Goal: Transaction & Acquisition: Purchase product/service

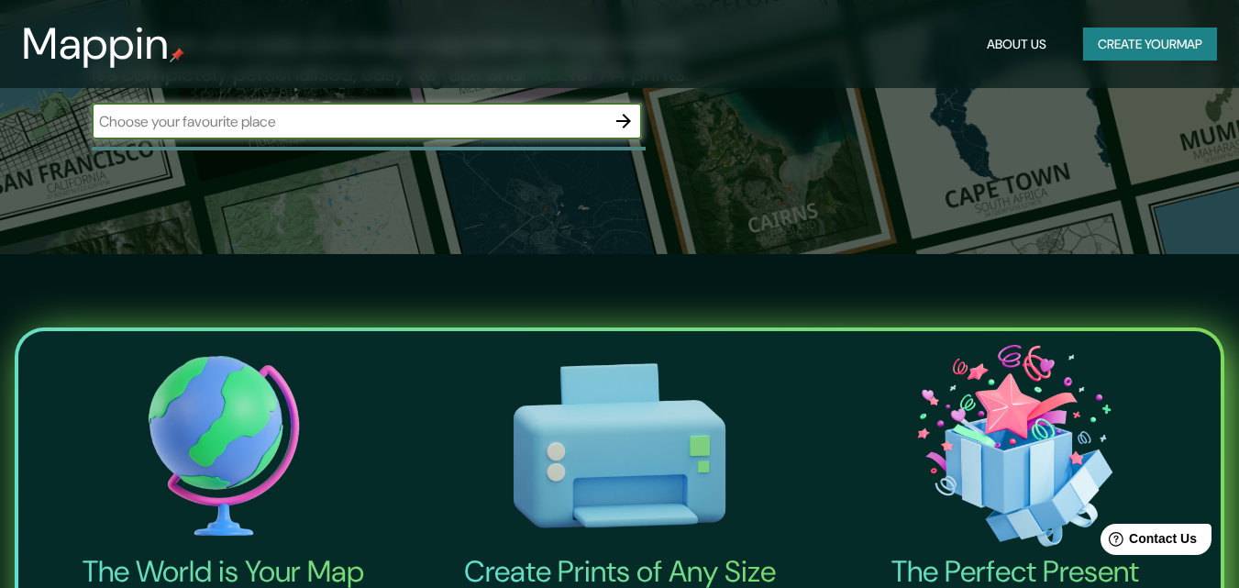
scroll to position [367, 0]
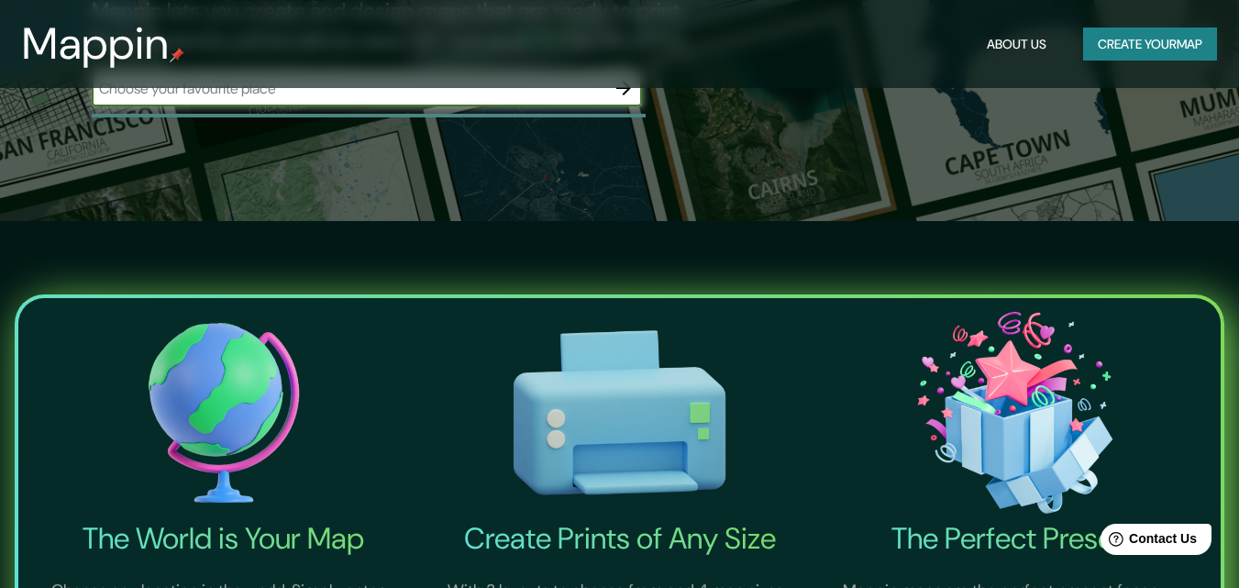
click at [1185, 44] on button "Create your map" at bounding box center [1150, 45] width 134 height 34
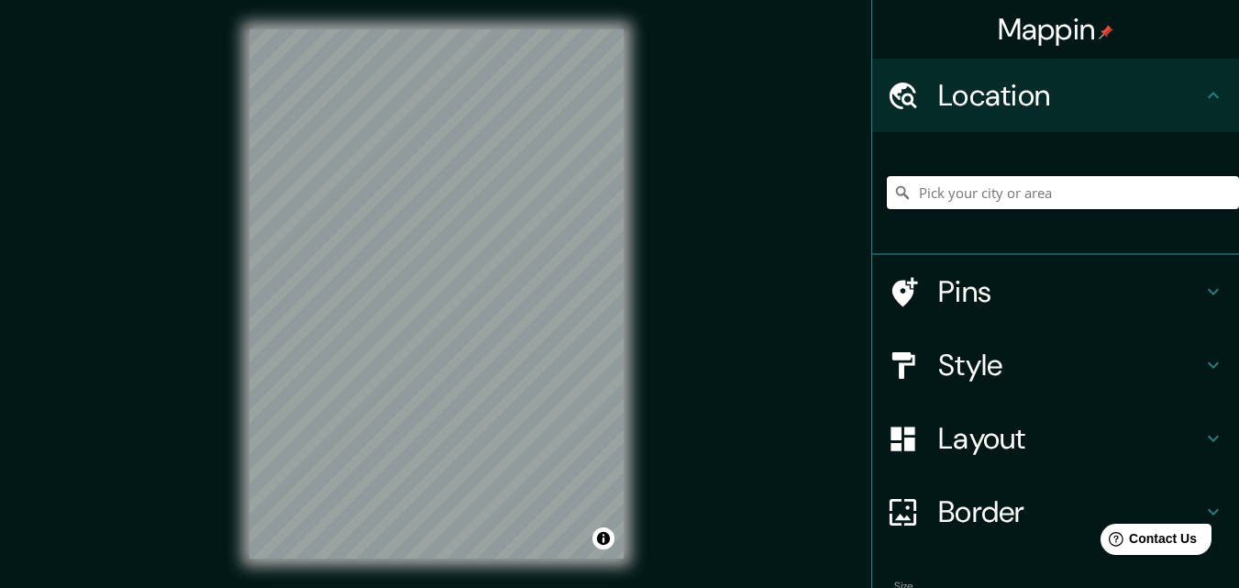
click at [1045, 192] on input "Pick your city or area" at bounding box center [1063, 192] width 352 height 33
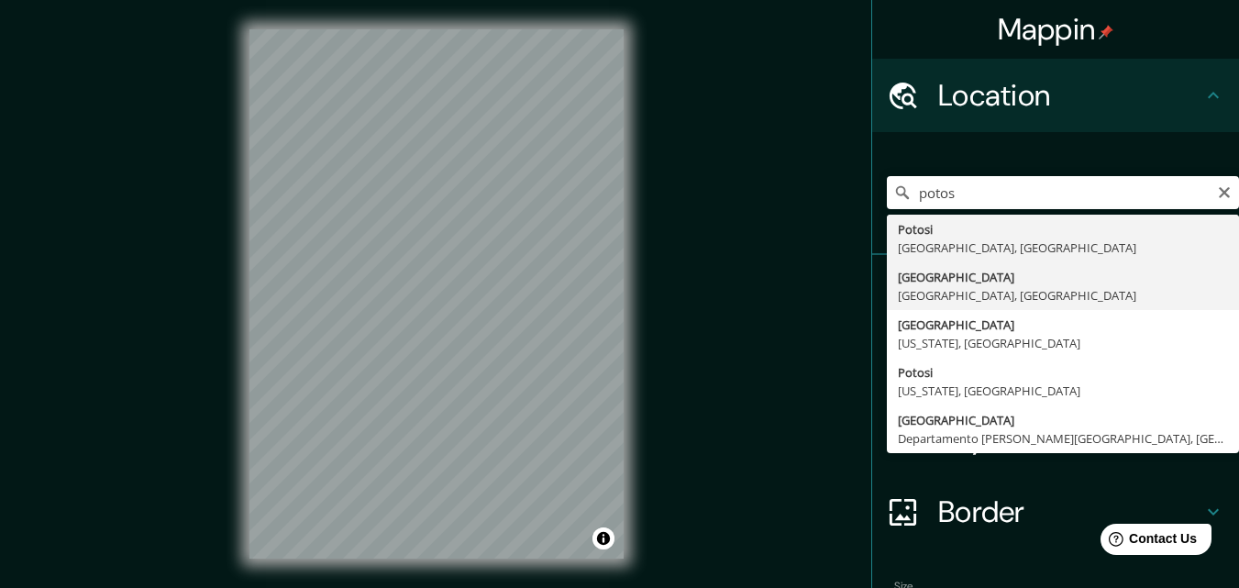
type input "[GEOGRAPHIC_DATA], [GEOGRAPHIC_DATA], [GEOGRAPHIC_DATA]"
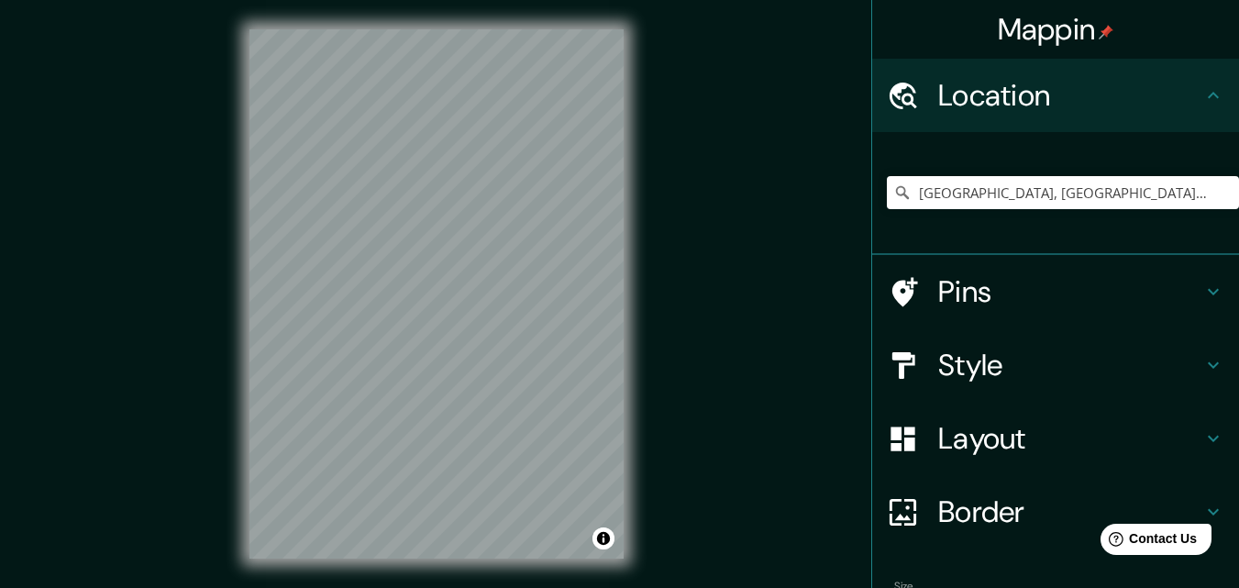
click at [1208, 366] on icon at bounding box center [1213, 365] width 11 height 6
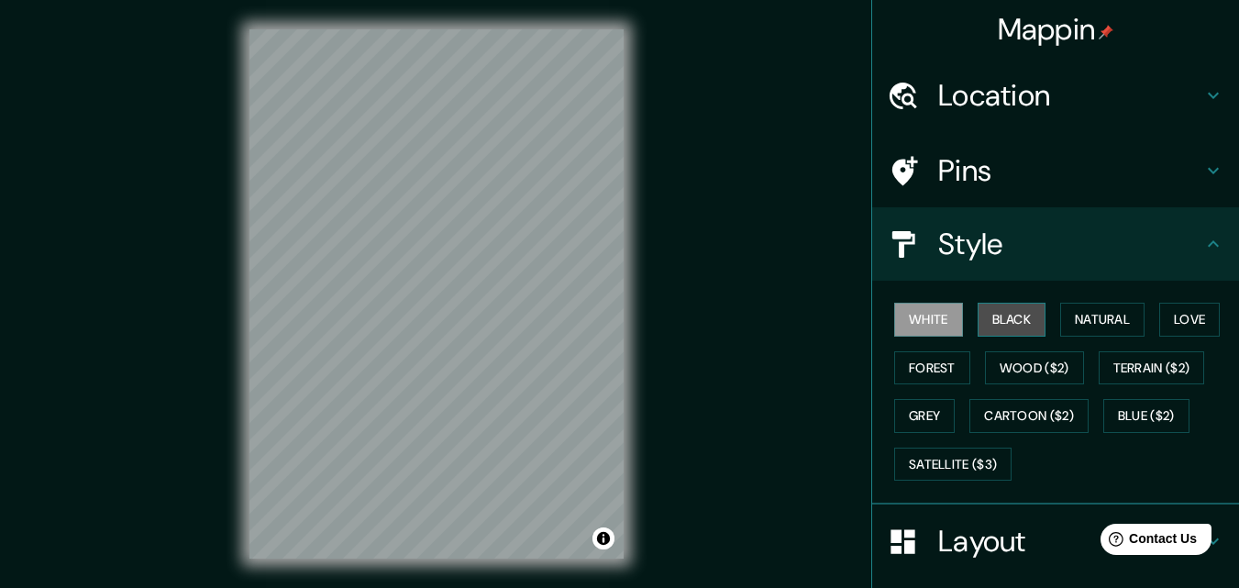
click at [1001, 322] on button "Black" at bounding box center [1012, 320] width 69 height 34
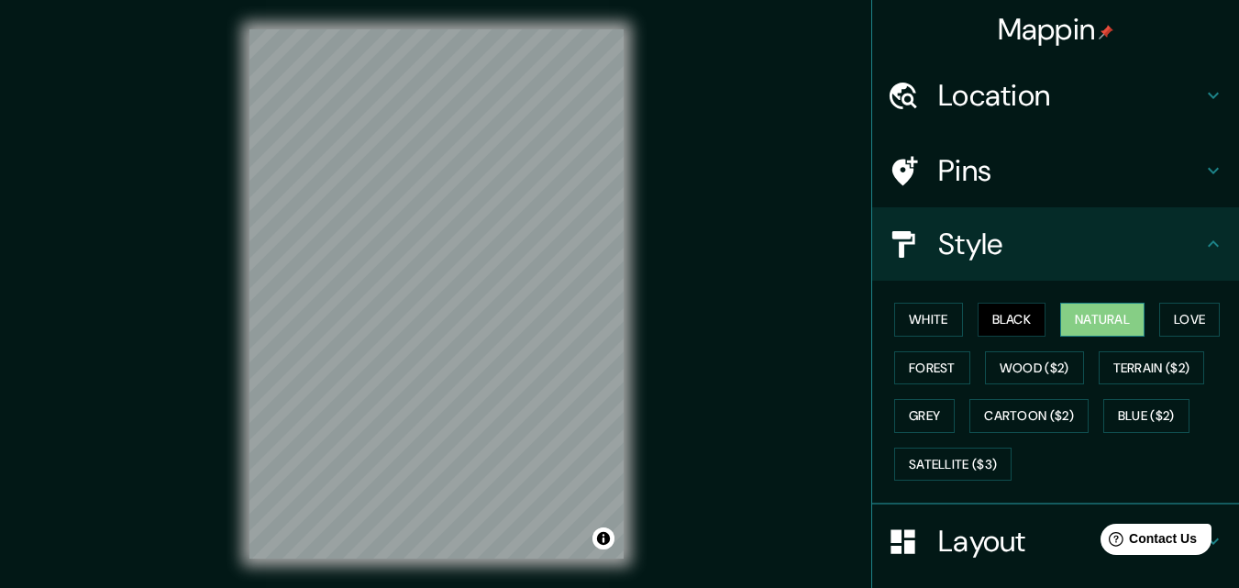
click at [1084, 320] on button "Natural" at bounding box center [1102, 320] width 84 height 34
click at [1169, 319] on button "Love" at bounding box center [1189, 320] width 61 height 34
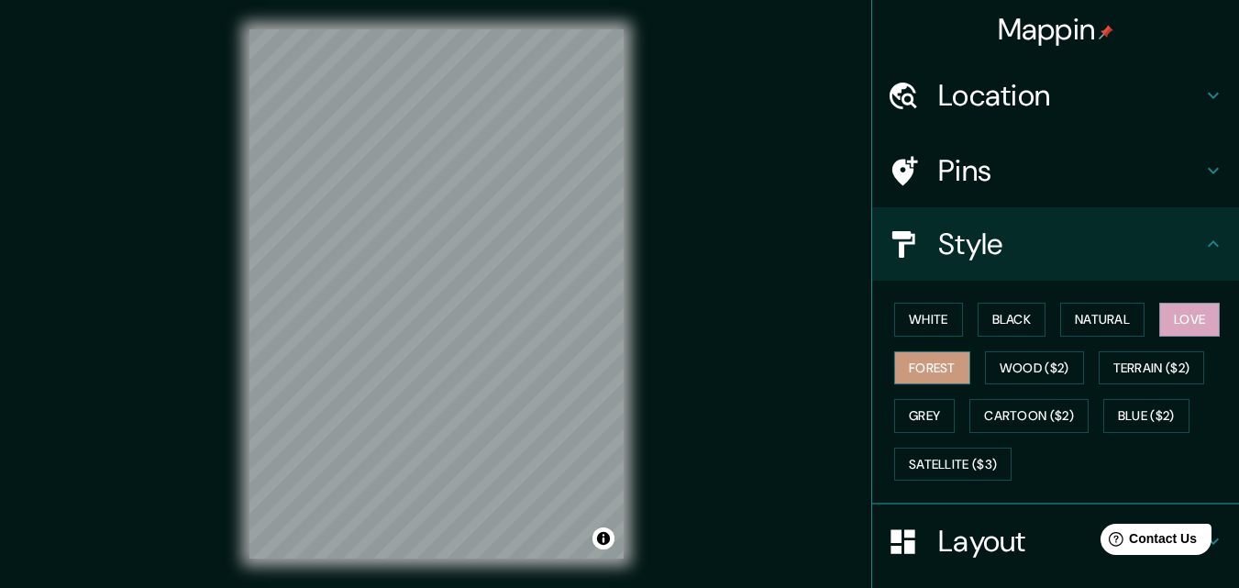
click at [921, 362] on button "Forest" at bounding box center [932, 368] width 76 height 34
click at [1018, 367] on button "Wood ($2)" at bounding box center [1034, 368] width 99 height 34
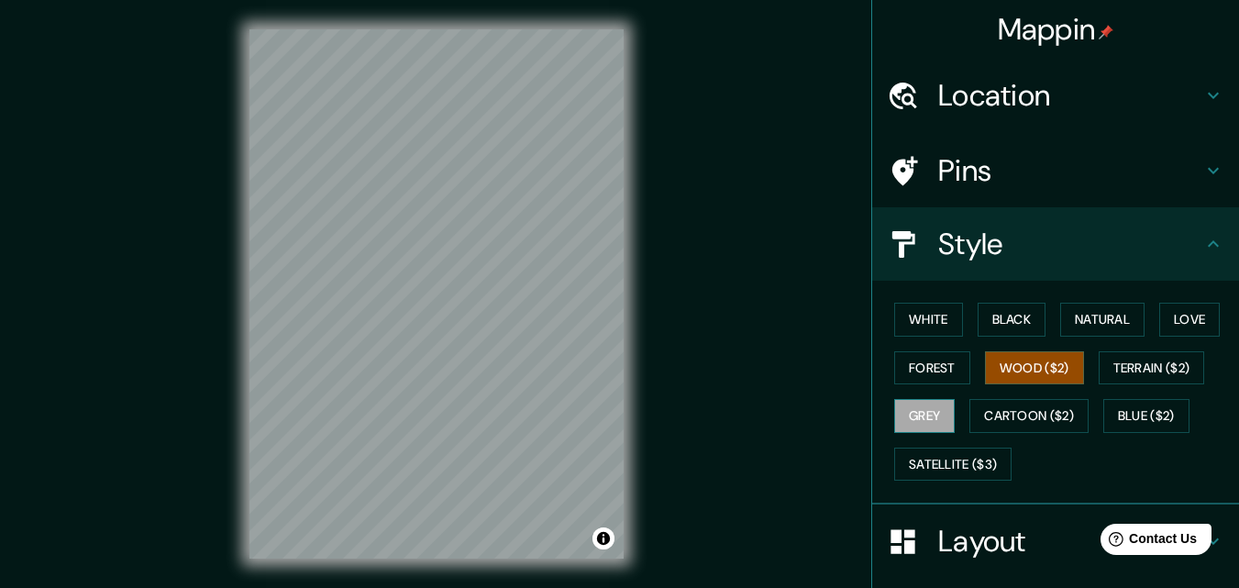
click at [922, 413] on button "Grey" at bounding box center [924, 416] width 61 height 34
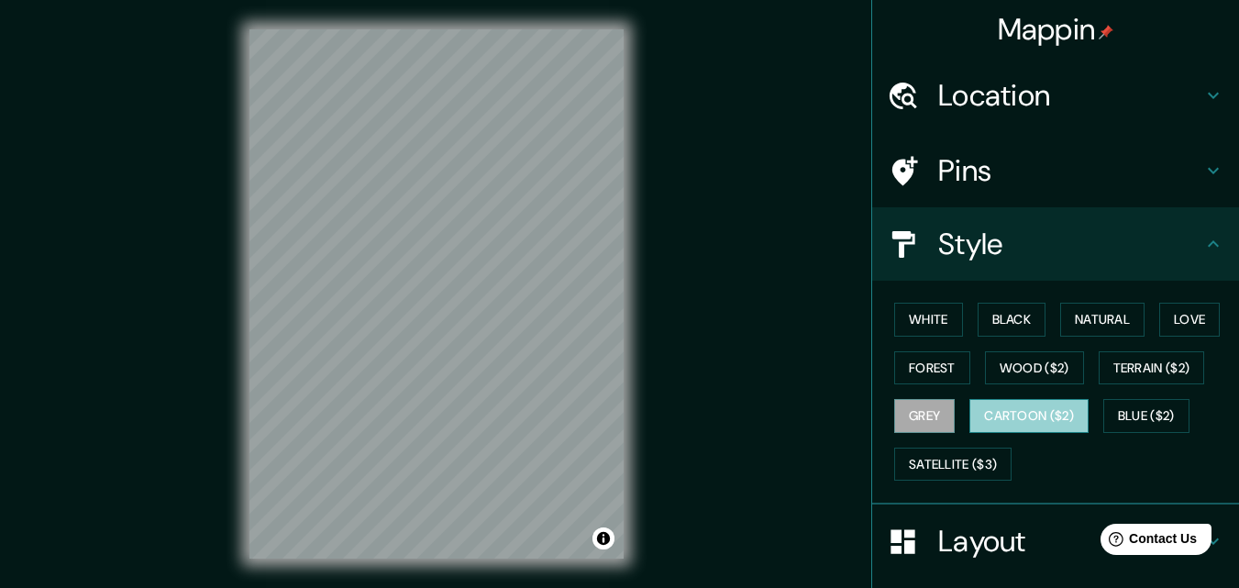
click at [1021, 421] on button "Cartoon ($2)" at bounding box center [1028, 416] width 119 height 34
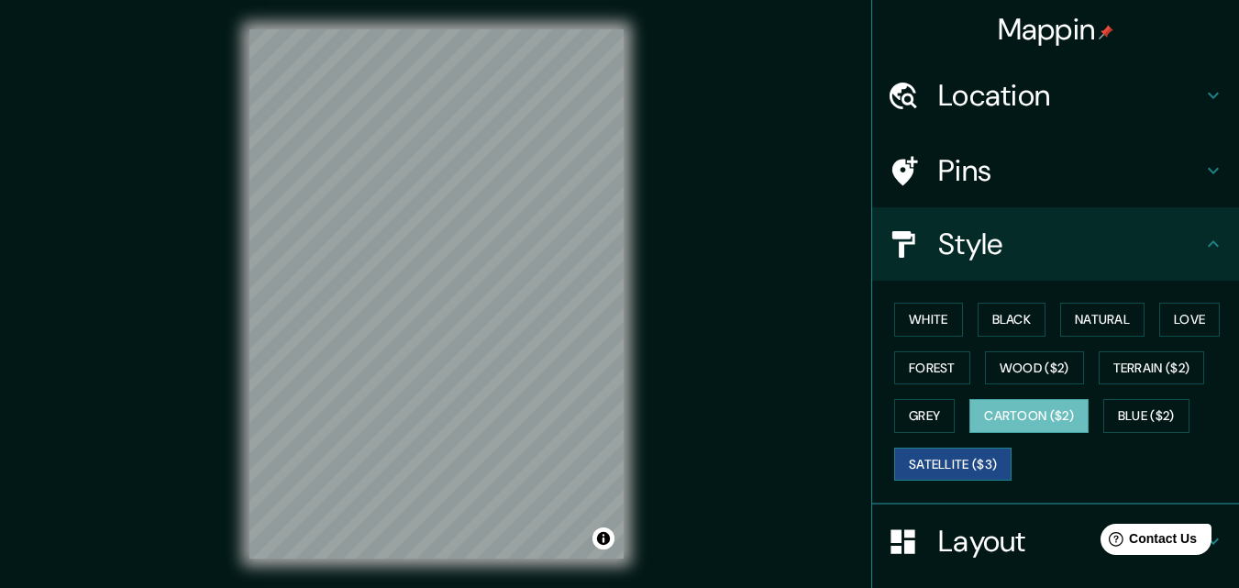
click at [947, 460] on button "Satellite ($3)" at bounding box center [952, 465] width 117 height 34
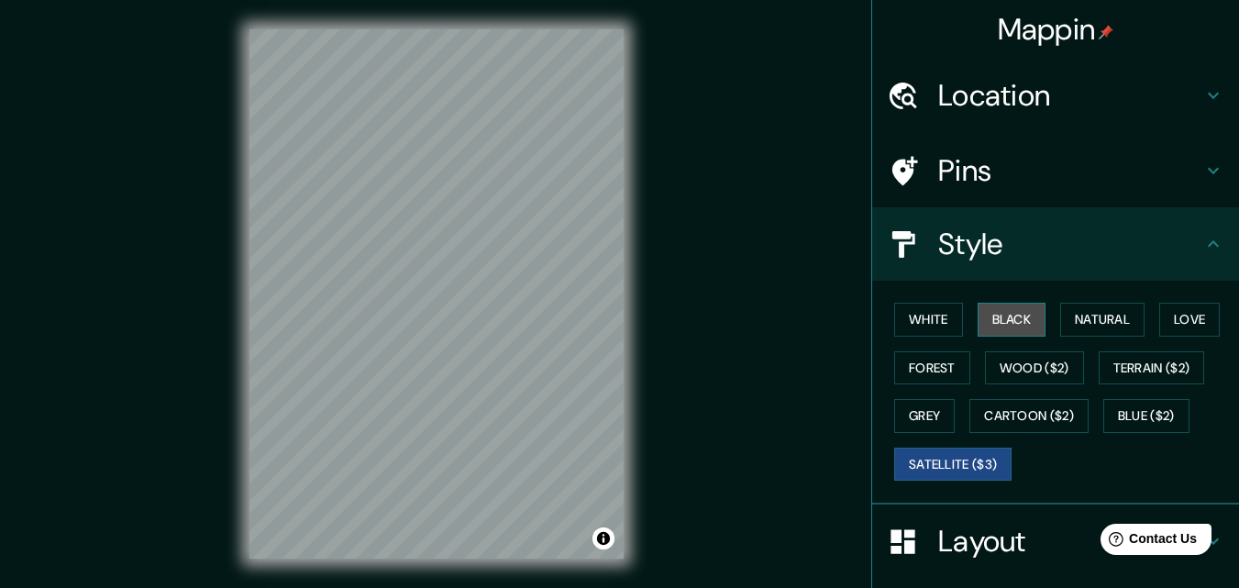
click at [1003, 323] on button "Black" at bounding box center [1012, 320] width 69 height 34
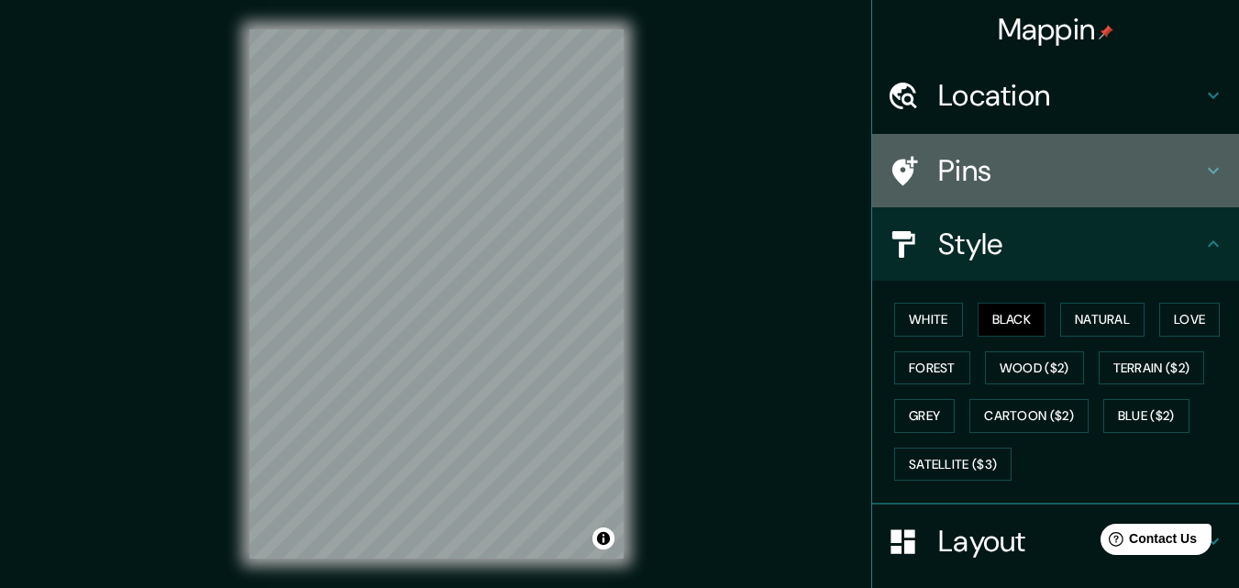
click at [1038, 171] on h4 "Pins" at bounding box center [1070, 170] width 264 height 37
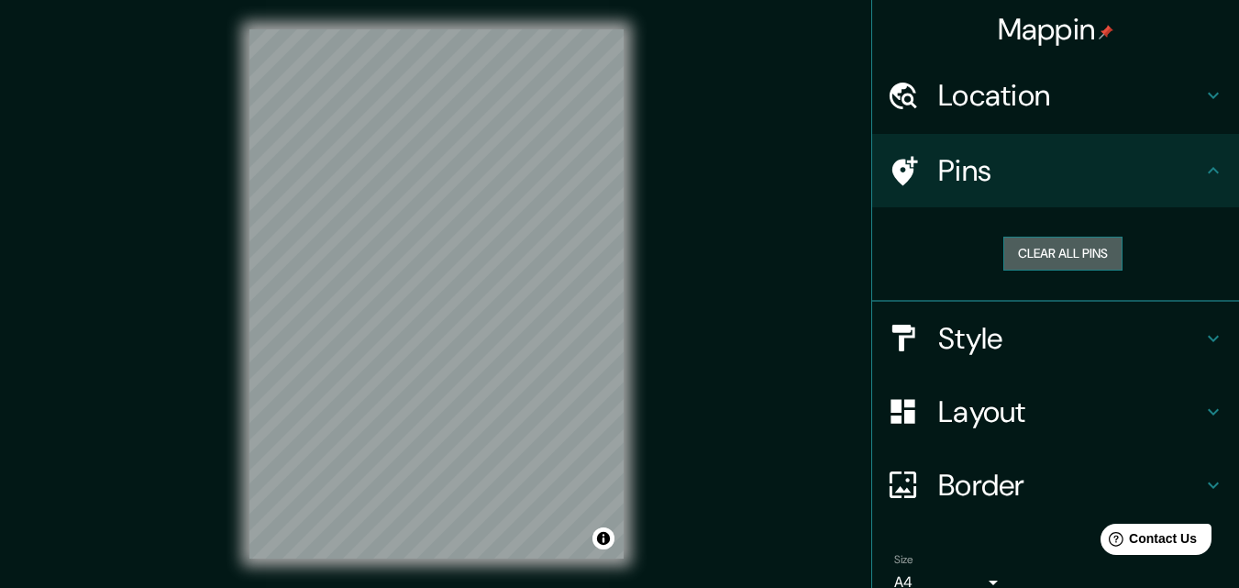
click at [1075, 248] on button "Clear all pins" at bounding box center [1062, 254] width 119 height 34
click at [1202, 162] on icon at bounding box center [1213, 171] width 22 height 22
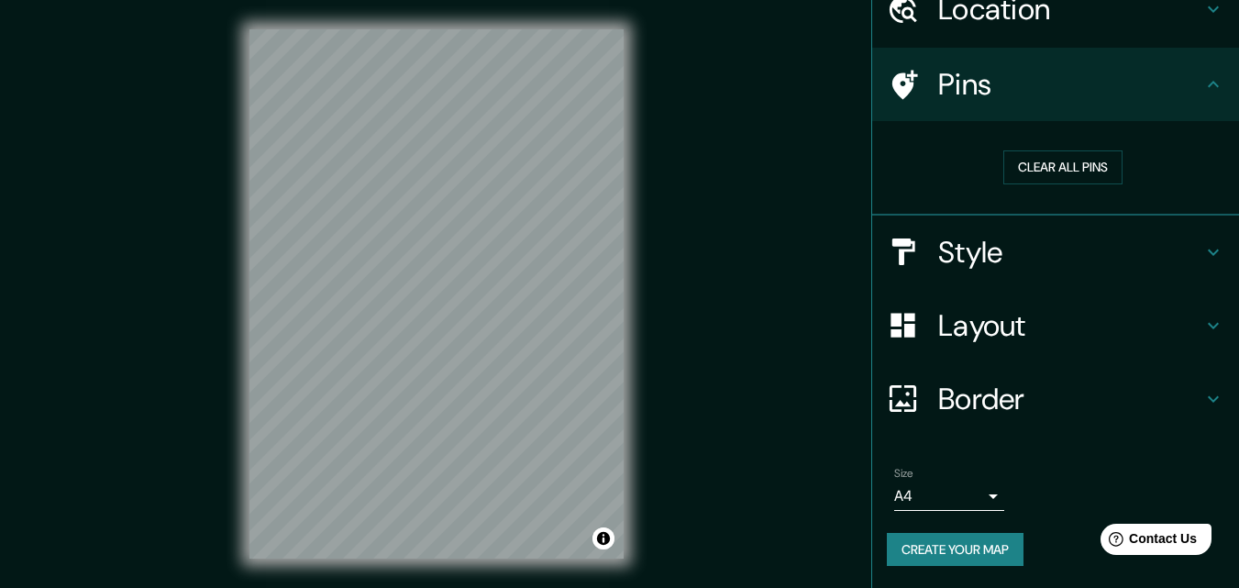
scroll to position [29, 0]
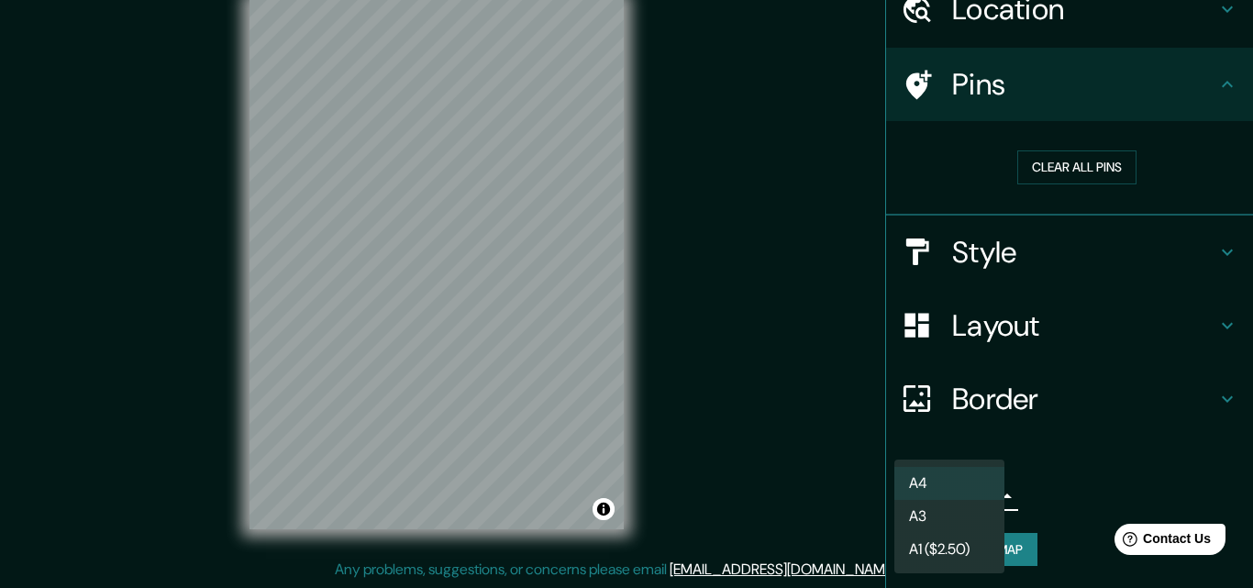
click at [980, 496] on body "Mappin Location [GEOGRAPHIC_DATA], [GEOGRAPHIC_DATA], [GEOGRAPHIC_DATA] Pins Cl…" at bounding box center [626, 265] width 1253 height 588
click at [978, 518] on li "A3" at bounding box center [949, 516] width 110 height 33
type input "a4"
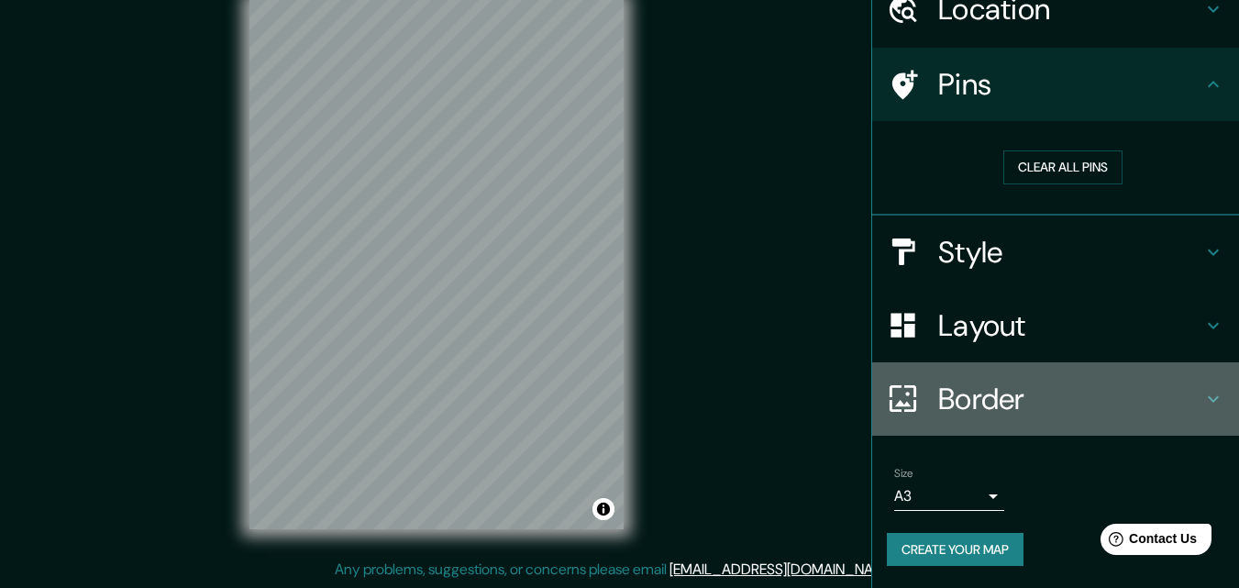
click at [1202, 395] on icon at bounding box center [1213, 399] width 22 height 22
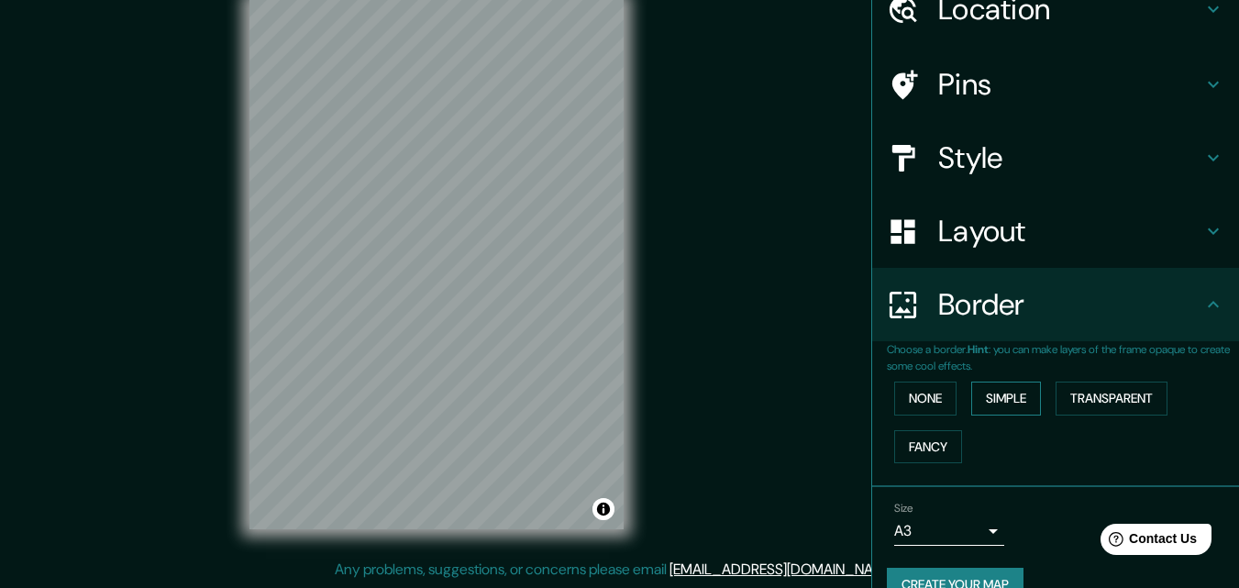
click at [994, 398] on button "Simple" at bounding box center [1006, 398] width 70 height 34
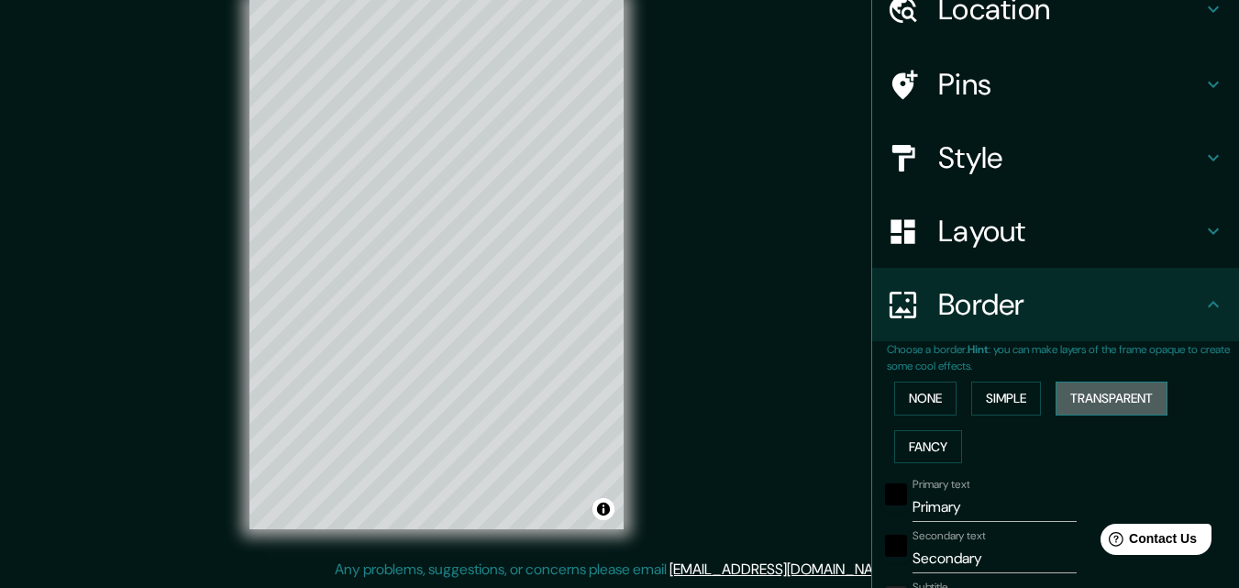
click at [1119, 397] on button "Transparent" at bounding box center [1112, 398] width 112 height 34
click at [928, 440] on button "Fancy" at bounding box center [928, 447] width 68 height 34
click at [1103, 406] on button "Transparent" at bounding box center [1112, 398] width 112 height 34
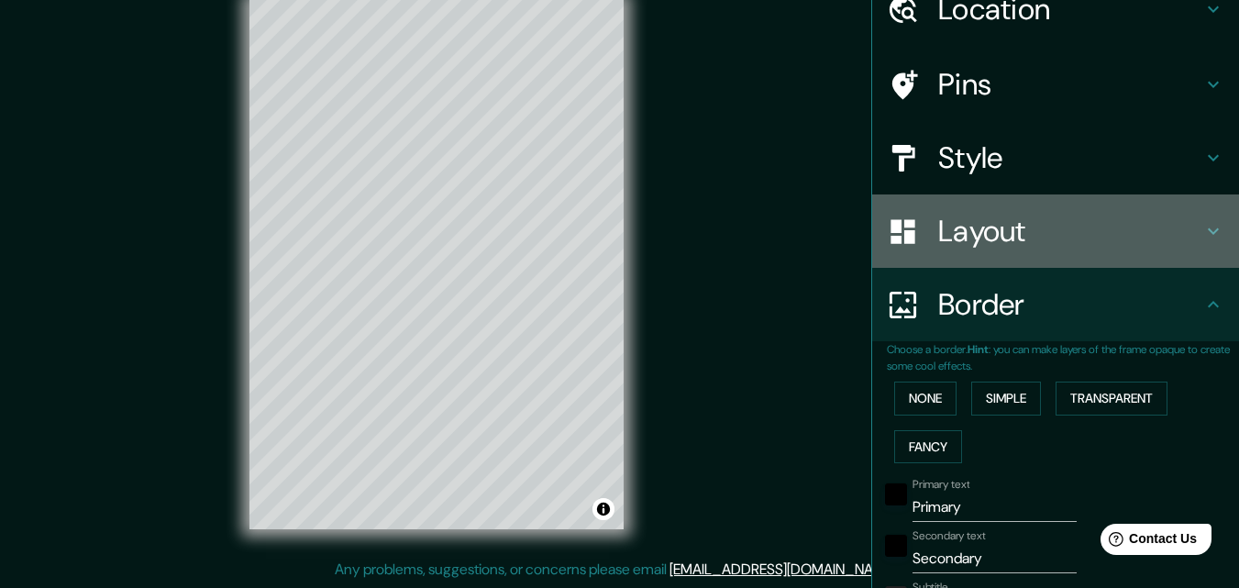
click at [978, 238] on h4 "Layout" at bounding box center [1070, 231] width 264 height 37
type input "196"
type input "33"
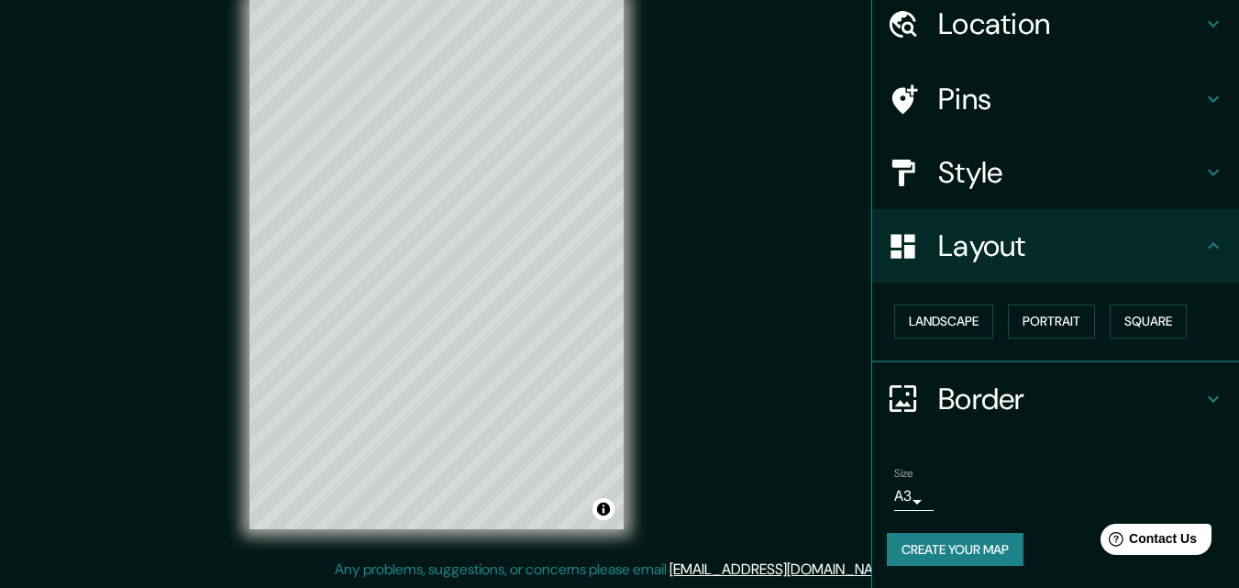
scroll to position [72, 0]
click at [1022, 324] on button "Portrait" at bounding box center [1051, 321] width 87 height 34
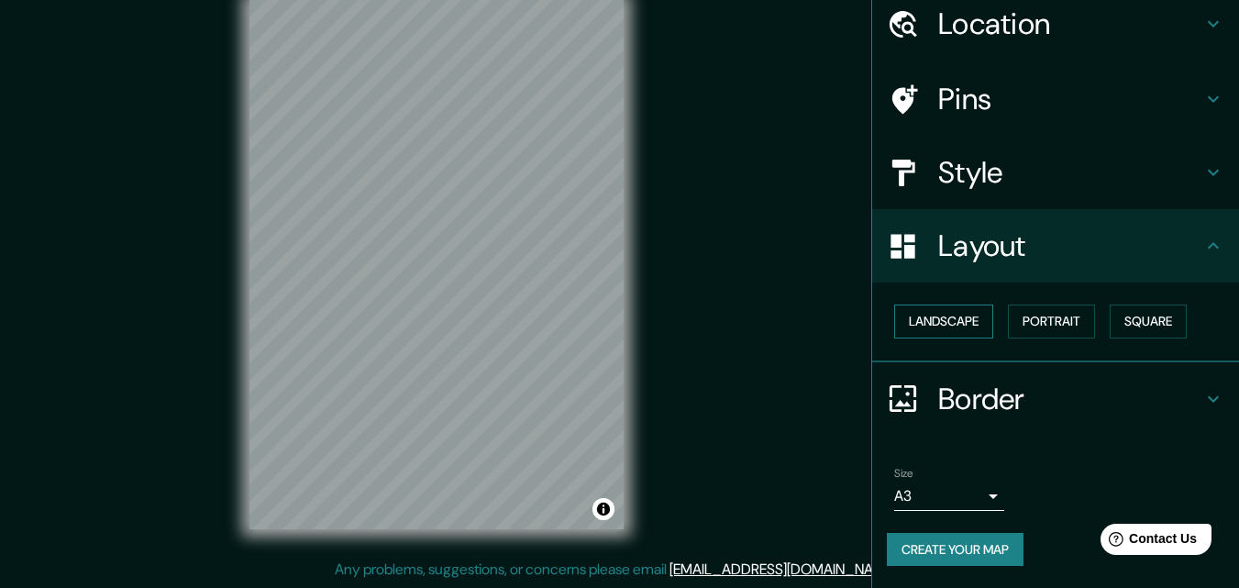
click at [949, 323] on button "Landscape" at bounding box center [943, 321] width 99 height 34
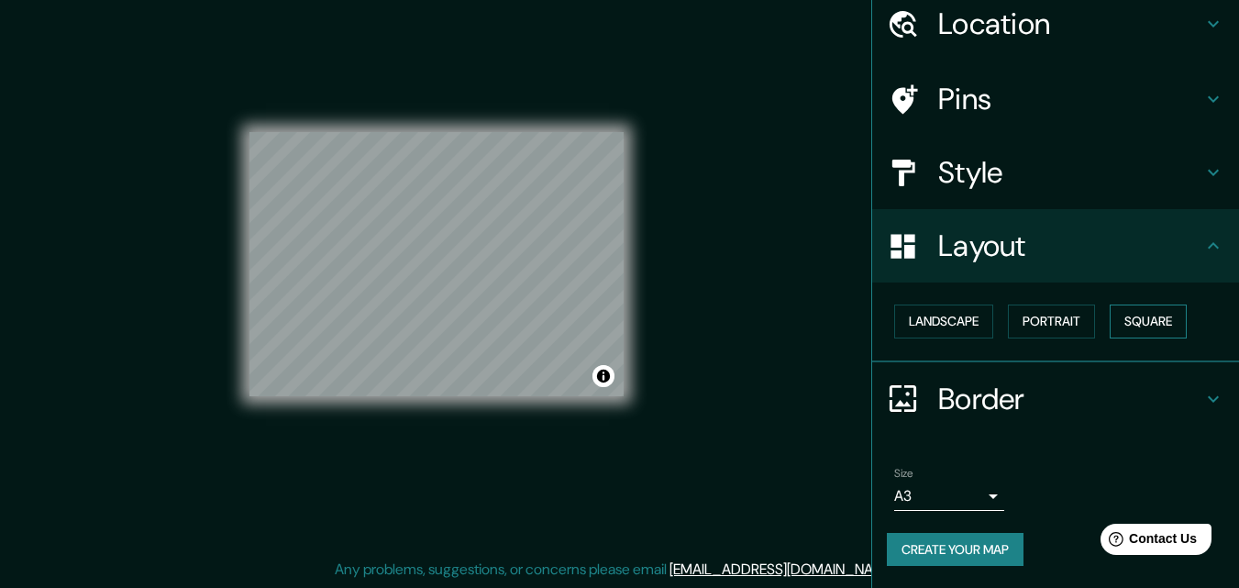
click at [1127, 321] on button "Square" at bounding box center [1148, 321] width 77 height 34
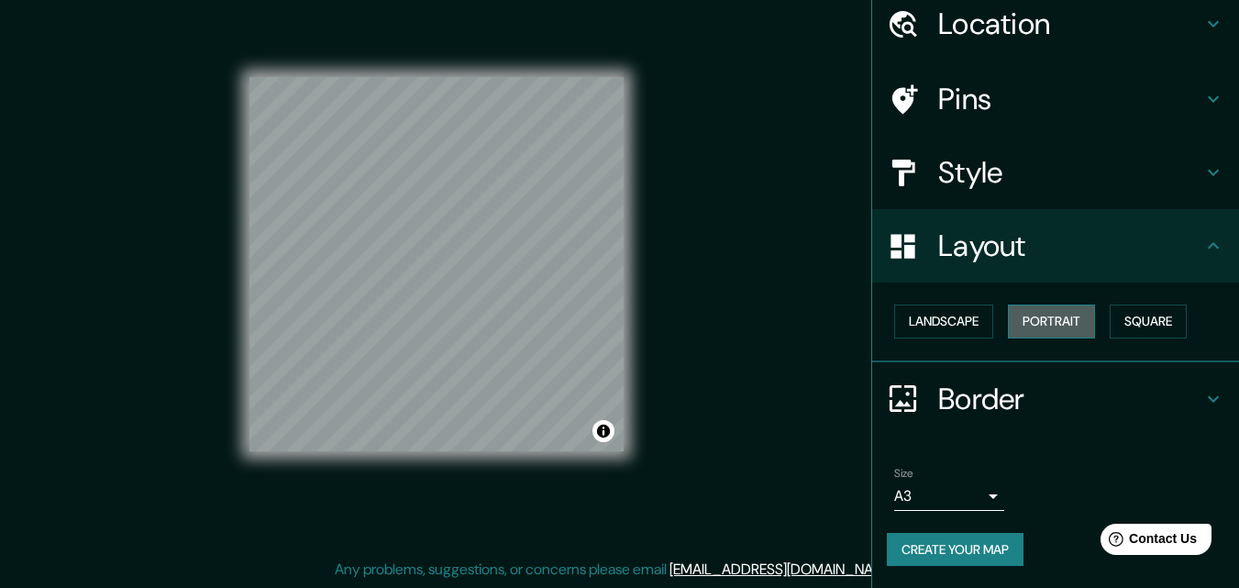
click at [1056, 326] on button "Portrait" at bounding box center [1051, 321] width 87 height 34
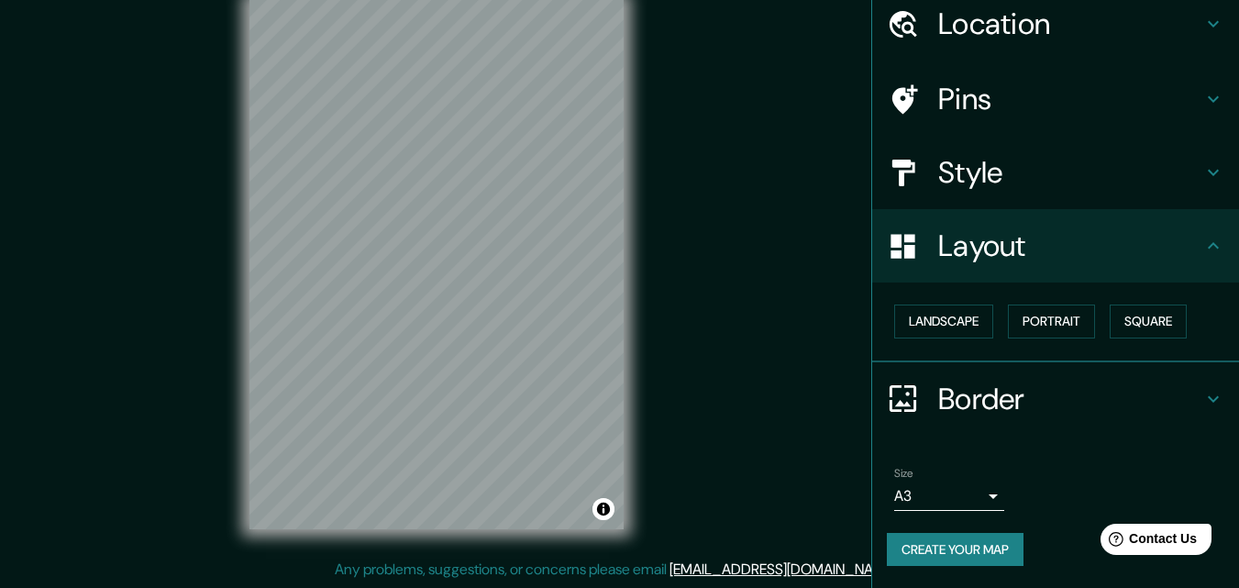
click at [942, 393] on h4 "Border" at bounding box center [1070, 399] width 264 height 37
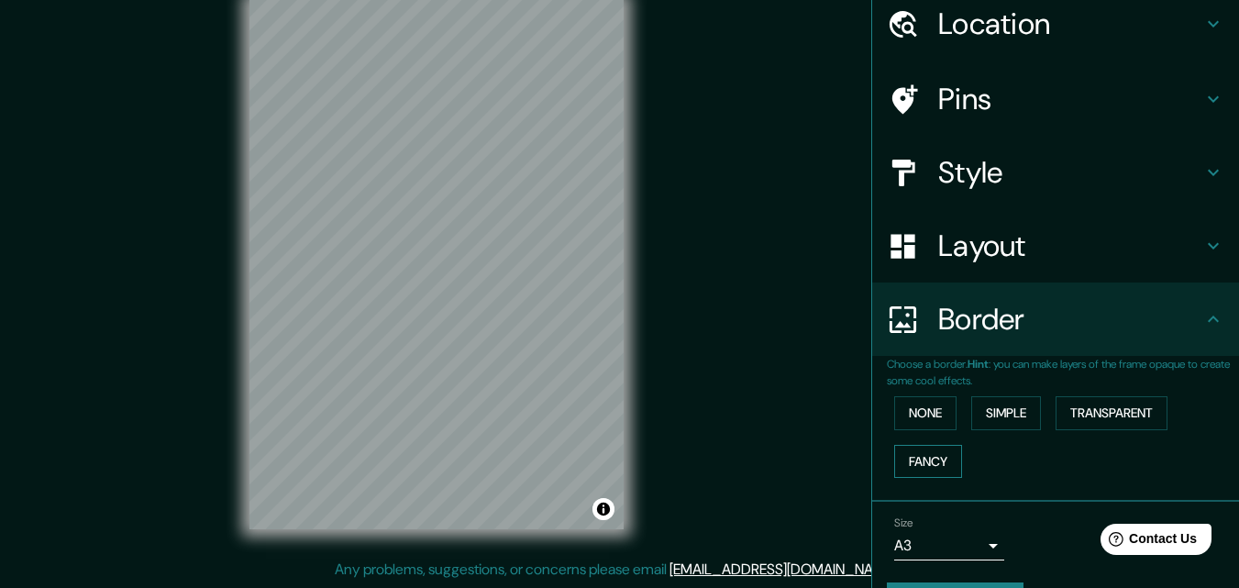
click at [940, 462] on button "Fancy" at bounding box center [928, 462] width 68 height 34
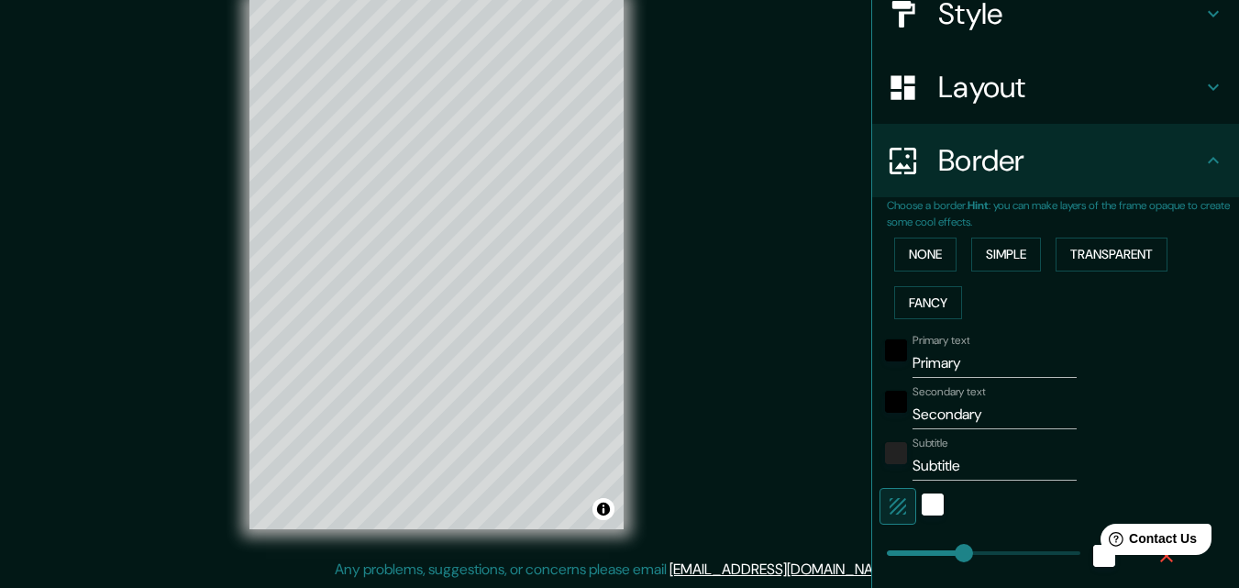
scroll to position [255, 0]
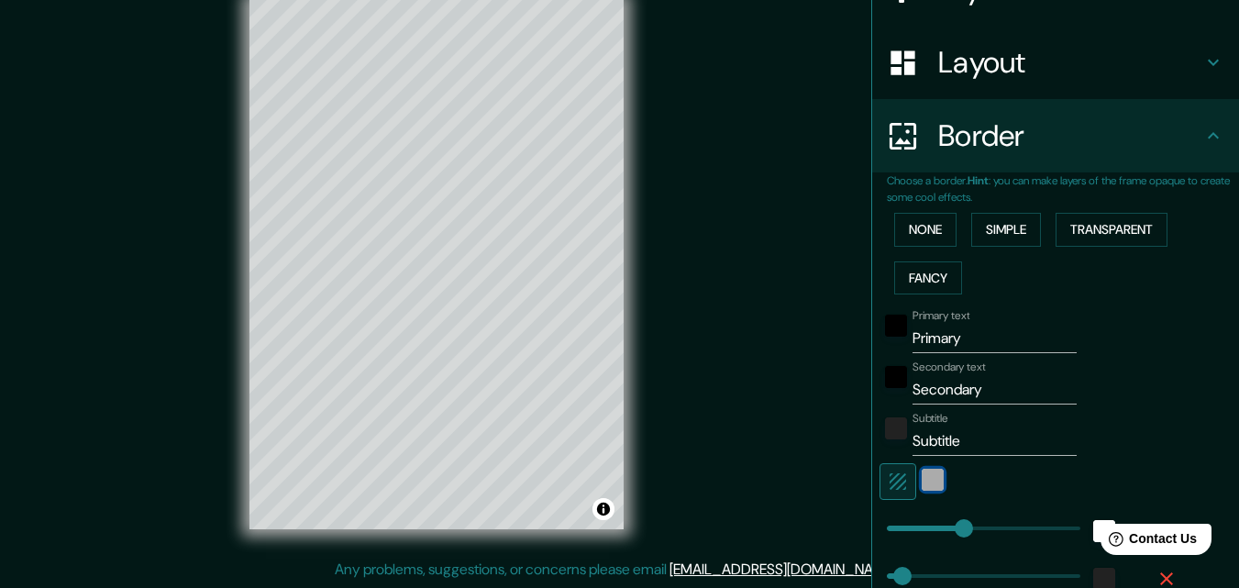
click at [922, 477] on div "white" at bounding box center [933, 480] width 22 height 22
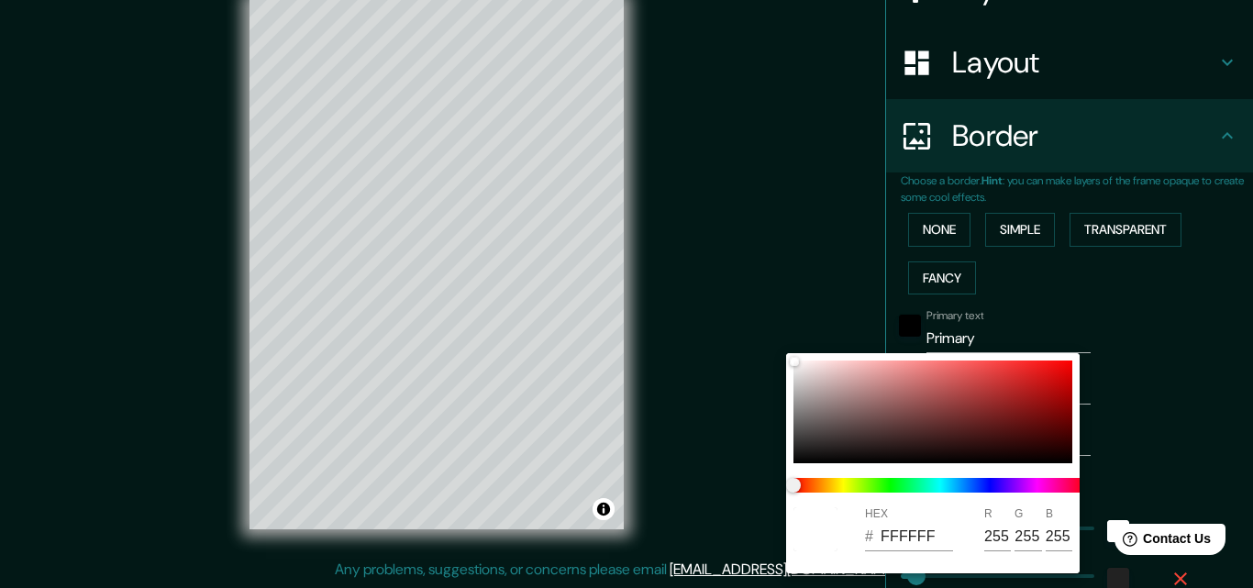
click at [1091, 368] on div at bounding box center [626, 294] width 1253 height 588
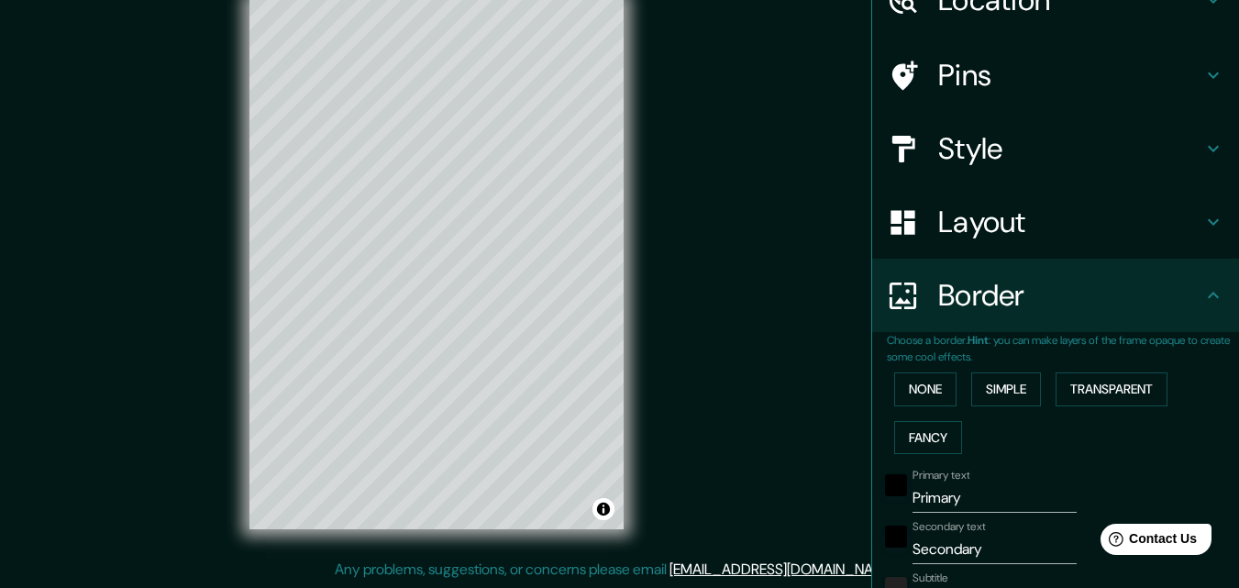
scroll to position [72, 0]
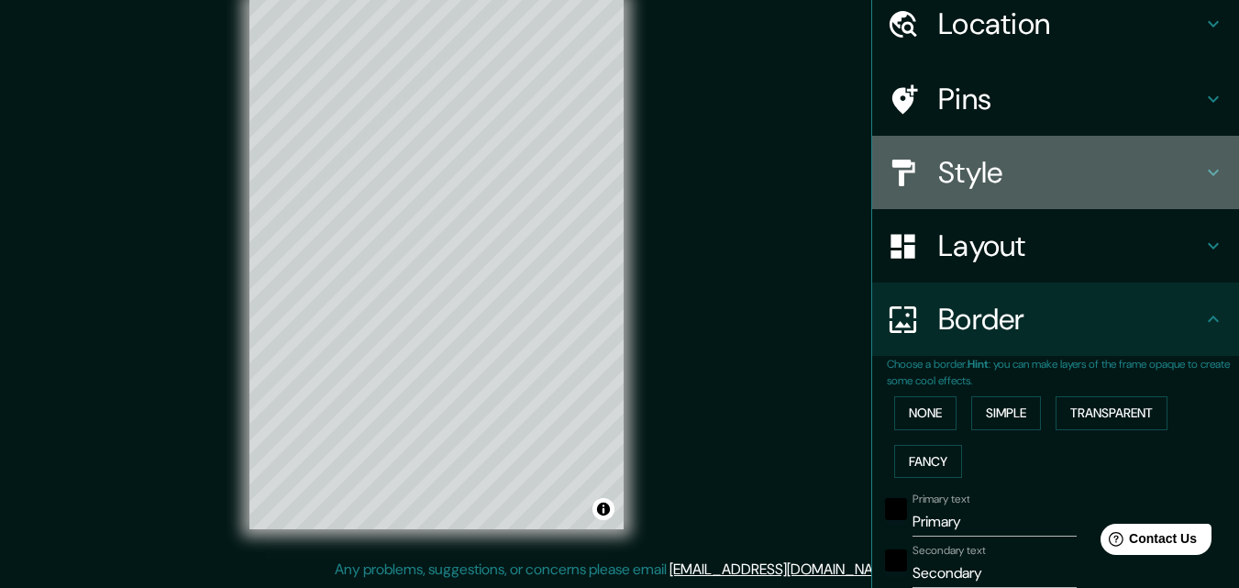
click at [992, 177] on h4 "Style" at bounding box center [1070, 172] width 264 height 37
type input "163"
type input "33"
type input "16"
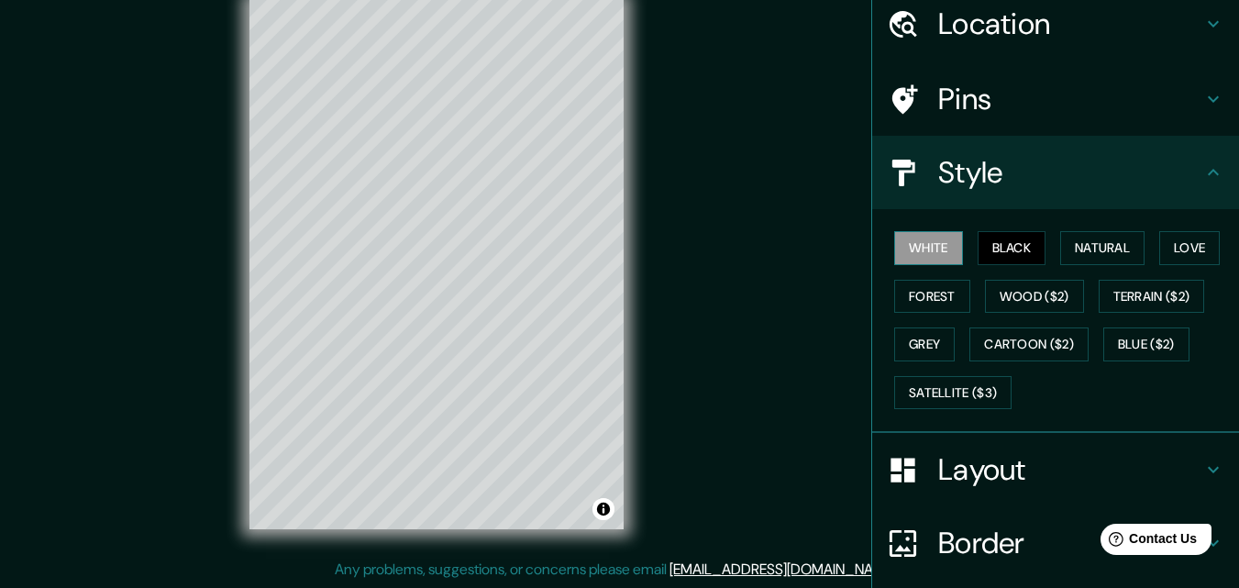
click at [913, 249] on button "White" at bounding box center [928, 248] width 69 height 34
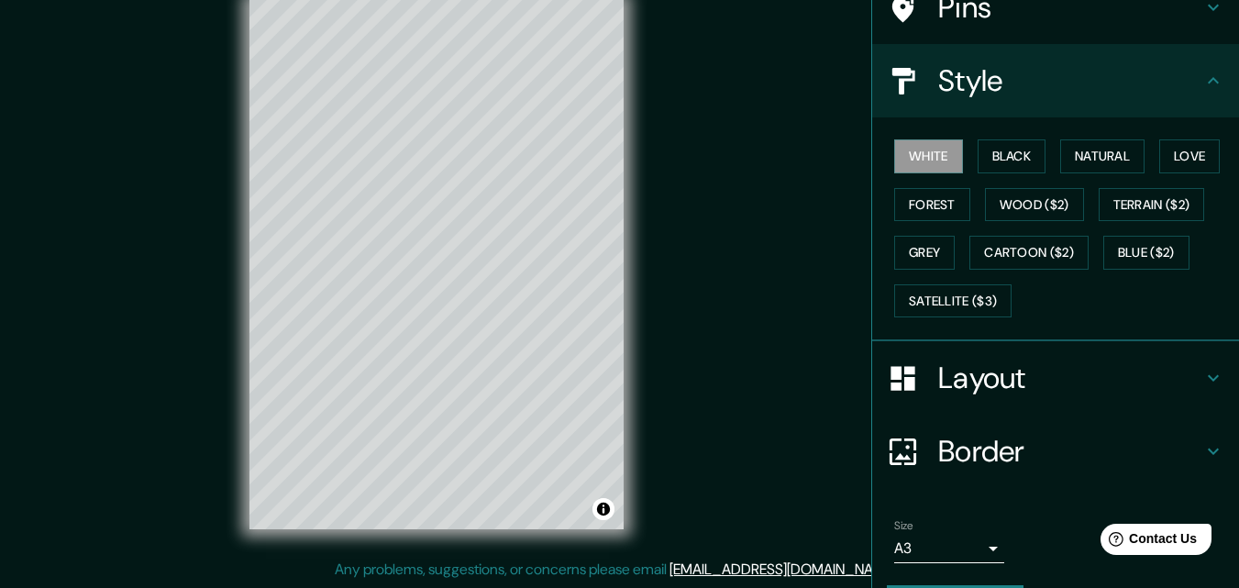
scroll to position [216, 0]
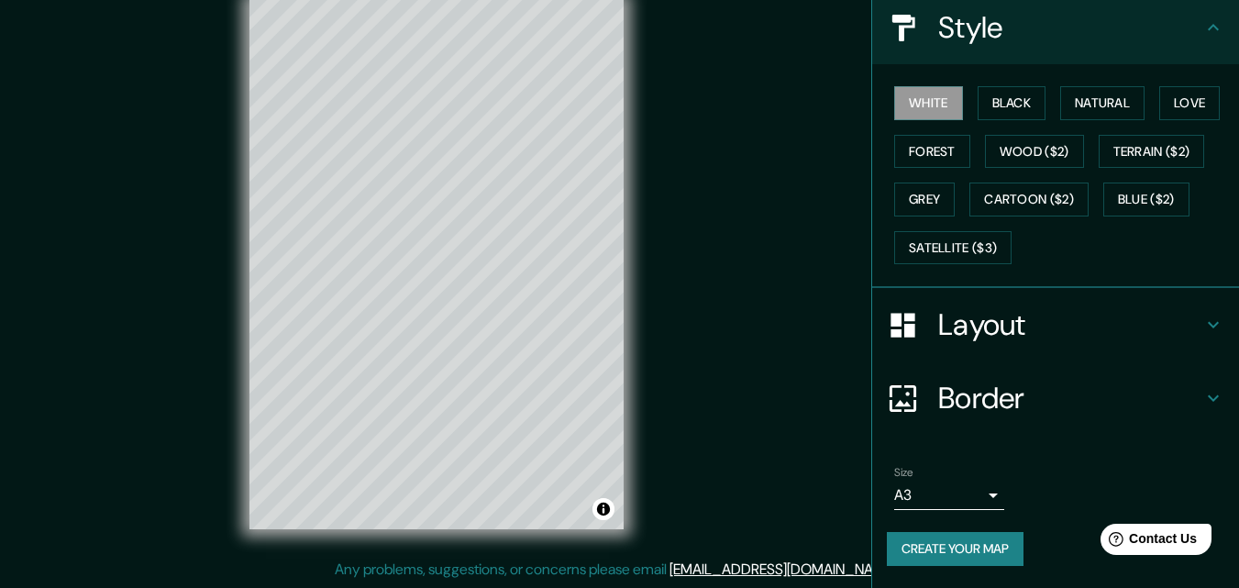
click at [993, 399] on h4 "Border" at bounding box center [1070, 398] width 264 height 37
type input "163"
type input "33"
type input "16"
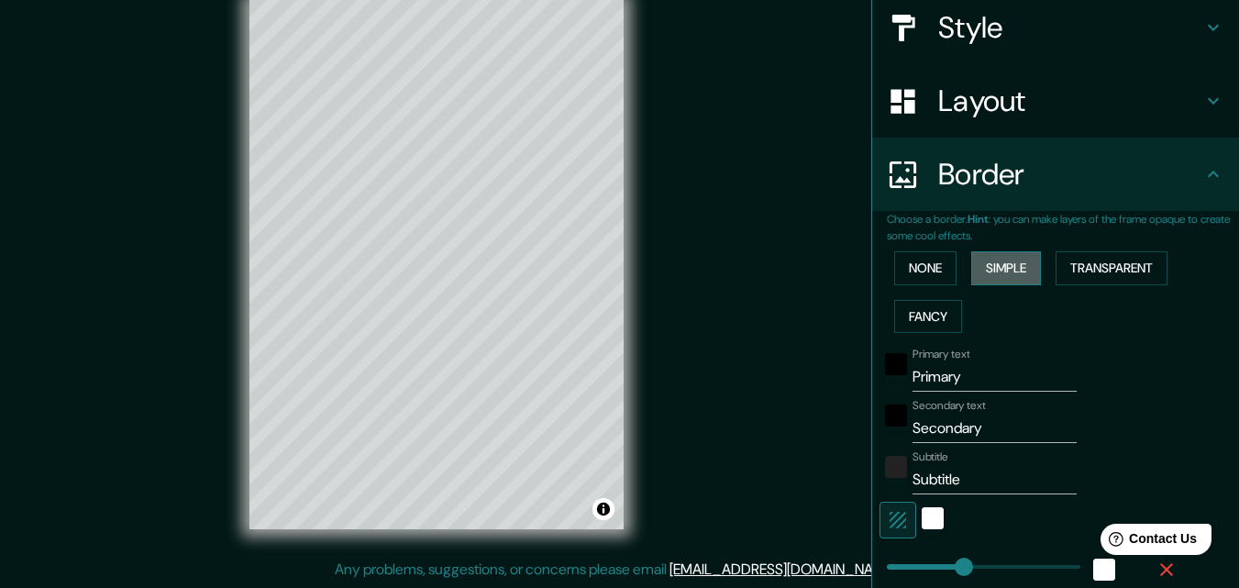
click at [1000, 262] on button "Simple" at bounding box center [1006, 268] width 70 height 34
click at [1096, 272] on button "Transparent" at bounding box center [1112, 268] width 112 height 34
click at [928, 321] on button "Fancy" at bounding box center [928, 317] width 68 height 34
click at [1104, 276] on button "Transparent" at bounding box center [1112, 268] width 112 height 34
click at [607, 511] on button "Toggle attribution" at bounding box center [603, 509] width 22 height 22
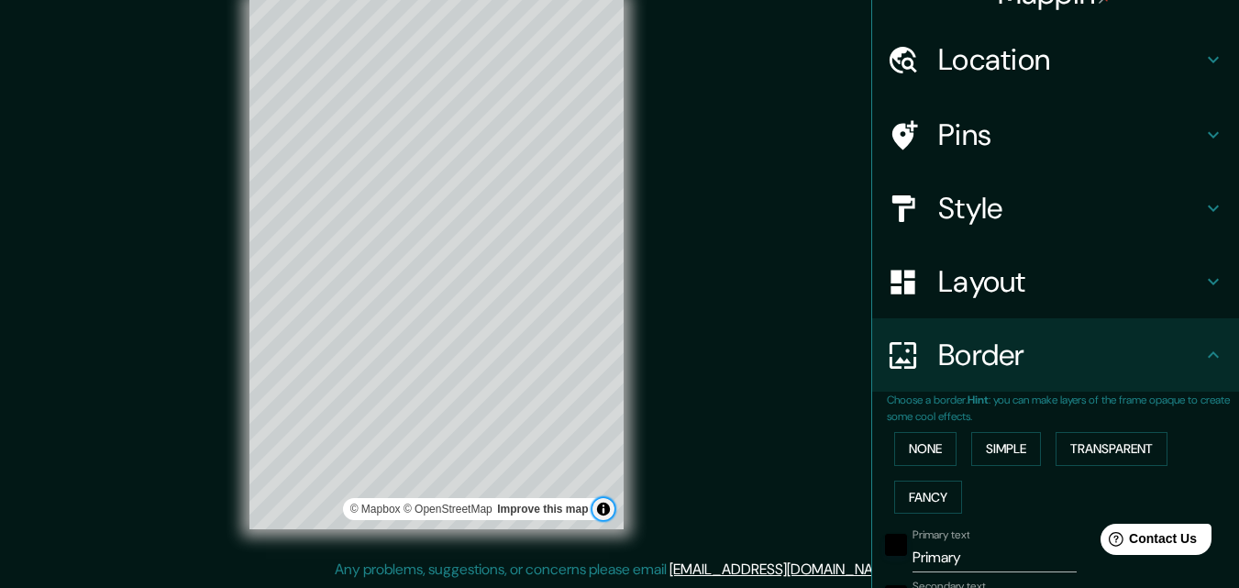
scroll to position [33, 0]
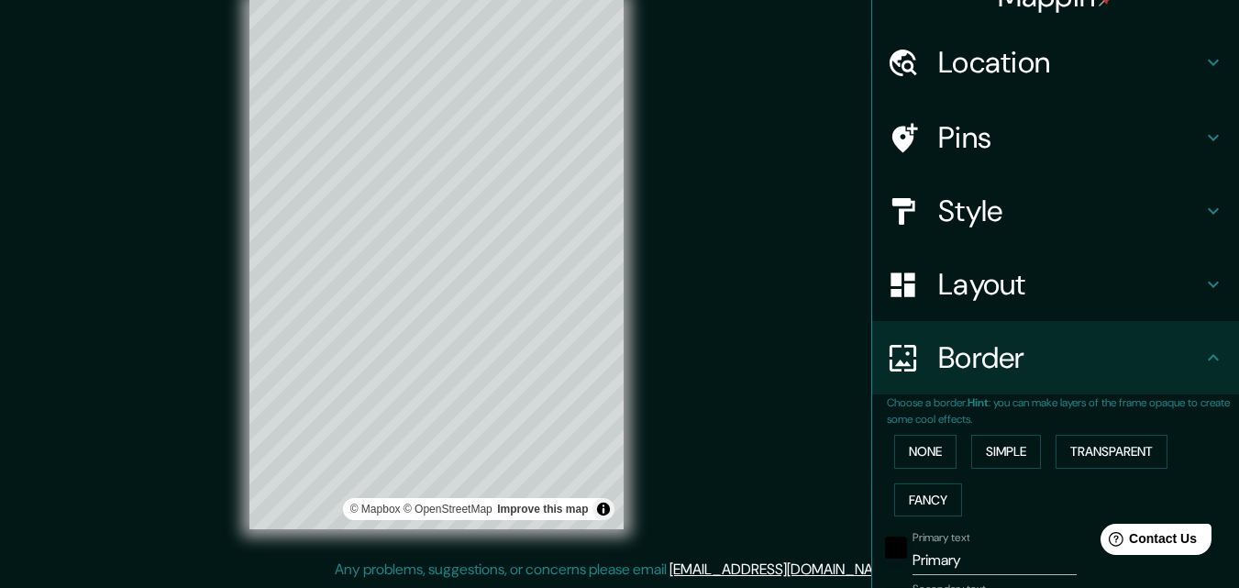
click at [969, 218] on h4 "Style" at bounding box center [1070, 211] width 264 height 37
type input "196"
type input "33"
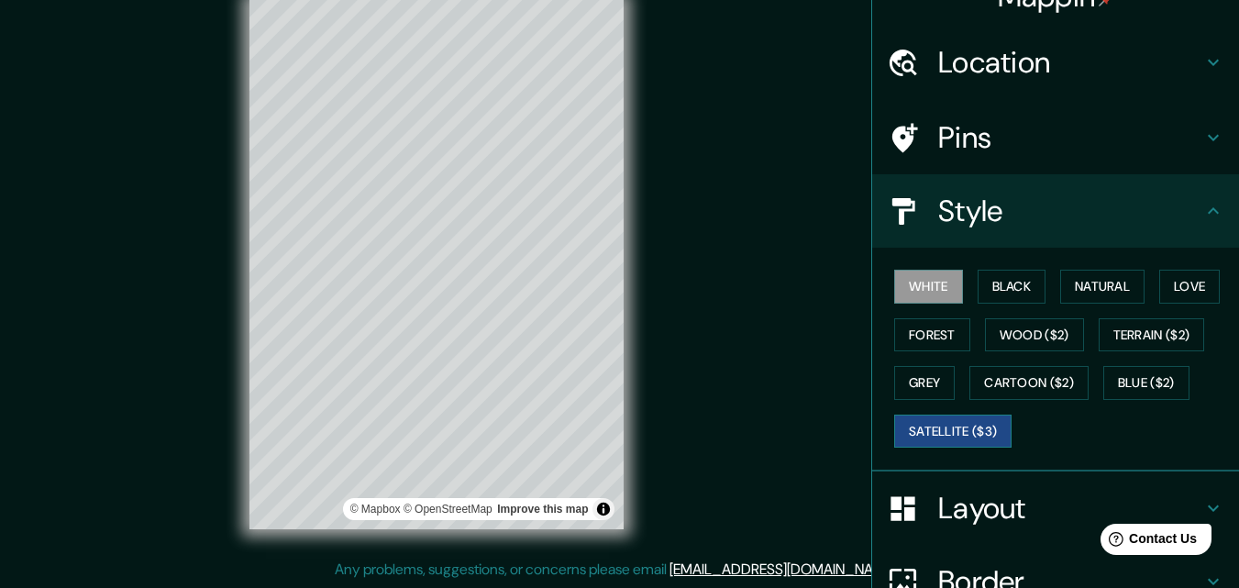
click at [973, 424] on button "Satellite ($3)" at bounding box center [952, 432] width 117 height 34
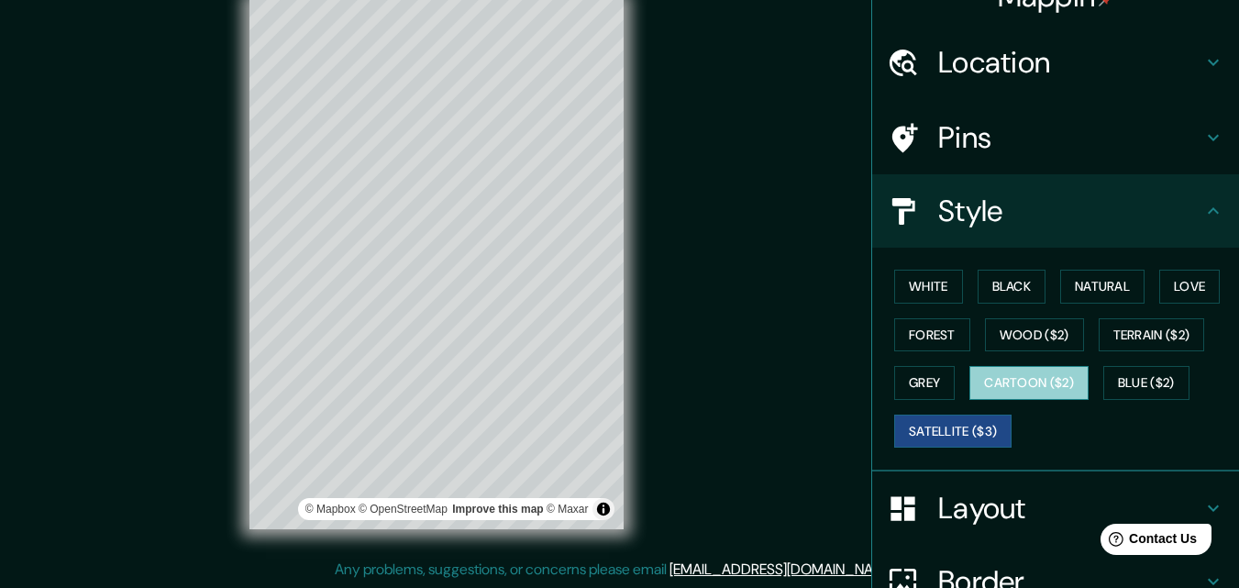
click at [1023, 375] on button "Cartoon ($2)" at bounding box center [1028, 383] width 119 height 34
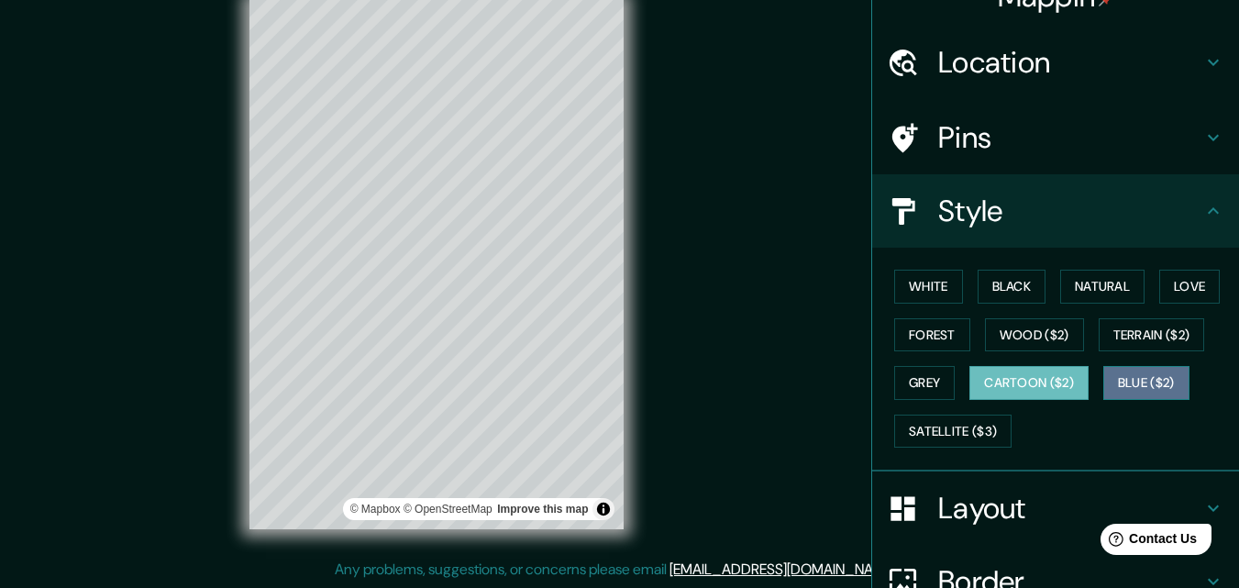
click at [1125, 371] on button "Blue ($2)" at bounding box center [1146, 383] width 86 height 34
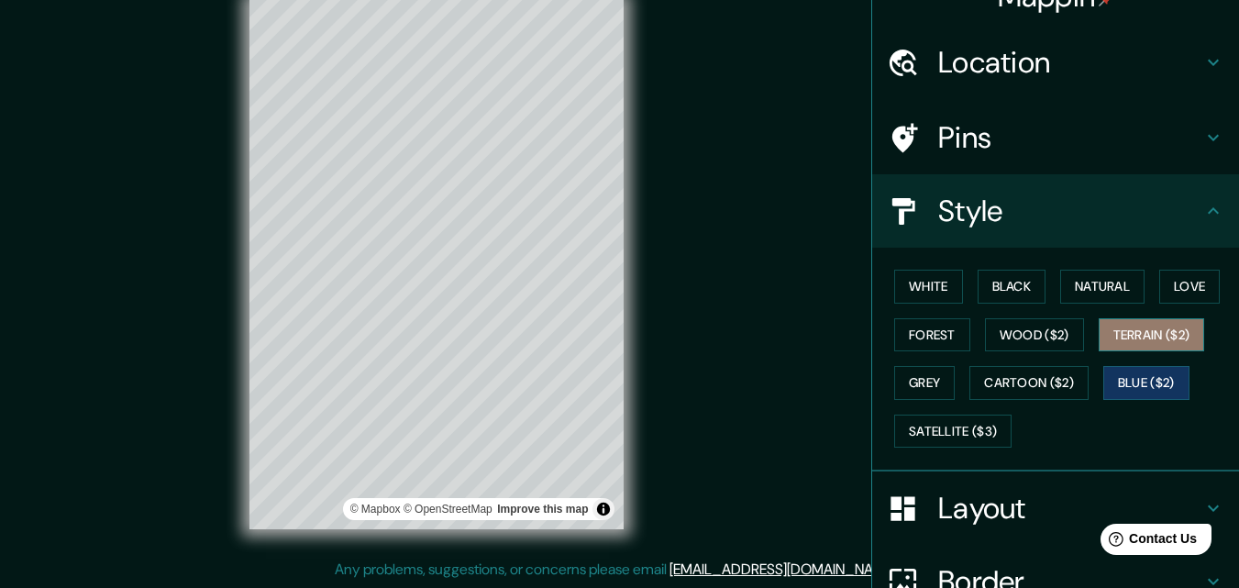
click at [1133, 340] on button "Terrain ($2)" at bounding box center [1152, 335] width 106 height 34
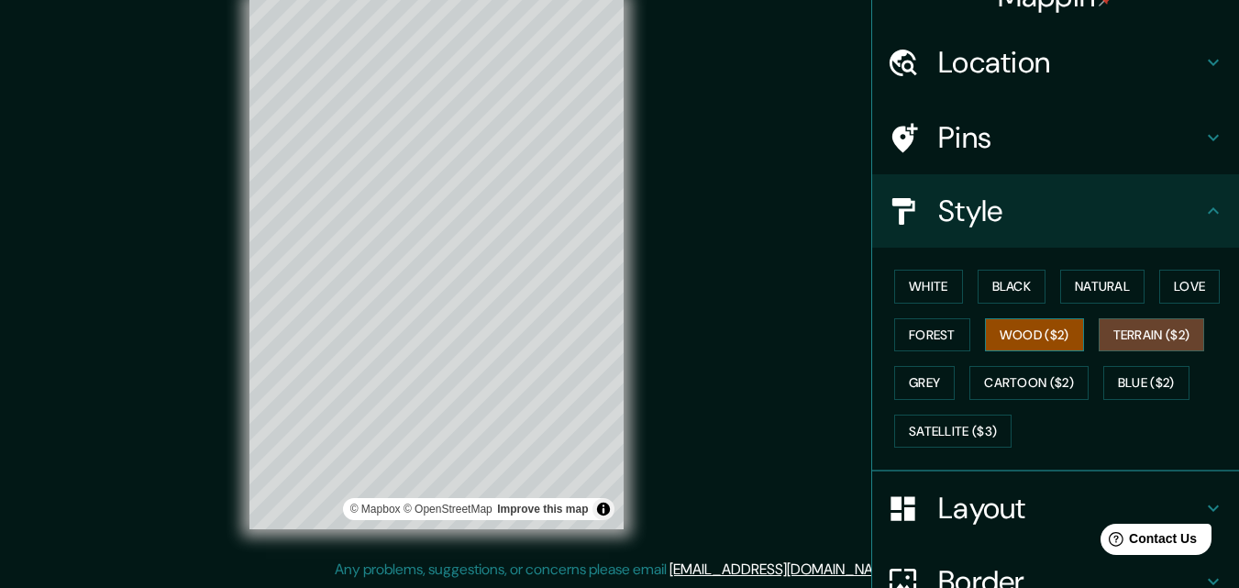
click at [1048, 336] on button "Wood ($2)" at bounding box center [1034, 335] width 99 height 34
click at [1105, 156] on div "Pins" at bounding box center [1055, 137] width 367 height 73
type input "196"
type input "33"
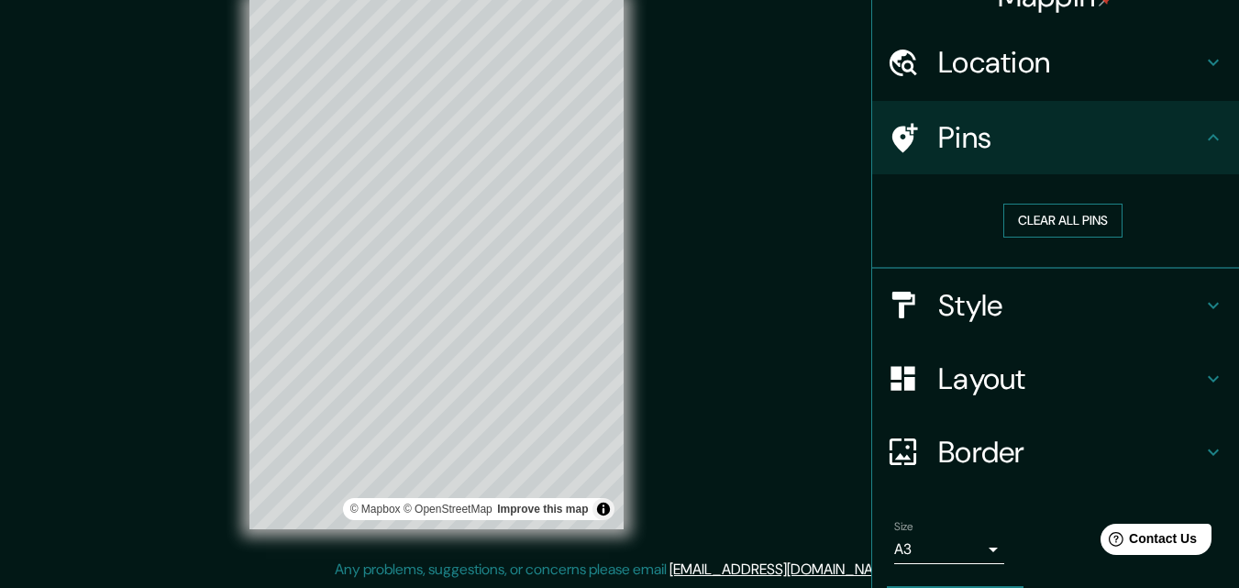
click at [1069, 216] on button "Clear all pins" at bounding box center [1062, 221] width 119 height 34
click at [1027, 223] on button "Clear all pins" at bounding box center [1062, 221] width 119 height 34
click at [1202, 144] on icon at bounding box center [1213, 138] width 22 height 22
click at [1037, 311] on h4 "Style" at bounding box center [1070, 305] width 264 height 37
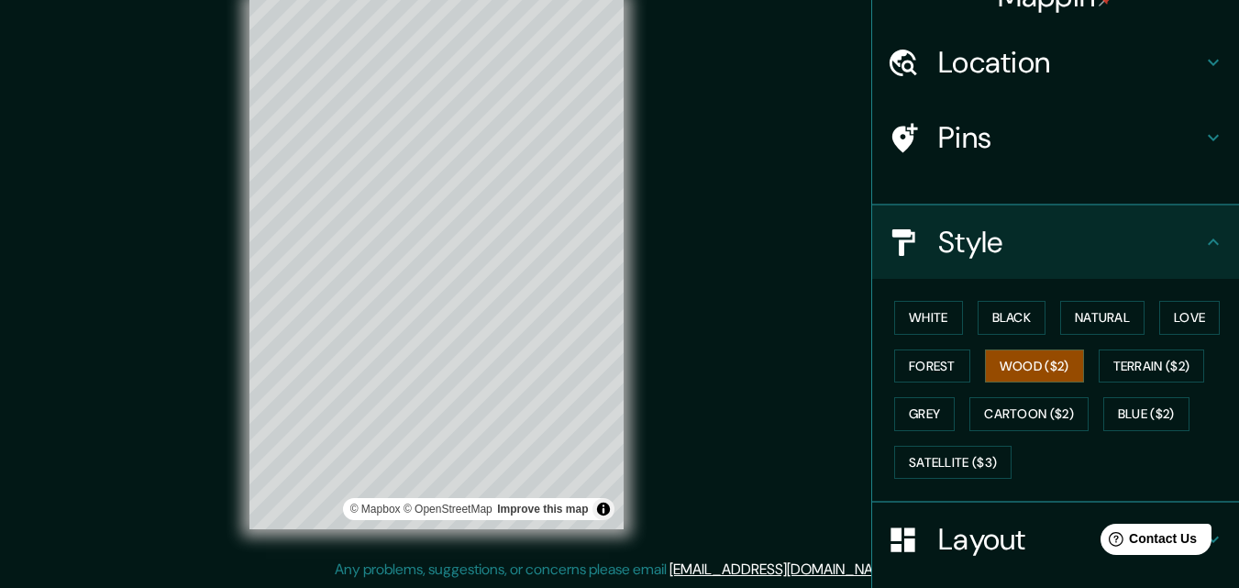
type input "196"
type input "33"
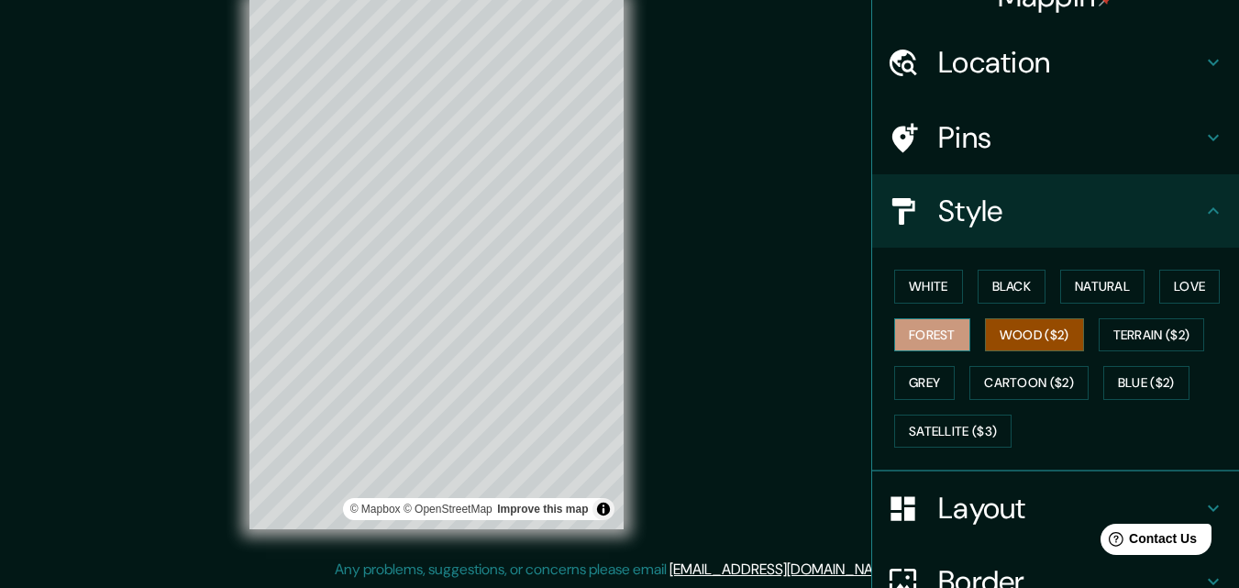
click at [940, 327] on button "Forest" at bounding box center [932, 335] width 76 height 34
click at [1179, 282] on button "Love" at bounding box center [1189, 287] width 61 height 34
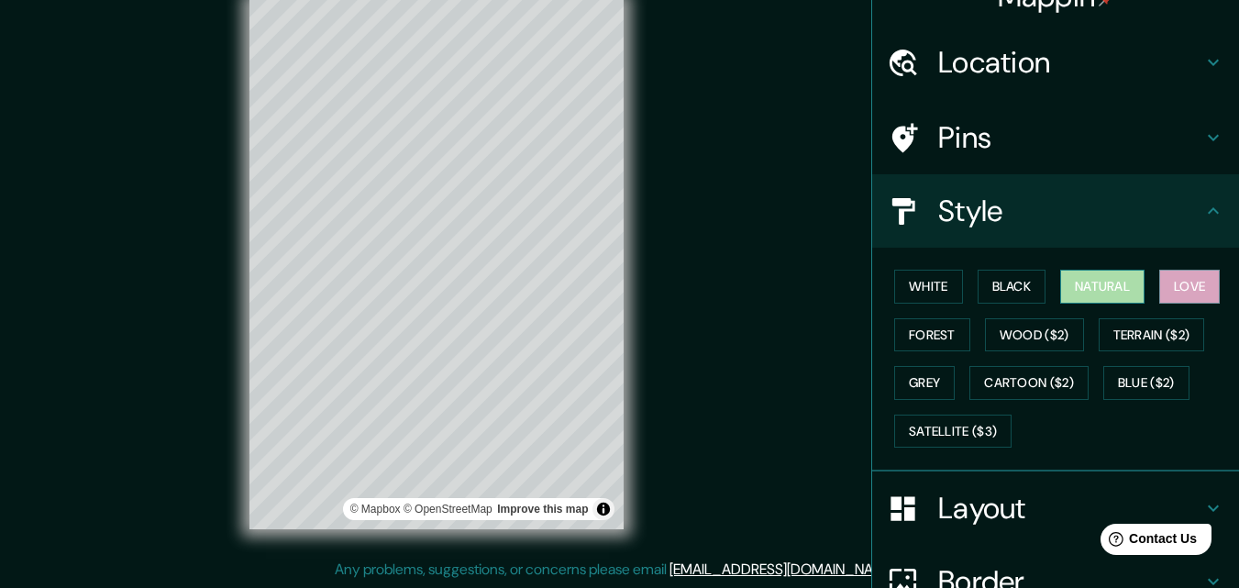
click at [1102, 284] on button "Natural" at bounding box center [1102, 287] width 84 height 34
click at [1012, 287] on button "Black" at bounding box center [1012, 287] width 69 height 34
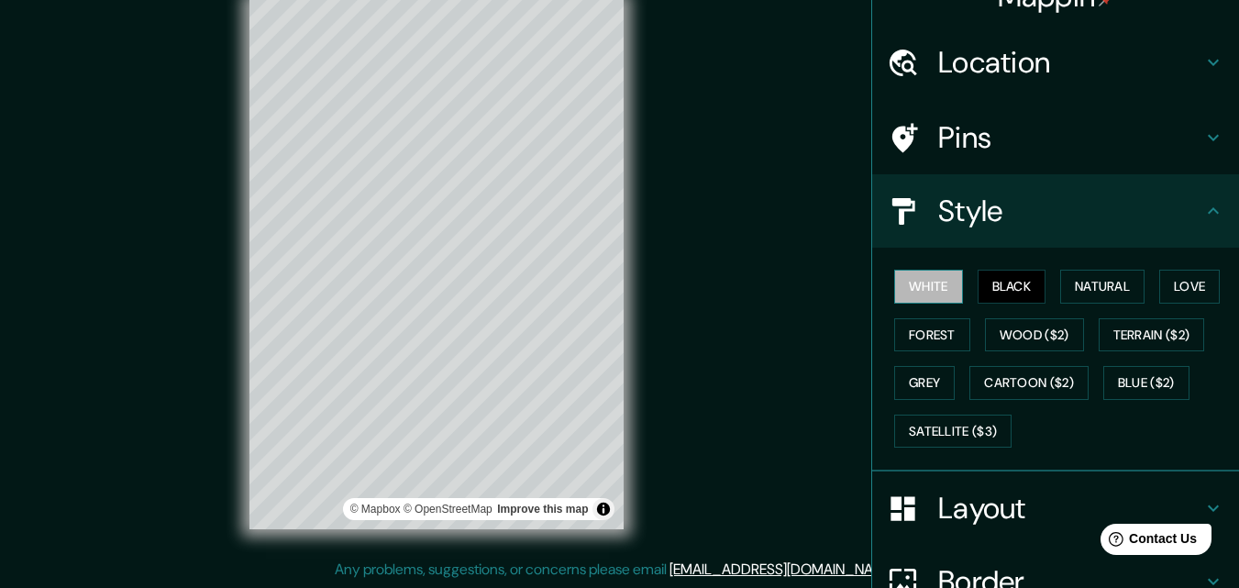
click at [899, 291] on button "White" at bounding box center [928, 287] width 69 height 34
click at [1081, 277] on button "Natural" at bounding box center [1102, 287] width 84 height 34
click at [908, 280] on button "White" at bounding box center [928, 287] width 69 height 34
click at [1100, 280] on button "Natural" at bounding box center [1102, 287] width 84 height 34
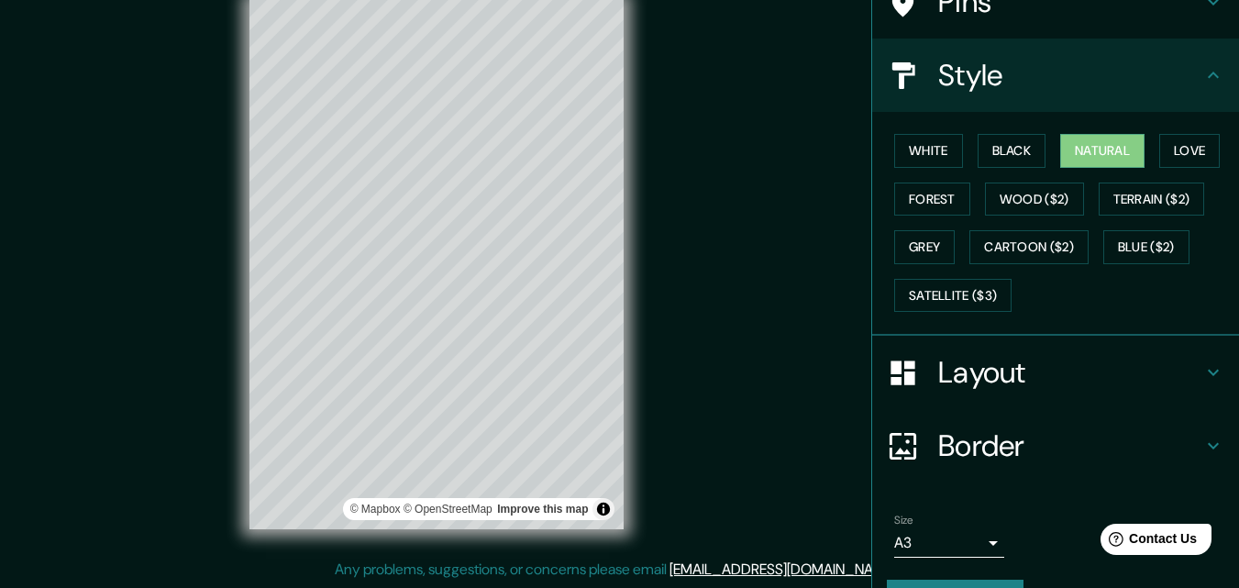
scroll to position [216, 0]
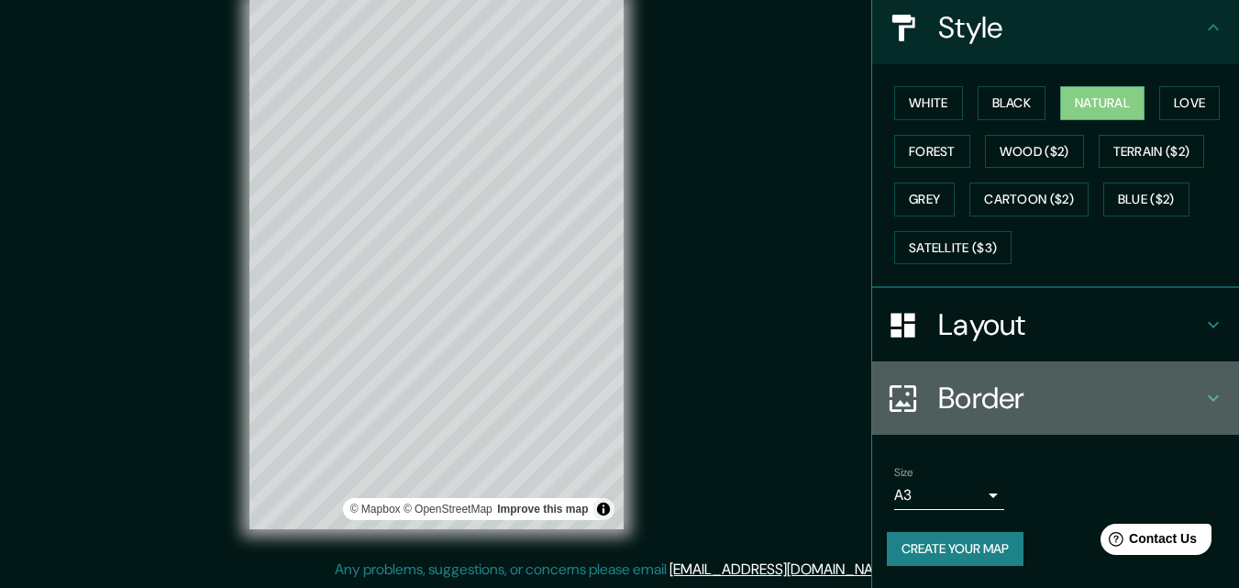
click at [969, 400] on h4 "Border" at bounding box center [1070, 398] width 264 height 37
type input "196"
type input "33"
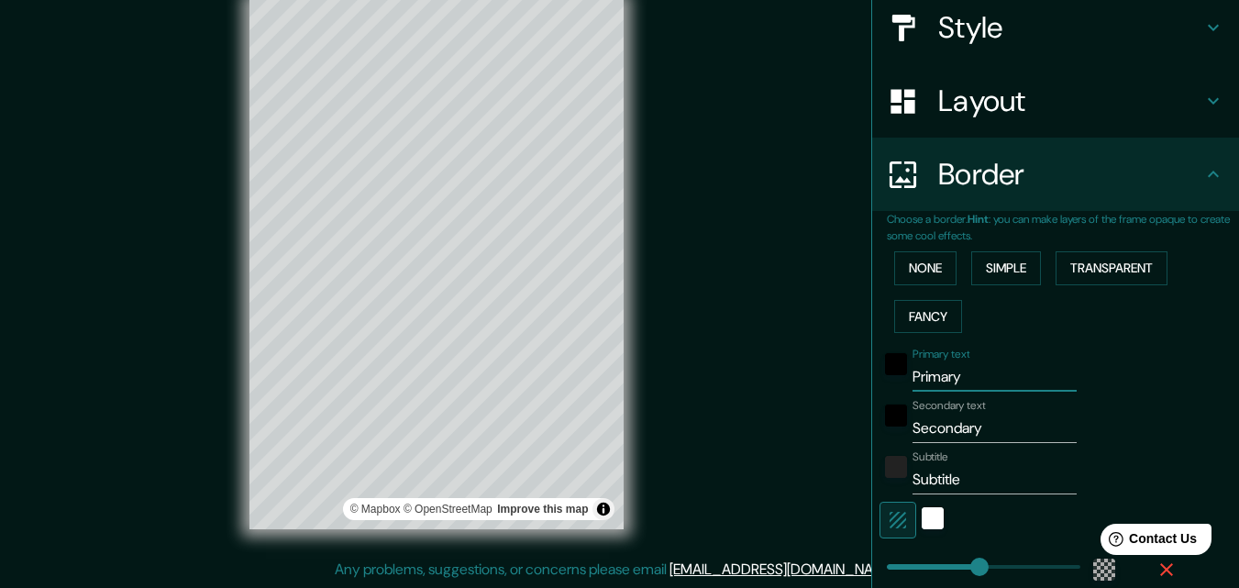
drag, startPoint x: 966, startPoint y: 381, endPoint x: 826, endPoint y: 381, distance: 139.4
click at [826, 381] on div "Mappin Location [GEOGRAPHIC_DATA], [GEOGRAPHIC_DATA], [GEOGRAPHIC_DATA] Pins St…" at bounding box center [619, 279] width 1239 height 617
type input "P"
type input "196"
type input "33"
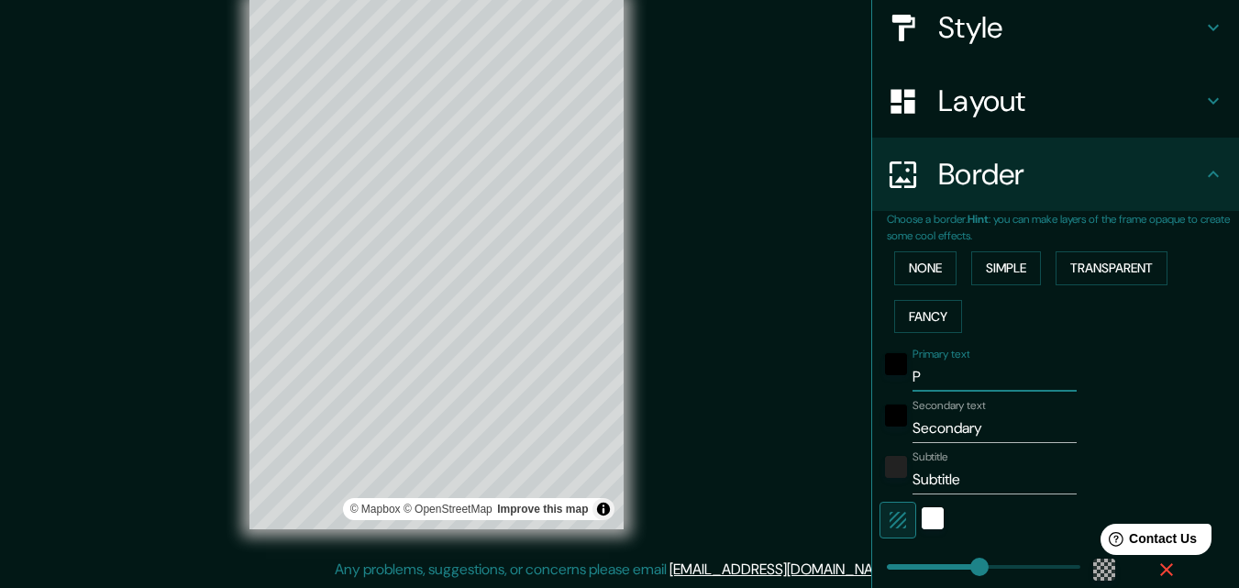
type input "PO"
type input "196"
type input "33"
type input "POT"
type input "196"
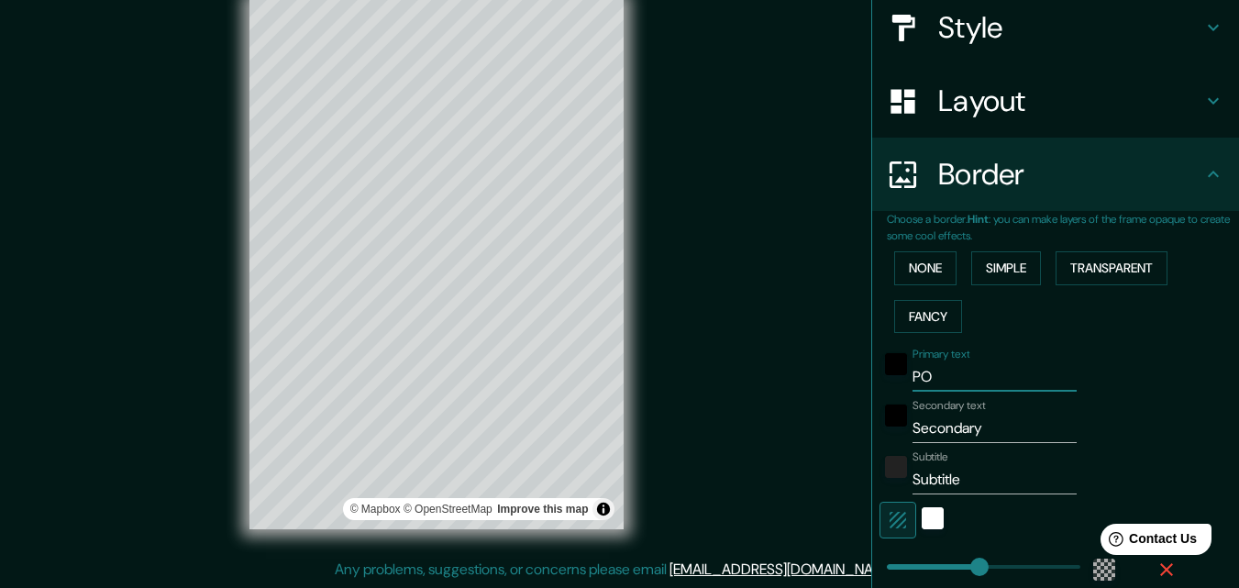
type input "33"
type input "POTO"
type input "196"
type input "33"
type input "POTOS"
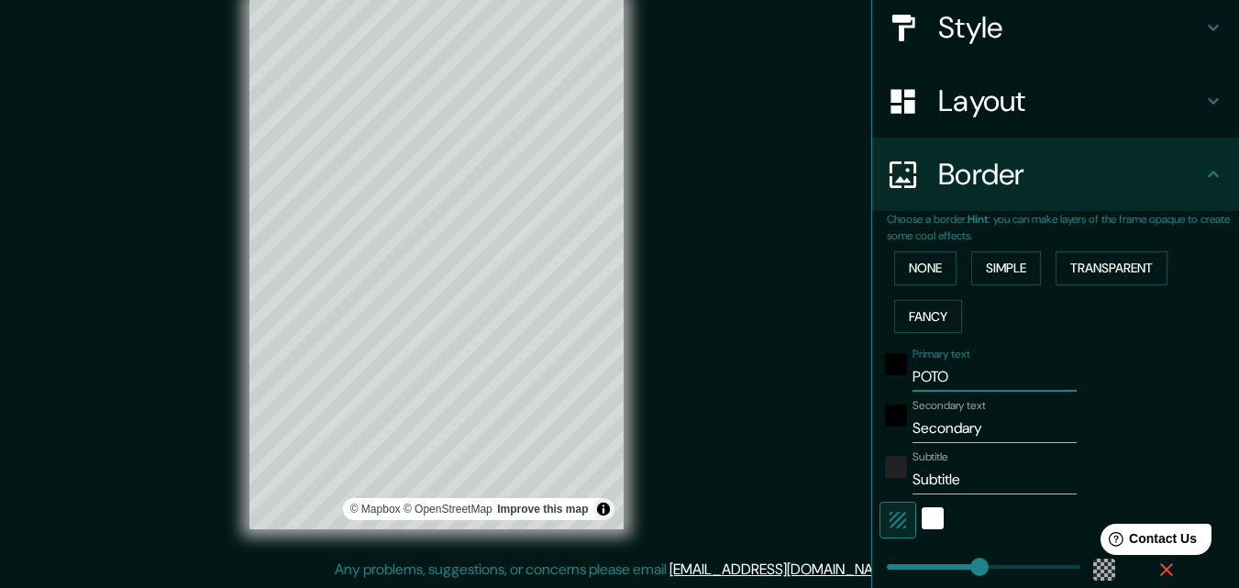
type input "196"
type input "33"
type input "[GEOGRAPHIC_DATA]"
type input "196"
type input "33"
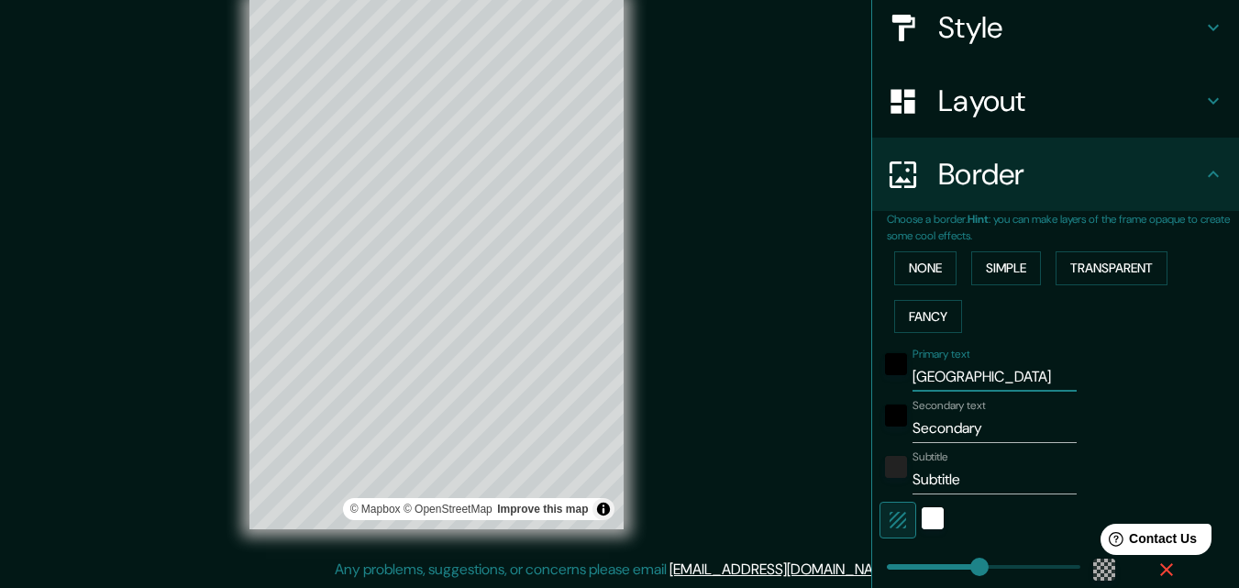
type input "[GEOGRAPHIC_DATA]"
drag, startPoint x: 980, startPoint y: 431, endPoint x: 878, endPoint y: 431, distance: 102.7
click at [879, 431] on div "Secondary text Secondary" at bounding box center [1029, 421] width 301 height 44
click at [924, 267] on button "None" at bounding box center [925, 268] width 62 height 34
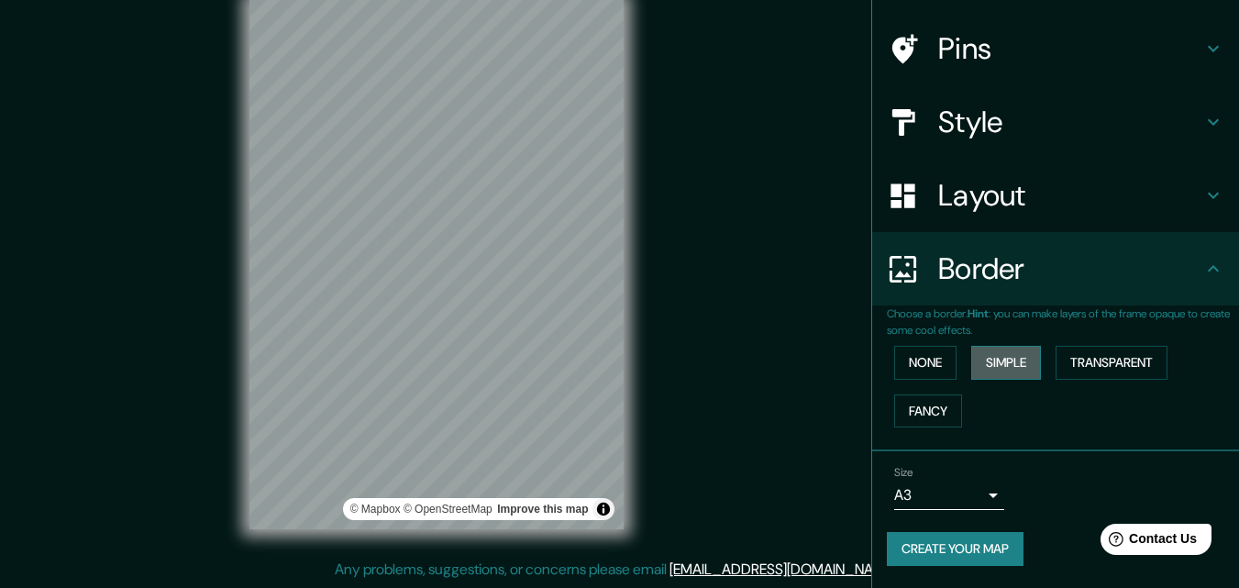
click at [992, 372] on button "Simple" at bounding box center [1006, 363] width 70 height 34
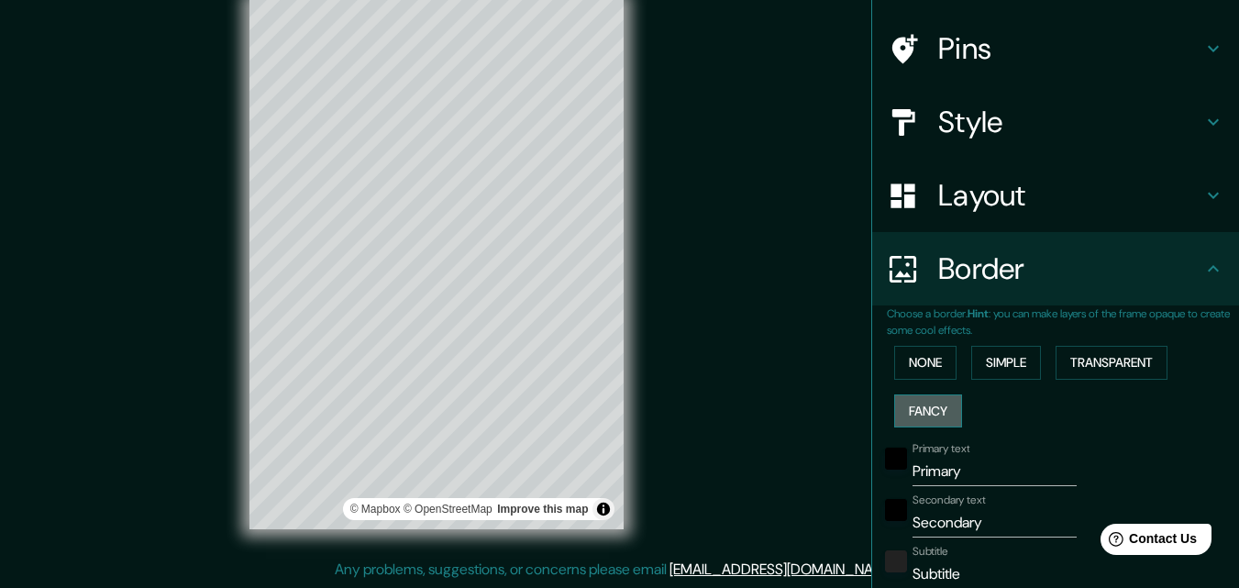
click at [949, 404] on button "Fancy" at bounding box center [928, 411] width 68 height 34
click at [1113, 362] on button "Transparent" at bounding box center [1112, 363] width 112 height 34
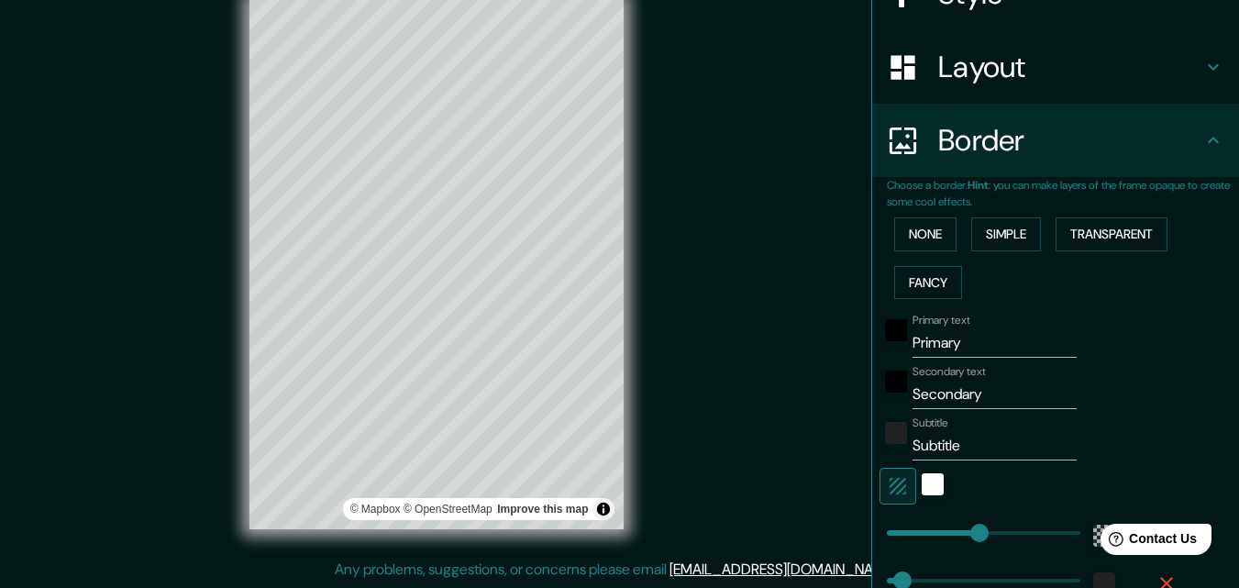
scroll to position [305, 0]
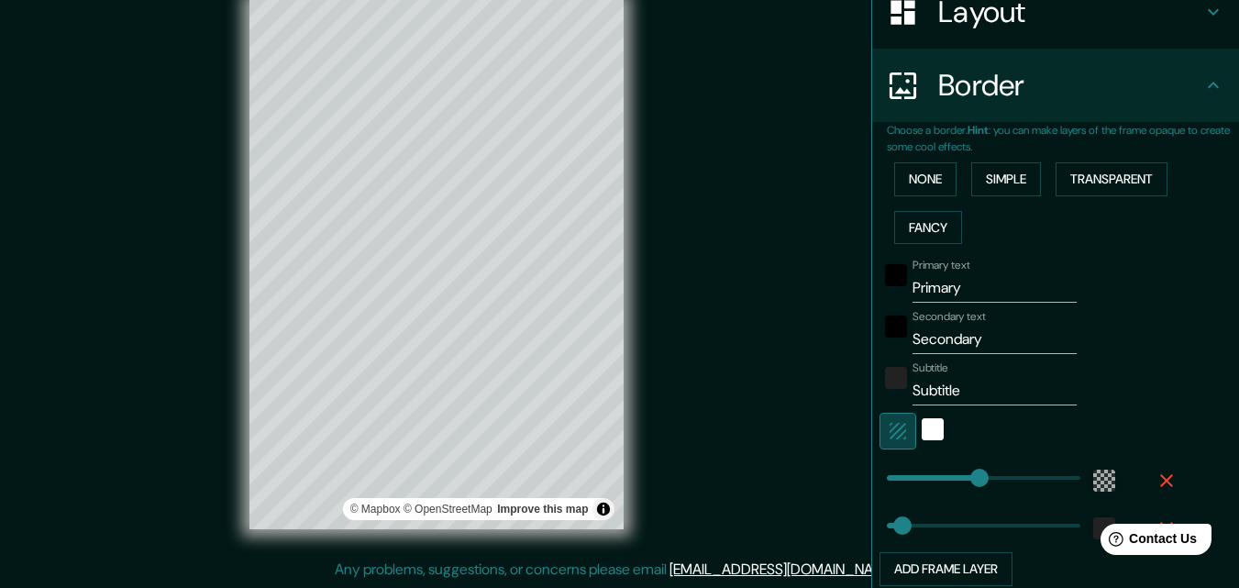
click at [887, 423] on icon "button" at bounding box center [898, 431] width 22 height 22
type input "196"
type input "33"
click at [890, 423] on icon "button" at bounding box center [898, 431] width 17 height 17
type input "196"
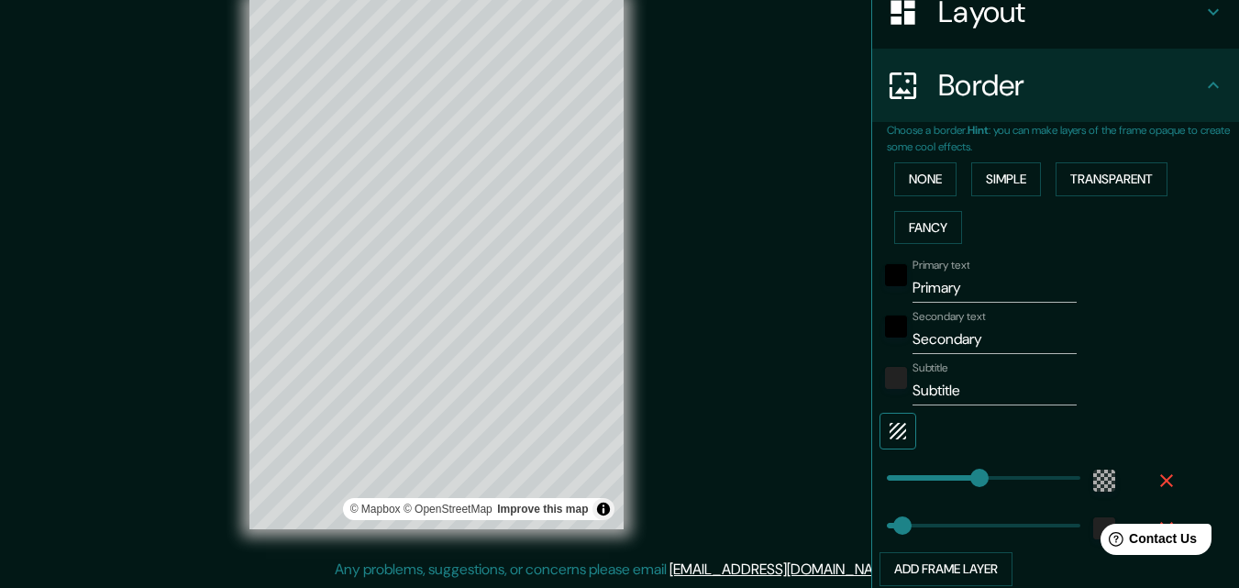
type input "33"
click at [890, 423] on icon "button" at bounding box center [898, 431] width 17 height 17
type input "196"
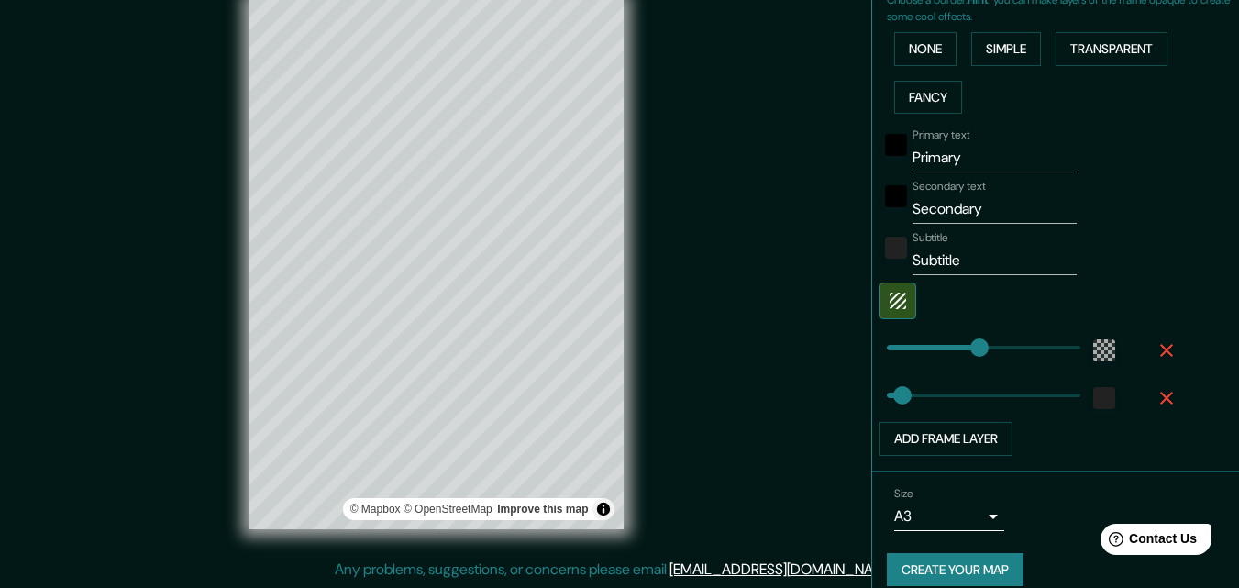
scroll to position [456, 0]
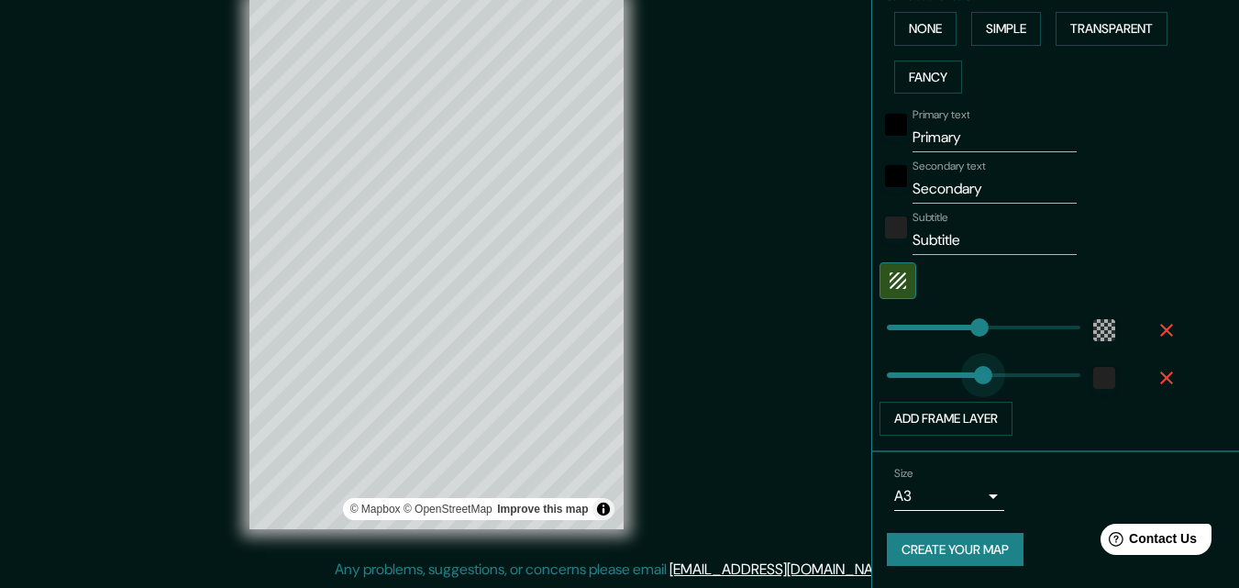
type input "211"
drag, startPoint x: 894, startPoint y: 379, endPoint x: 973, endPoint y: 378, distance: 78.9
type input "196"
type input "33"
drag, startPoint x: 973, startPoint y: 378, endPoint x: 889, endPoint y: 378, distance: 84.4
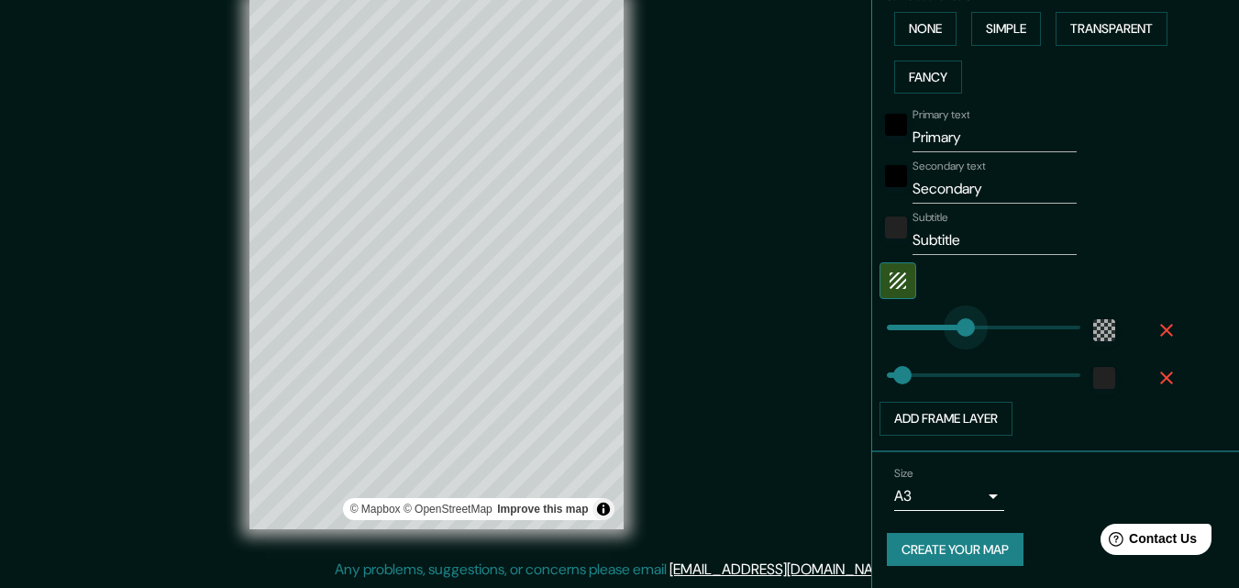
type input "153"
drag, startPoint x: 967, startPoint y: 331, endPoint x: 945, endPoint y: 331, distance: 22.0
click at [950, 138] on input "Primary" at bounding box center [994, 137] width 164 height 29
click at [888, 124] on div "black" at bounding box center [896, 125] width 22 height 22
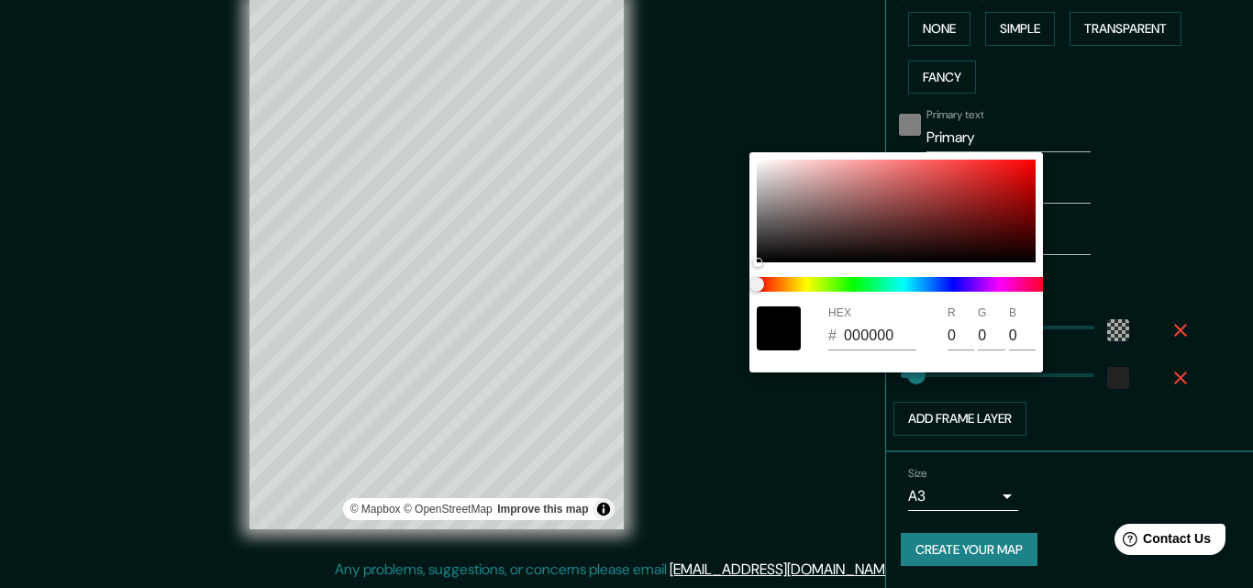
click at [888, 124] on div at bounding box center [626, 294] width 1253 height 588
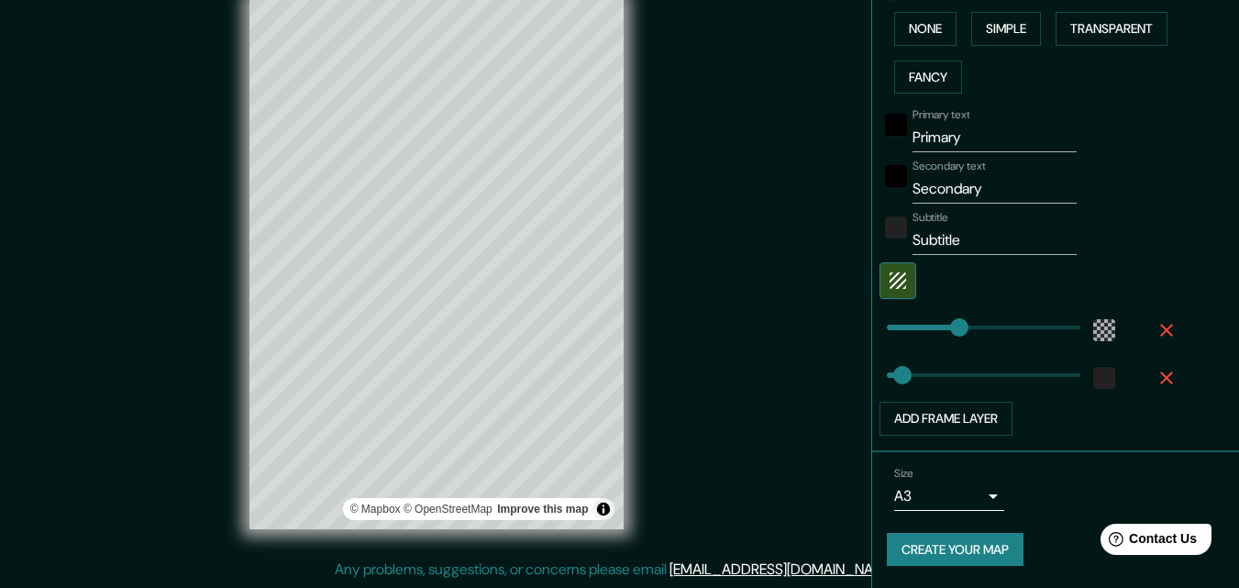
click at [991, 136] on input "Primary" at bounding box center [994, 137] width 164 height 29
type input "P"
click at [982, 193] on input "Secondary" at bounding box center [994, 188] width 164 height 29
type input "S"
click at [974, 239] on input "Subtitle" at bounding box center [994, 240] width 164 height 29
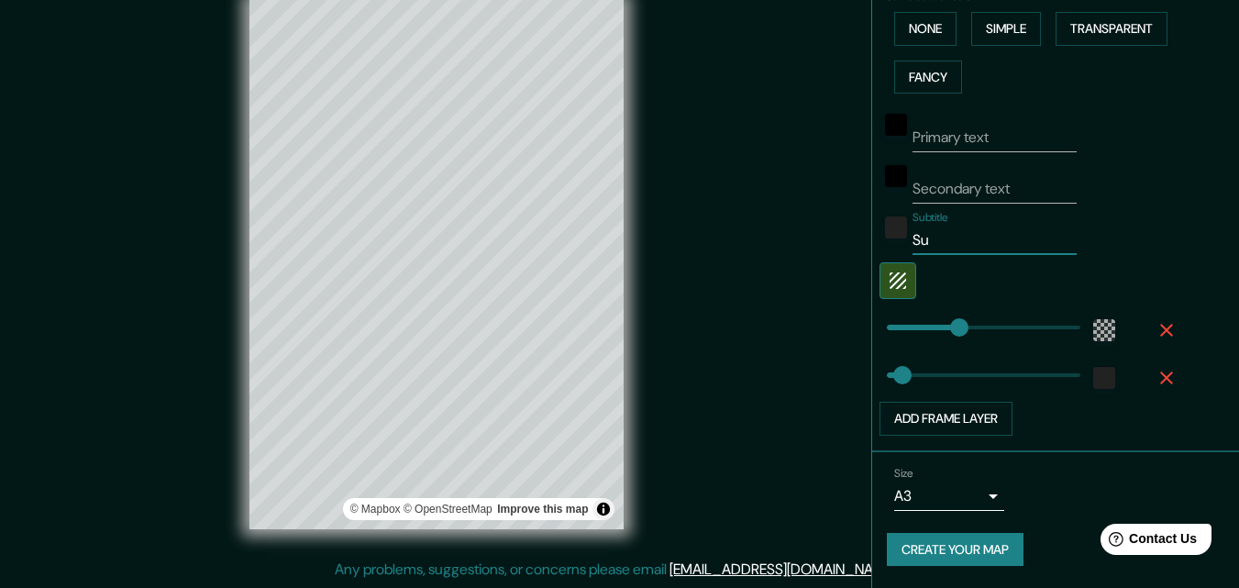
type input "S"
click at [1126, 223] on div "Subtitle" at bounding box center [1029, 233] width 301 height 44
click at [978, 547] on button "Create your map" at bounding box center [955, 550] width 137 height 34
click at [954, 542] on button "Create your map" at bounding box center [955, 550] width 137 height 34
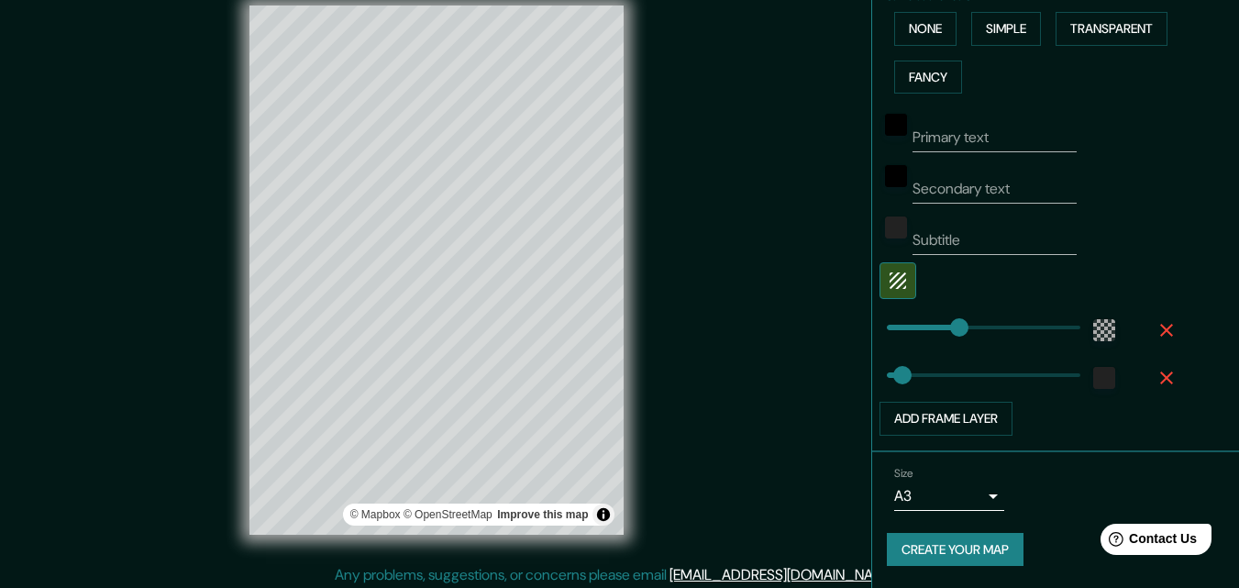
scroll to position [29, 0]
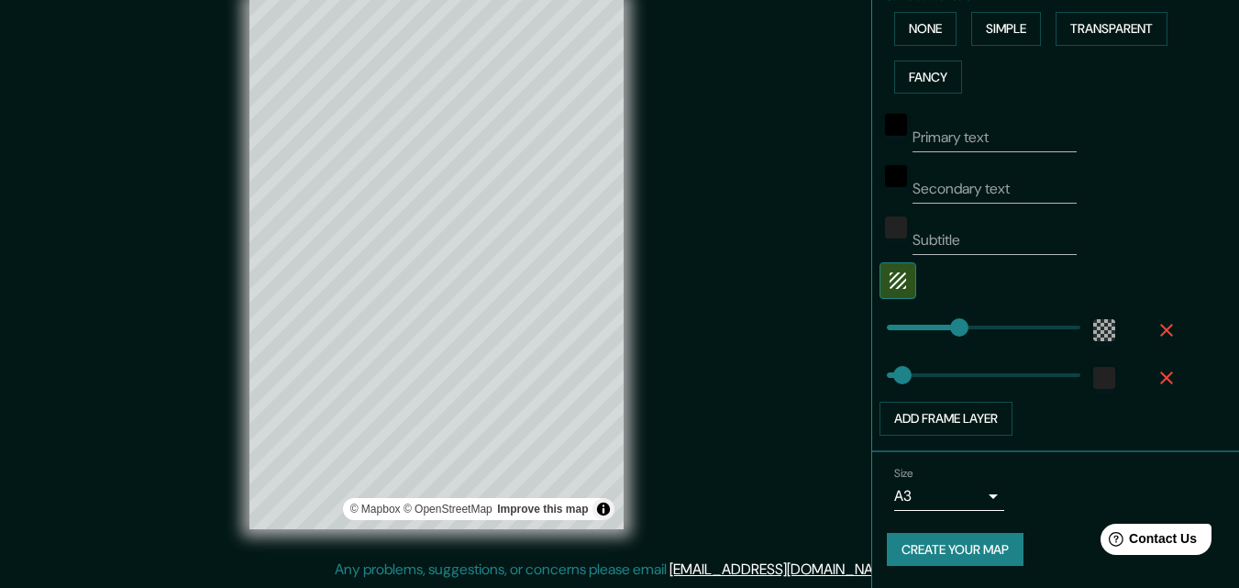
click at [945, 546] on button "Create your map" at bounding box center [955, 550] width 137 height 34
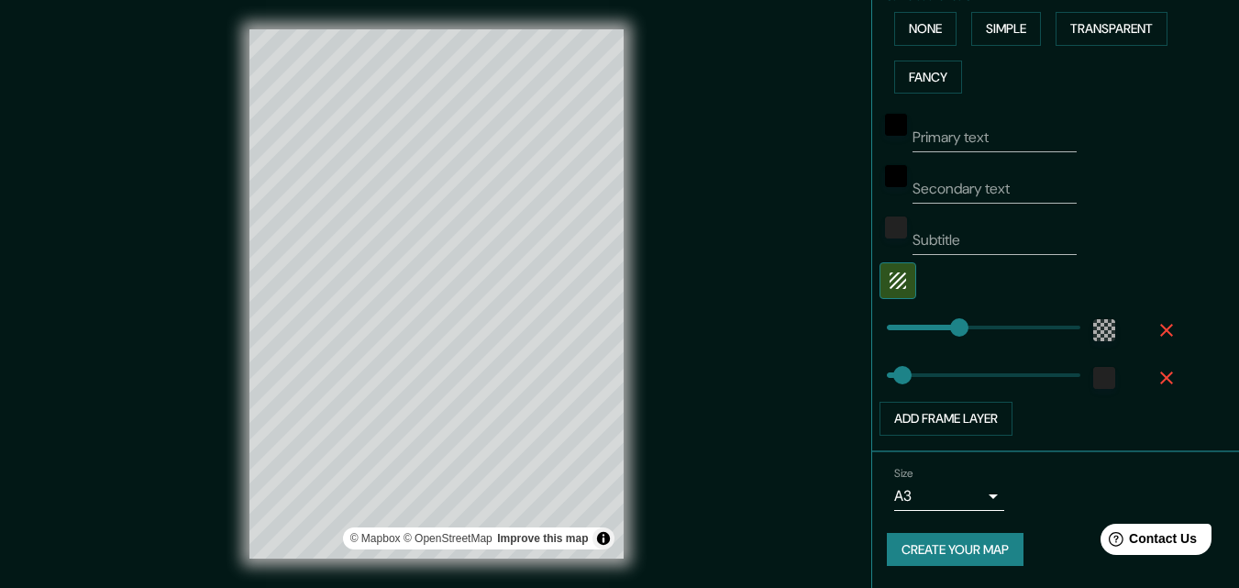
drag, startPoint x: 624, startPoint y: 373, endPoint x: 773, endPoint y: 400, distance: 151.8
click at [773, 400] on div "Mappin Location [GEOGRAPHIC_DATA], [GEOGRAPHIC_DATA], [GEOGRAPHIC_DATA] Pins St…" at bounding box center [619, 308] width 1239 height 617
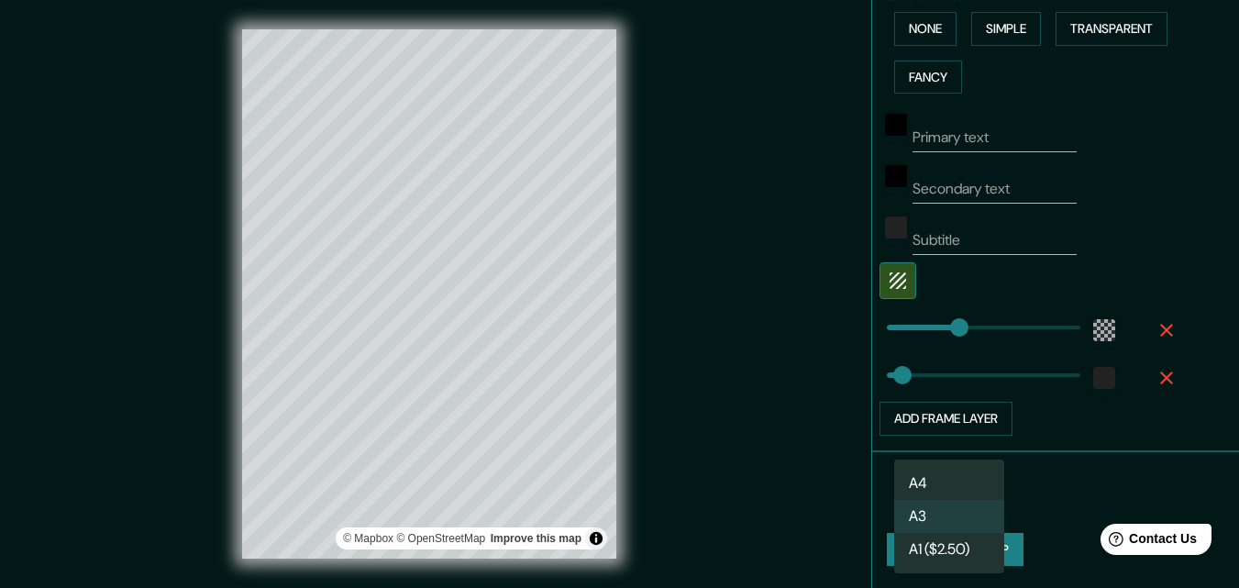
click at [974, 500] on body "Mappin Location [GEOGRAPHIC_DATA], [GEOGRAPHIC_DATA], [GEOGRAPHIC_DATA] Pins St…" at bounding box center [619, 294] width 1239 height 588
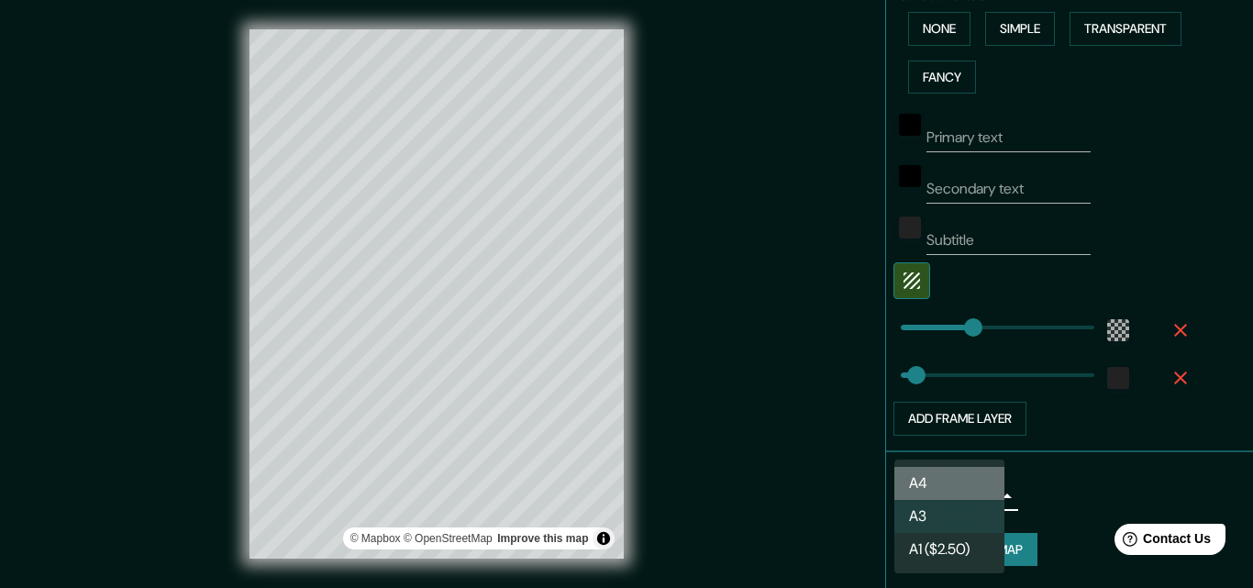
click at [961, 484] on li "A4" at bounding box center [949, 483] width 110 height 33
type input "single"
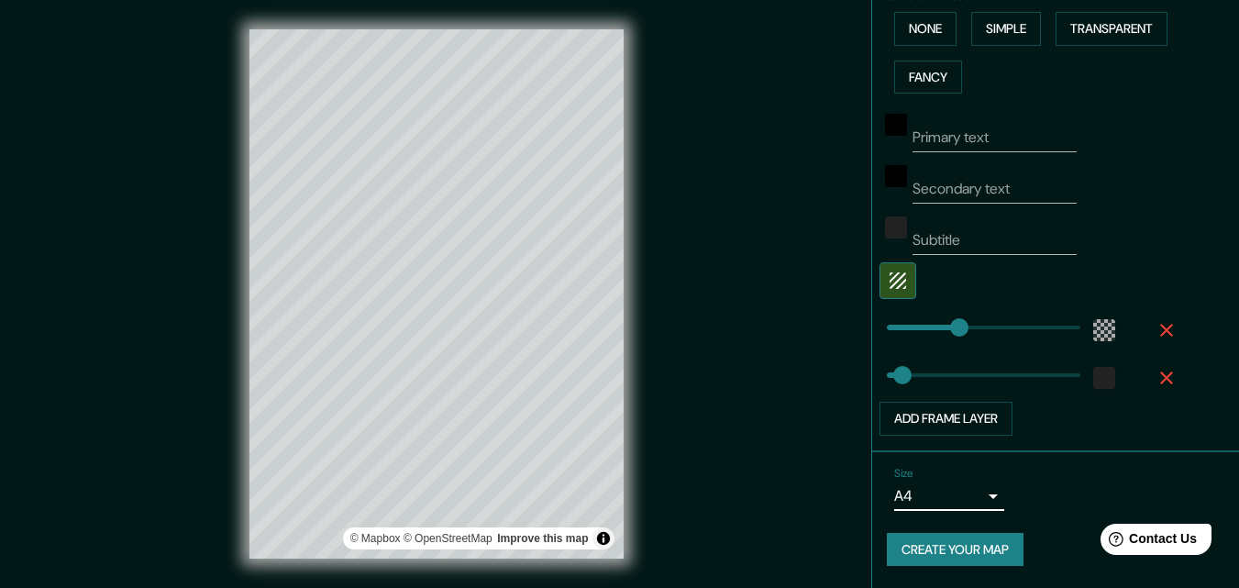
click at [969, 538] on button "Create your map" at bounding box center [955, 550] width 137 height 34
click at [603, 536] on button "Toggle attribution" at bounding box center [603, 538] width 22 height 22
click at [789, 509] on div "Mappin Location [GEOGRAPHIC_DATA], [GEOGRAPHIC_DATA], [GEOGRAPHIC_DATA] Pins St…" at bounding box center [619, 308] width 1239 height 617
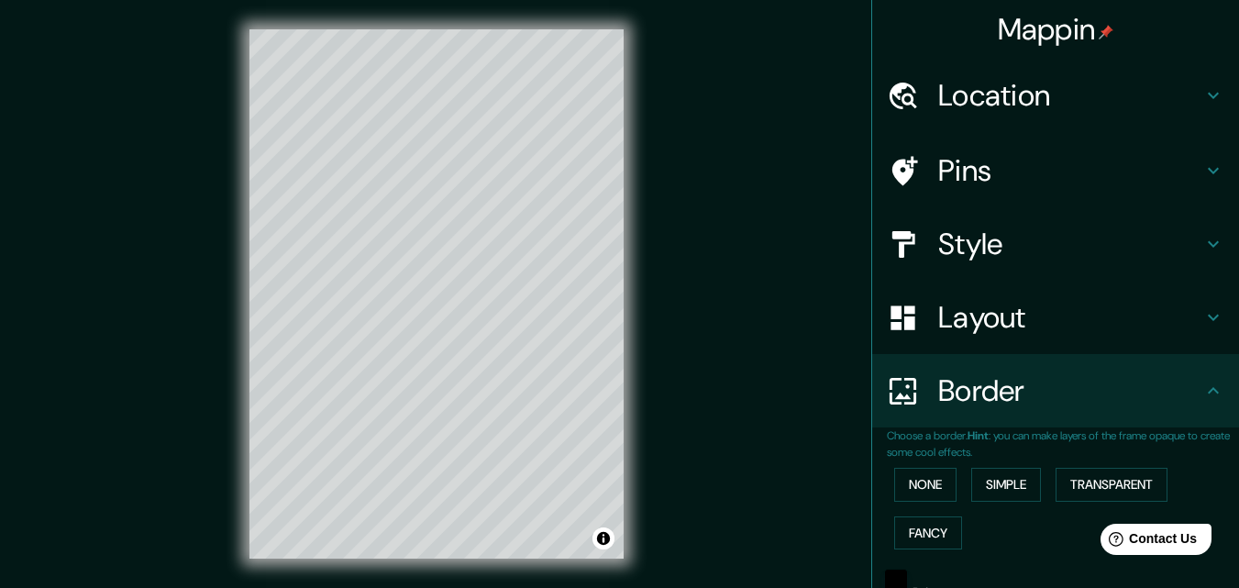
click at [1045, 28] on h4 "Mappin" at bounding box center [1056, 29] width 116 height 37
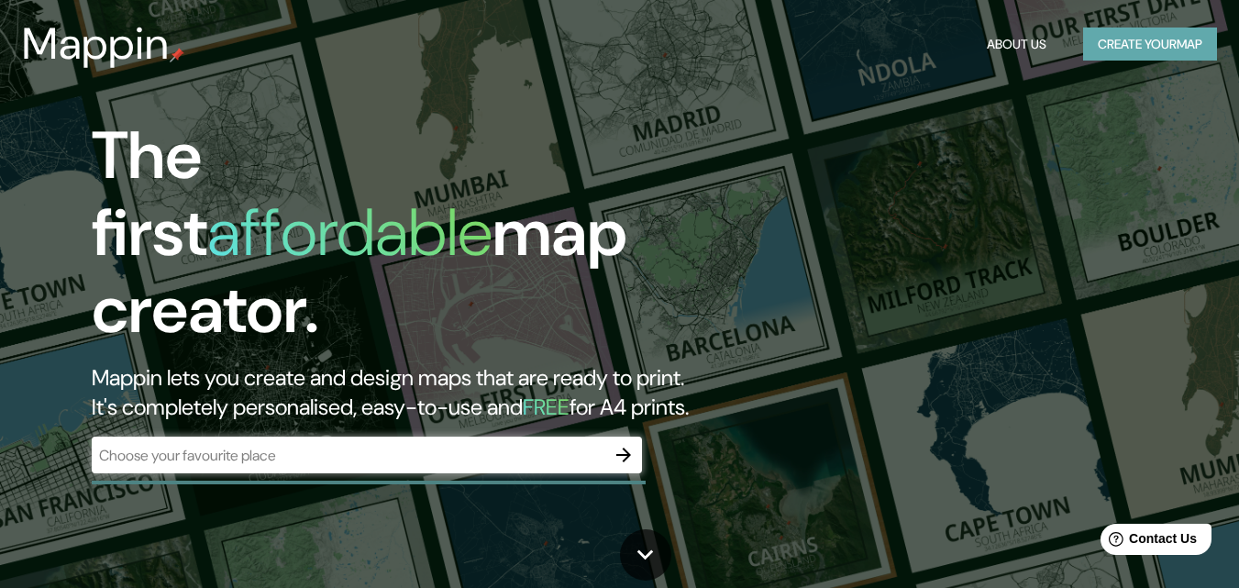
click at [1117, 44] on button "Create your map" at bounding box center [1150, 45] width 134 height 34
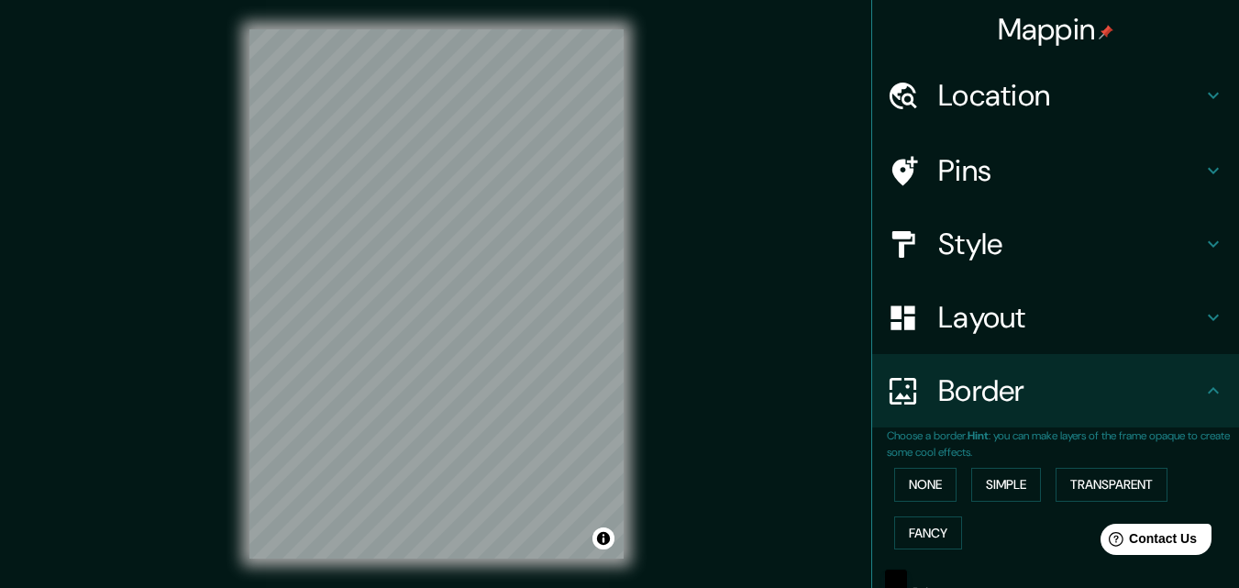
click at [1030, 102] on h4 "Location" at bounding box center [1070, 95] width 264 height 37
type input "170"
type input "37"
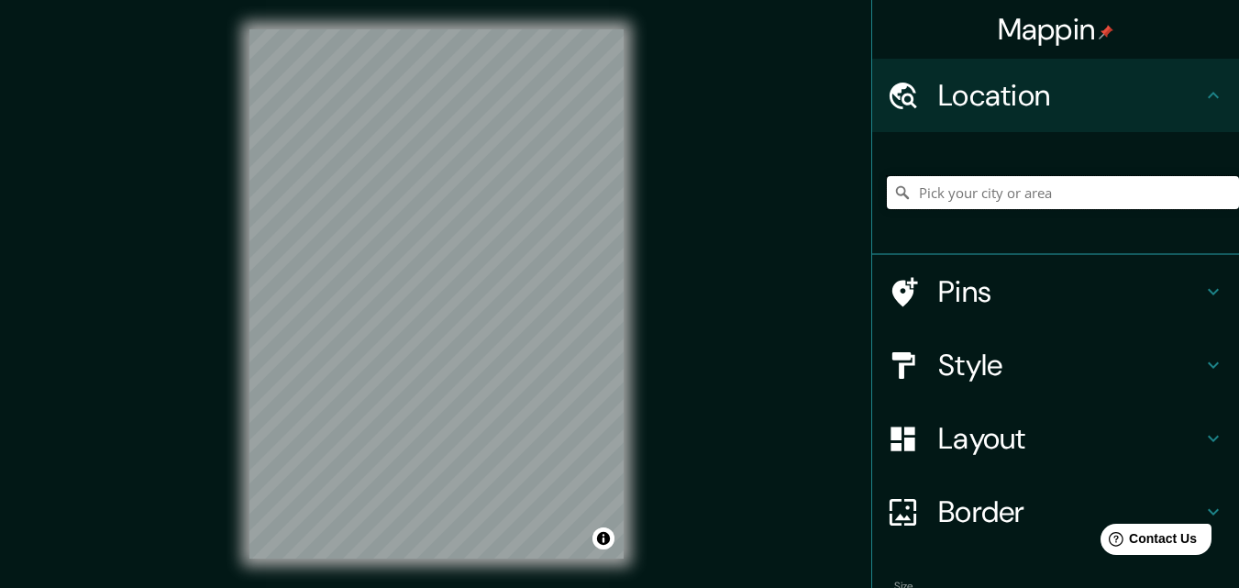
click at [1034, 197] on input "Pick your city or area" at bounding box center [1063, 192] width 352 height 33
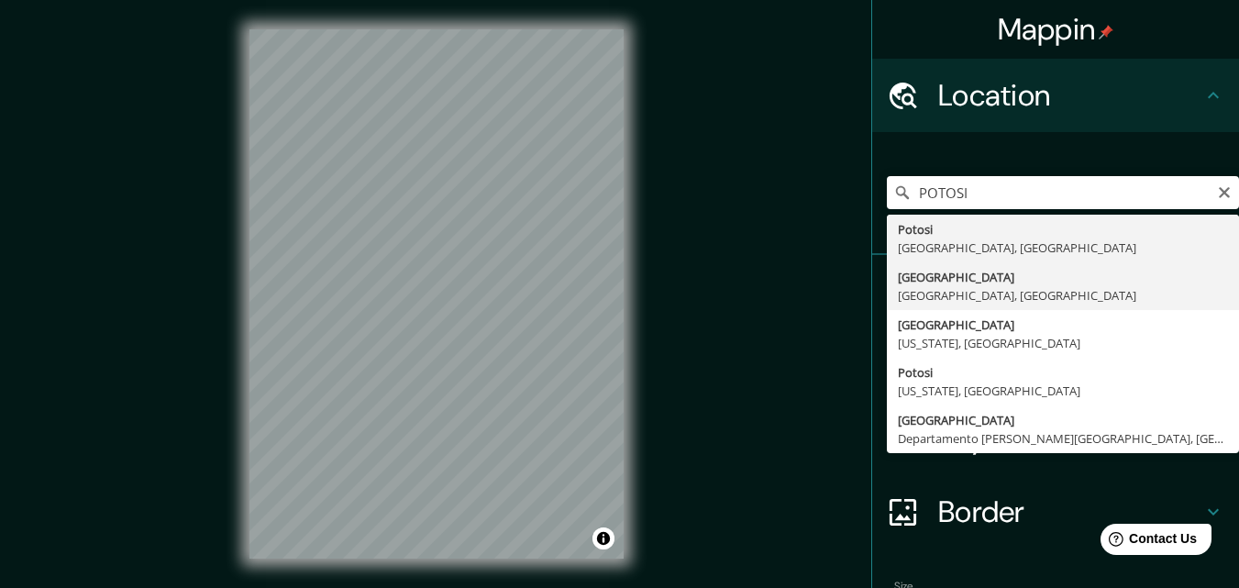
type input "[GEOGRAPHIC_DATA], [GEOGRAPHIC_DATA], [GEOGRAPHIC_DATA]"
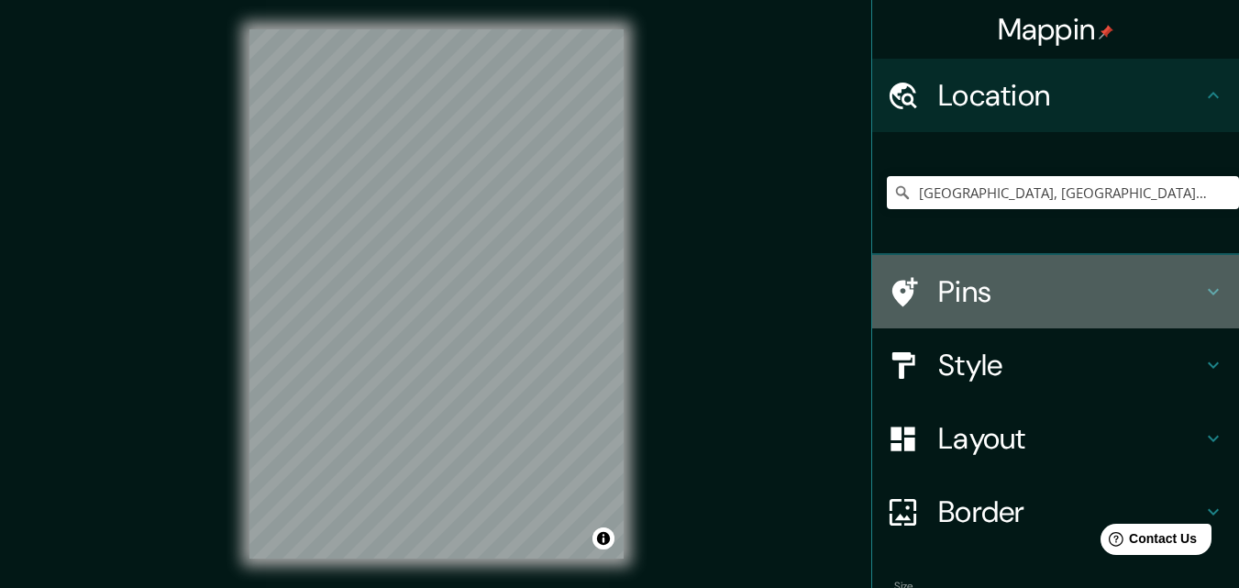
click at [1155, 291] on h4 "Pins" at bounding box center [1070, 291] width 264 height 37
type input "170"
type input "37"
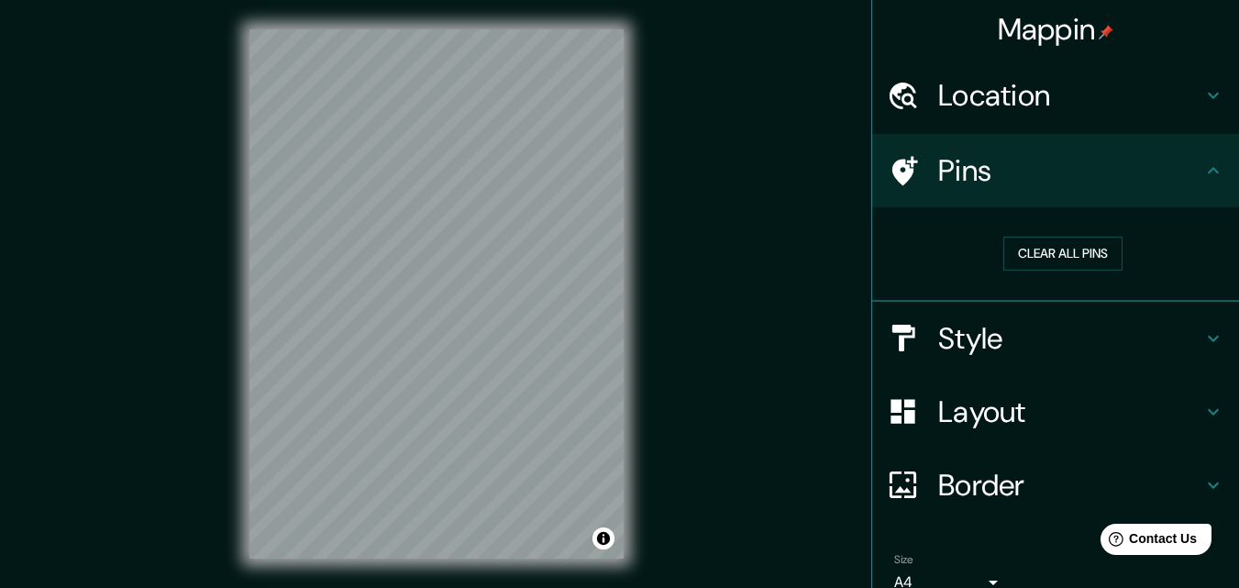
click at [891, 168] on icon at bounding box center [903, 171] width 32 height 32
click at [892, 168] on icon at bounding box center [905, 170] width 26 height 29
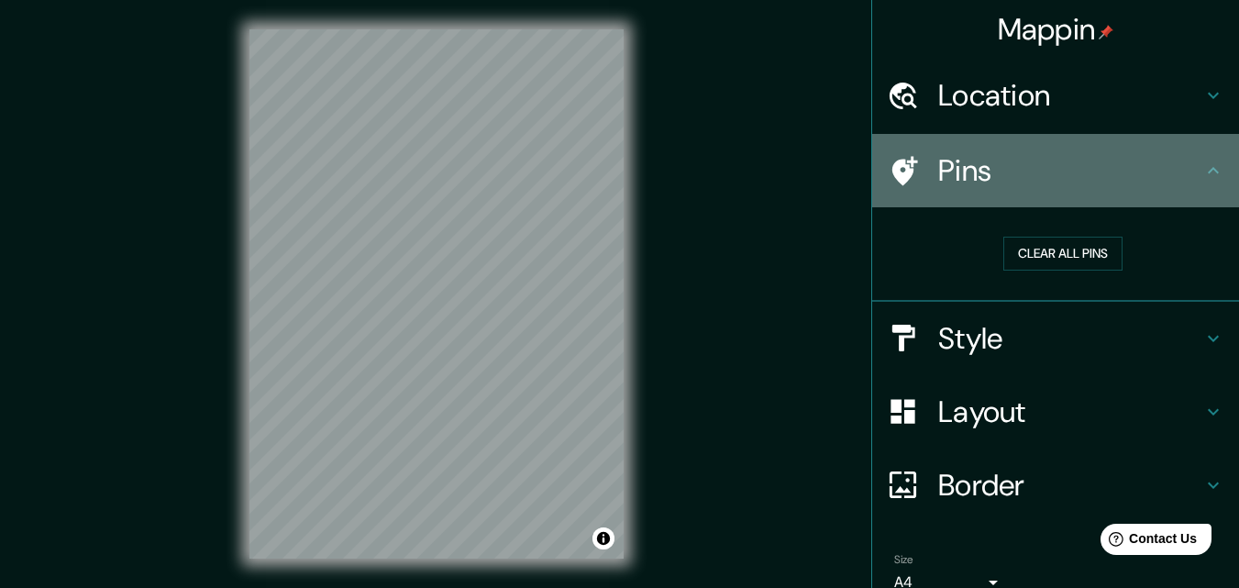
click at [892, 168] on icon at bounding box center [905, 170] width 26 height 29
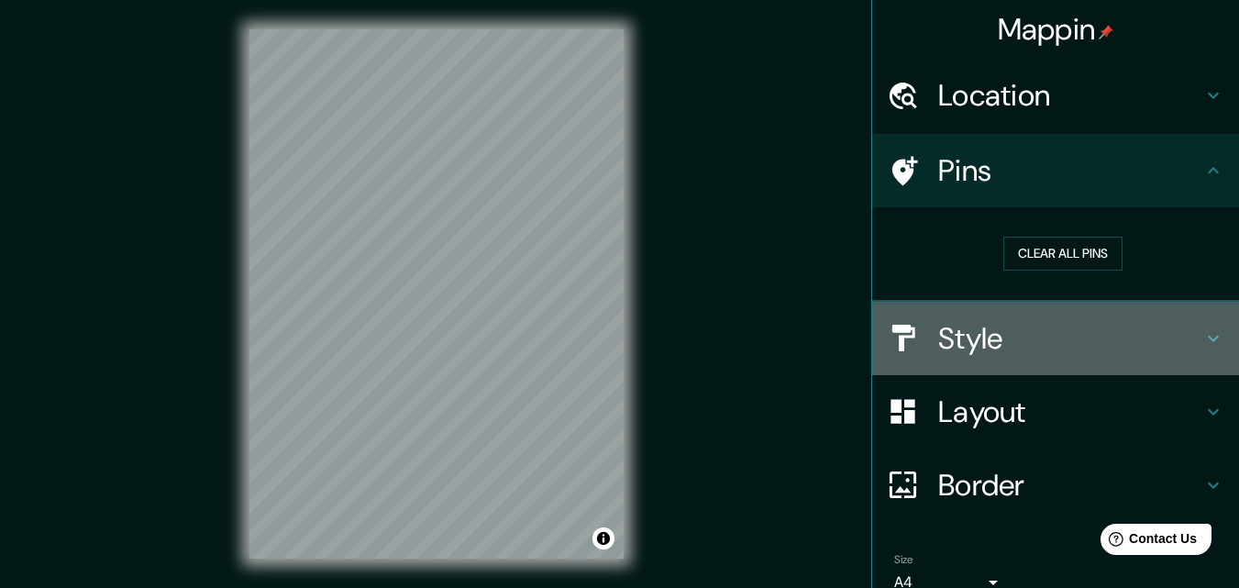
click at [920, 345] on div at bounding box center [912, 338] width 51 height 32
type input "170"
type input "37"
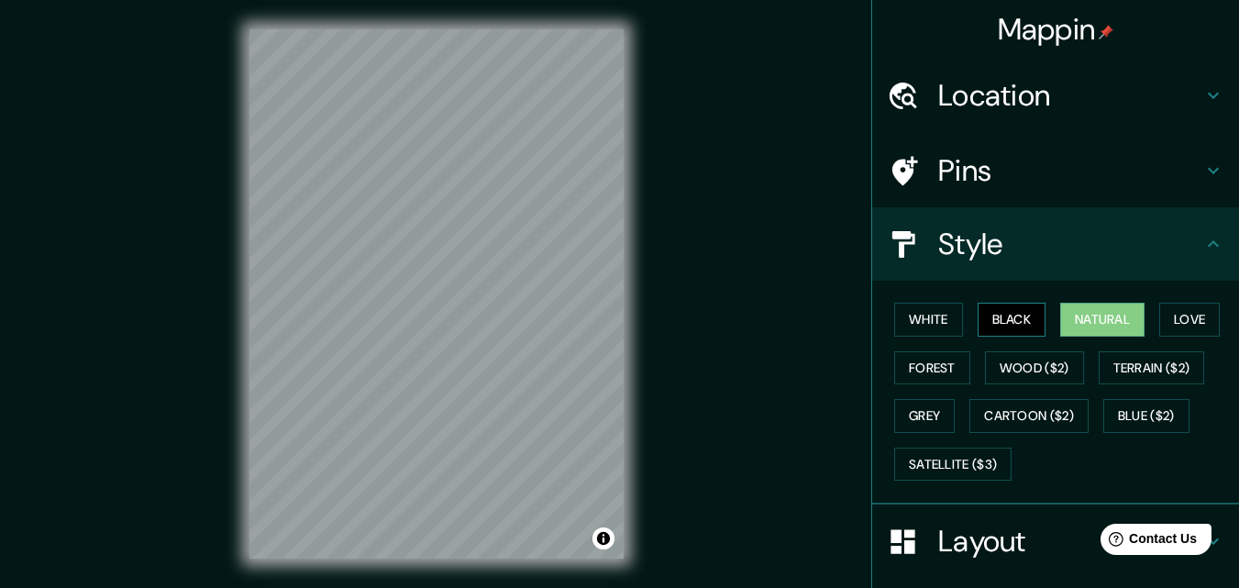
click at [987, 308] on button "Black" at bounding box center [1012, 320] width 69 height 34
click at [1045, 359] on button "Wood ($2)" at bounding box center [1034, 368] width 99 height 34
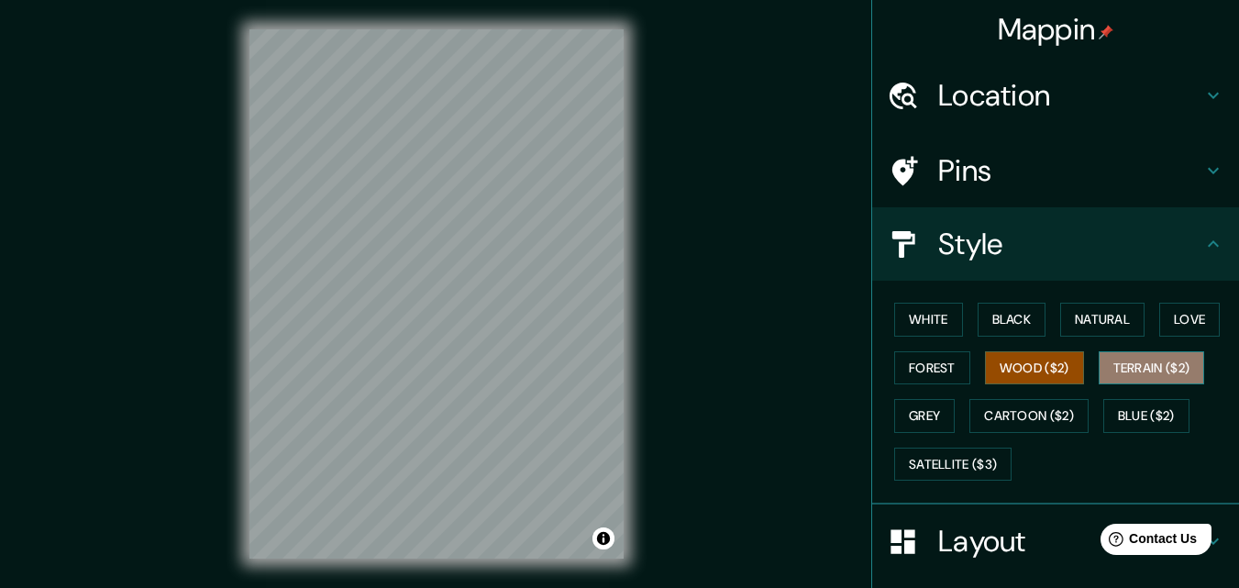
click at [1166, 363] on button "Terrain ($2)" at bounding box center [1152, 368] width 106 height 34
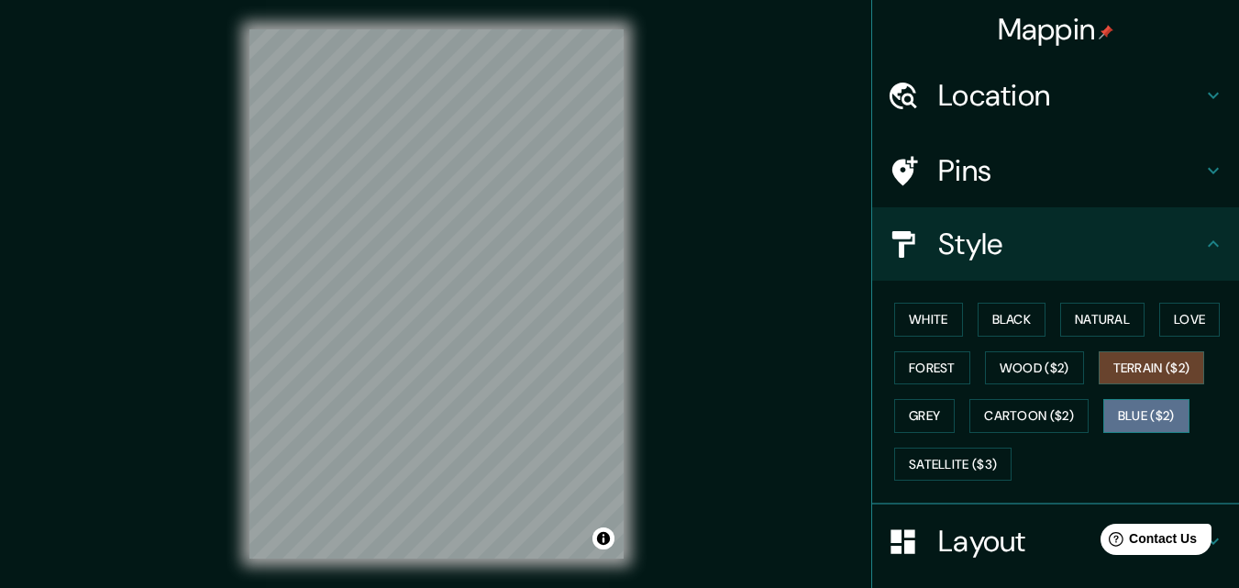
click at [1142, 410] on button "Blue ($2)" at bounding box center [1146, 416] width 86 height 34
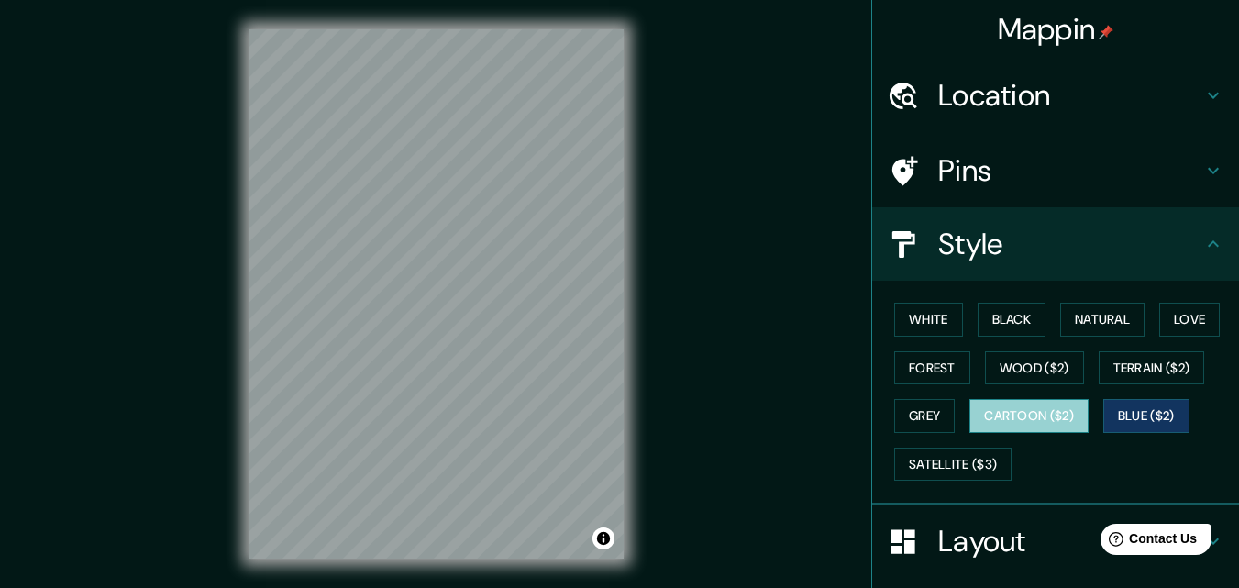
click at [1040, 418] on button "Cartoon ($2)" at bounding box center [1028, 416] width 119 height 34
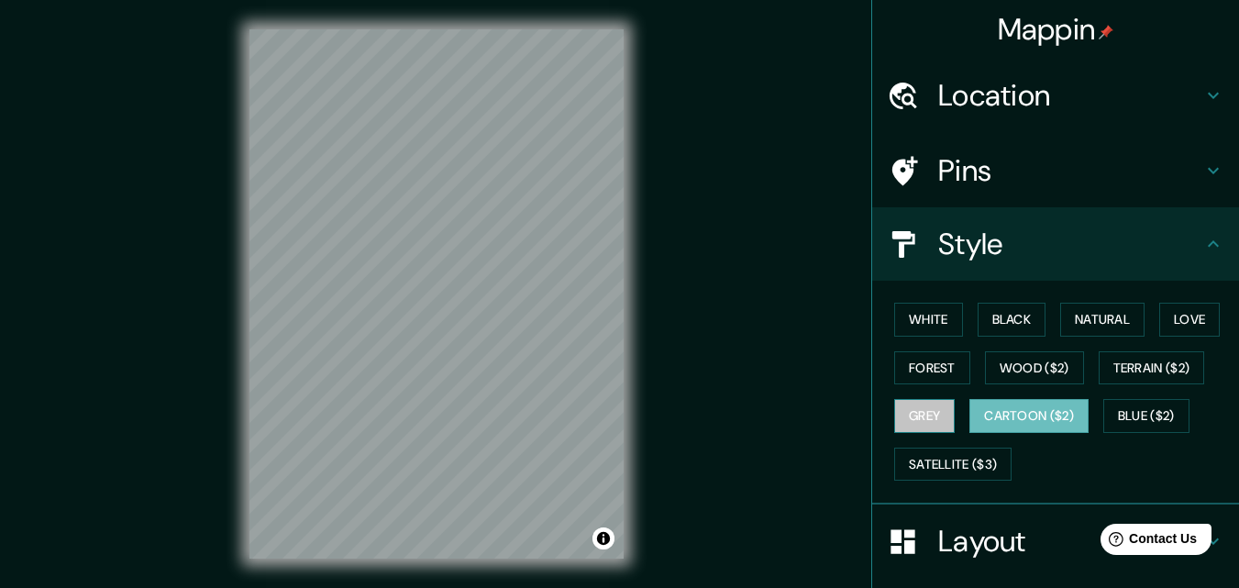
click at [920, 416] on button "Grey" at bounding box center [924, 416] width 61 height 34
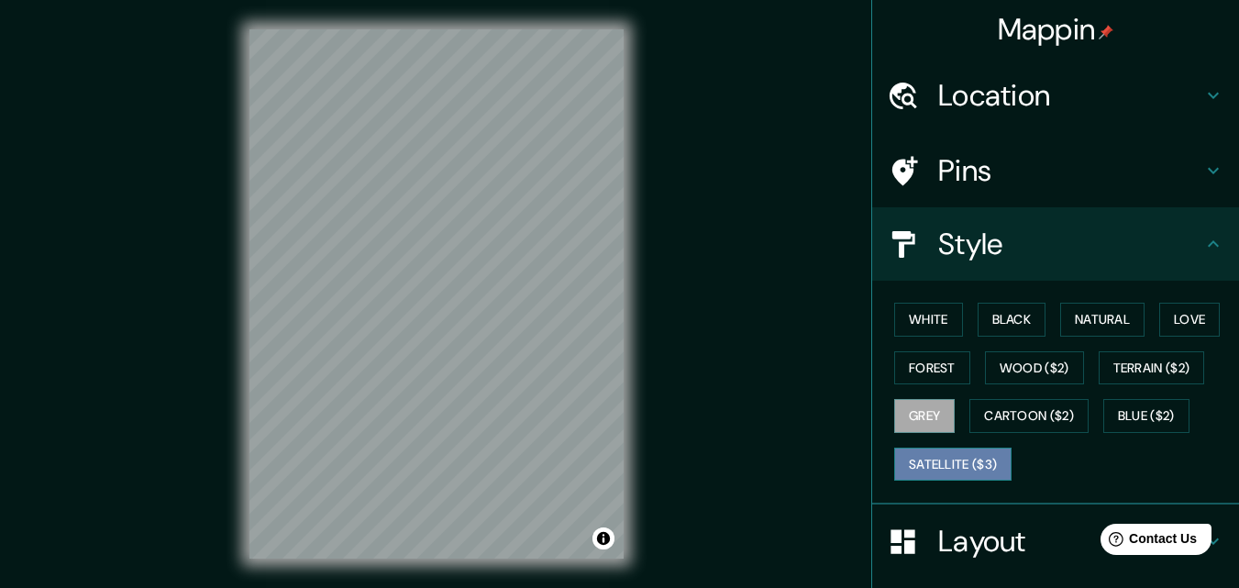
click at [940, 463] on button "Satellite ($3)" at bounding box center [952, 465] width 117 height 34
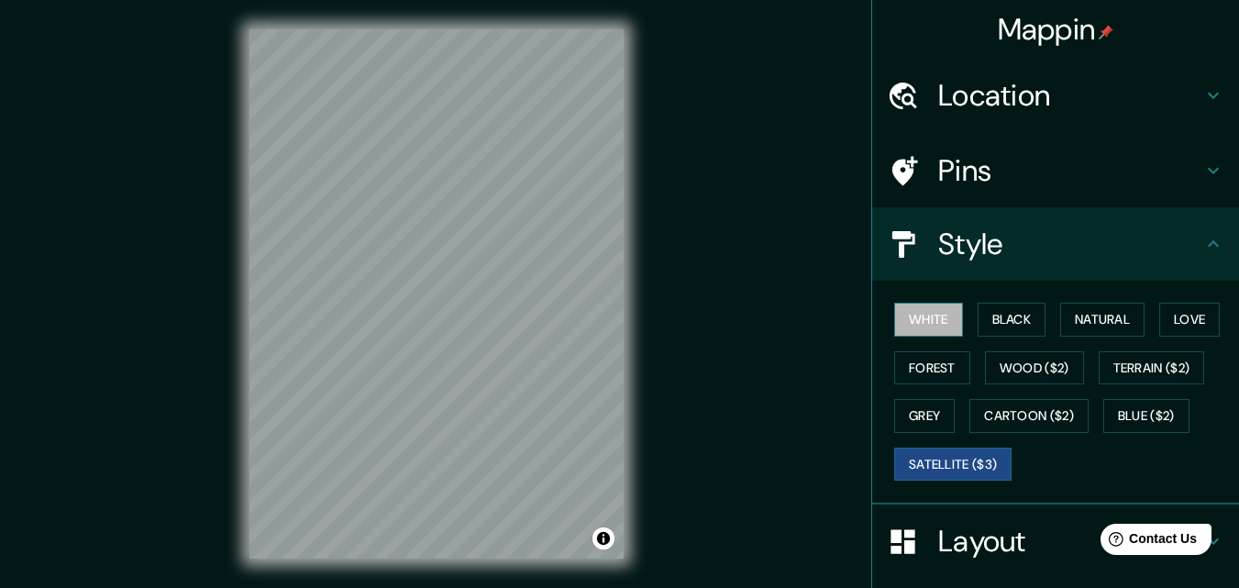
click at [921, 315] on button "White" at bounding box center [928, 320] width 69 height 34
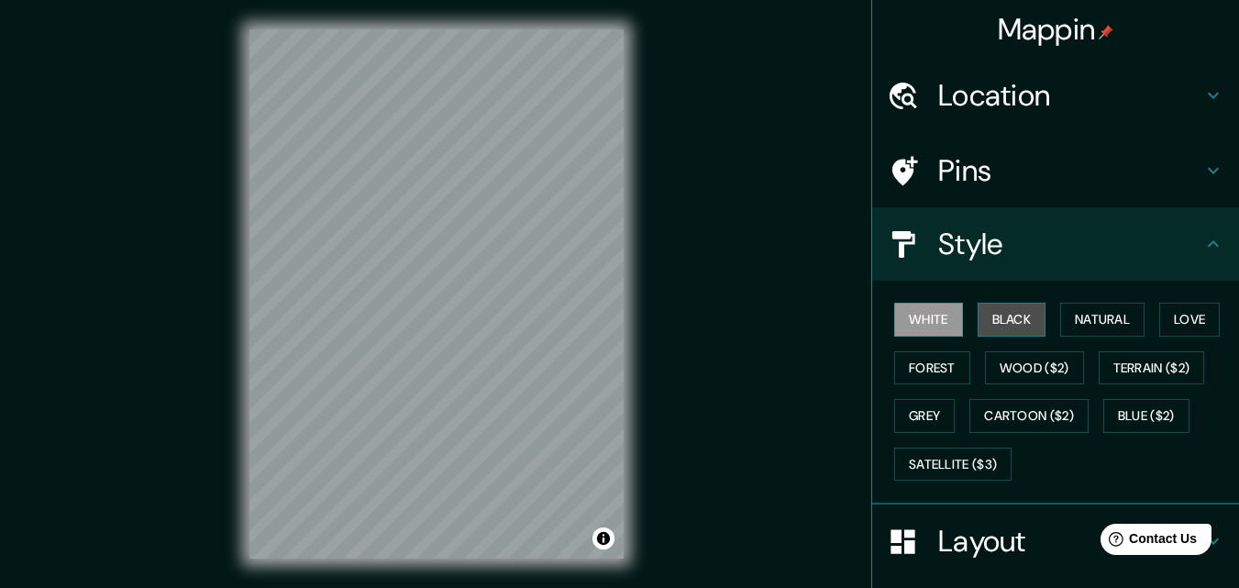
click at [1002, 323] on button "Black" at bounding box center [1012, 320] width 69 height 34
click at [968, 527] on h4 "Layout" at bounding box center [1070, 541] width 264 height 37
type input "170"
type input "37"
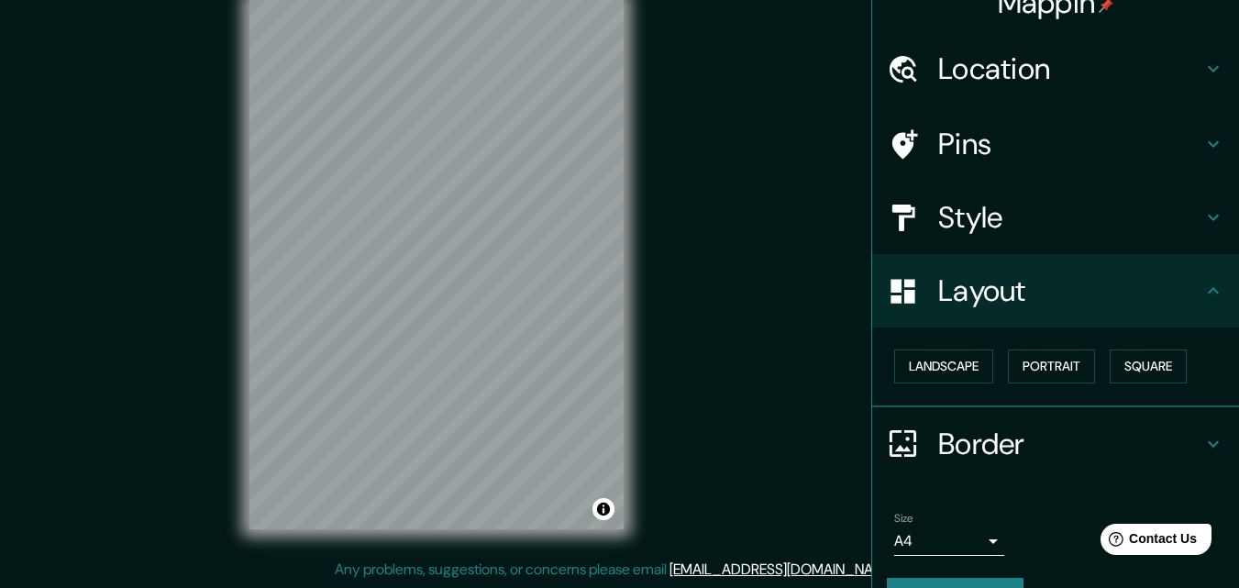
scroll to position [72, 0]
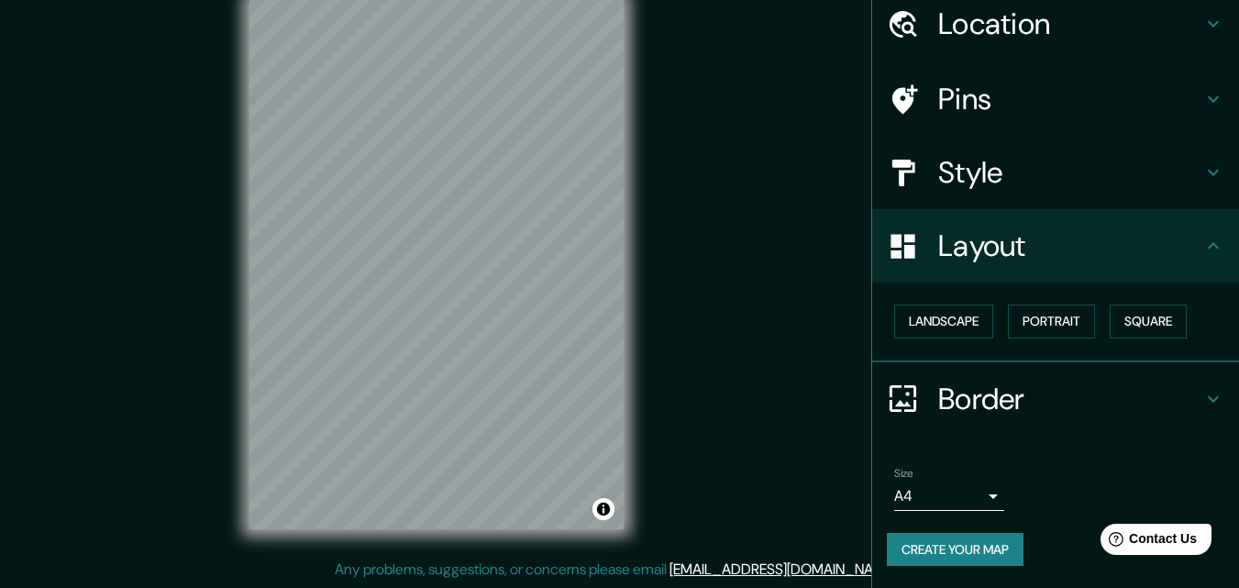
click at [960, 411] on h4 "Border" at bounding box center [1070, 399] width 264 height 37
type input "170"
type input "37"
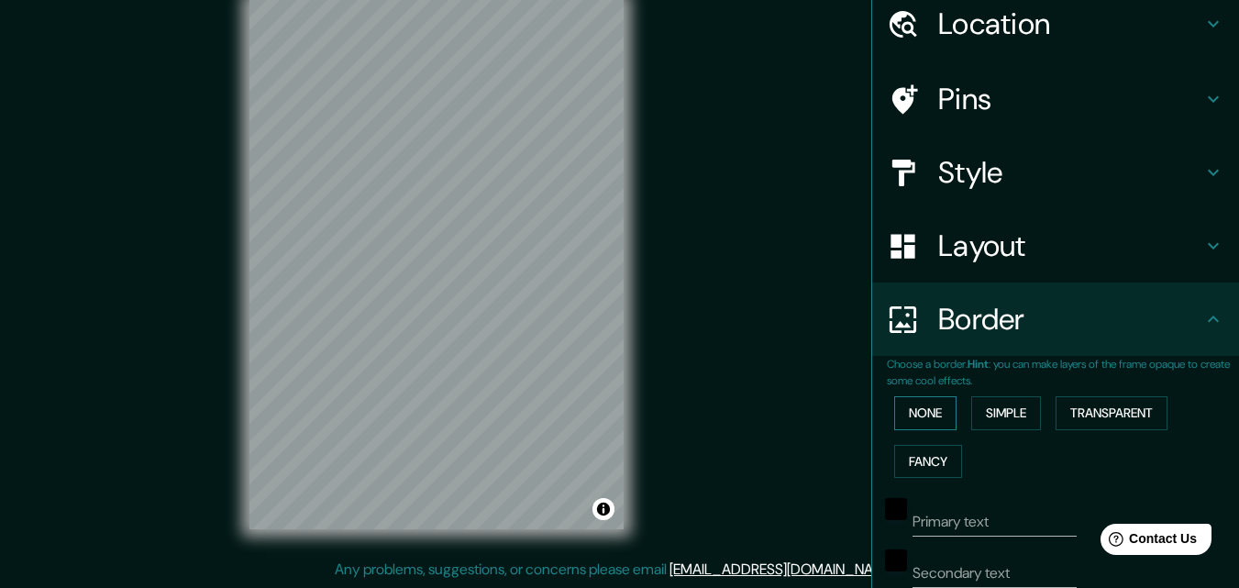
click at [927, 410] on button "None" at bounding box center [925, 413] width 62 height 34
click at [979, 410] on button "Simple" at bounding box center [1006, 413] width 70 height 34
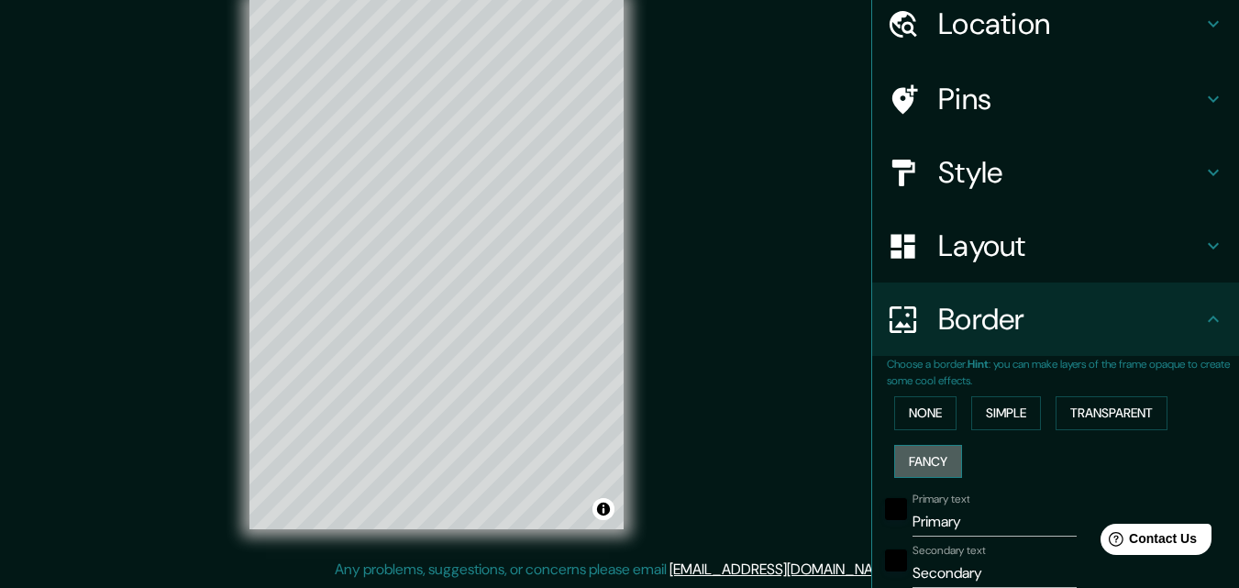
click at [920, 452] on button "Fancy" at bounding box center [928, 462] width 68 height 34
click at [1133, 411] on button "Transparent" at bounding box center [1112, 413] width 112 height 34
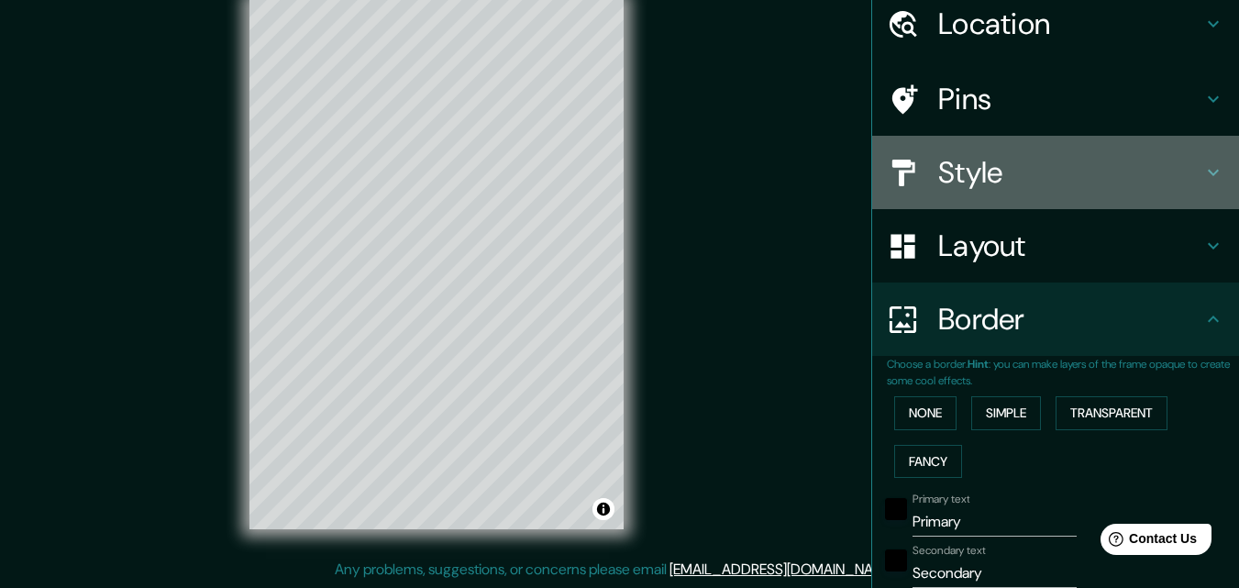
click at [965, 161] on h4 "Style" at bounding box center [1070, 172] width 264 height 37
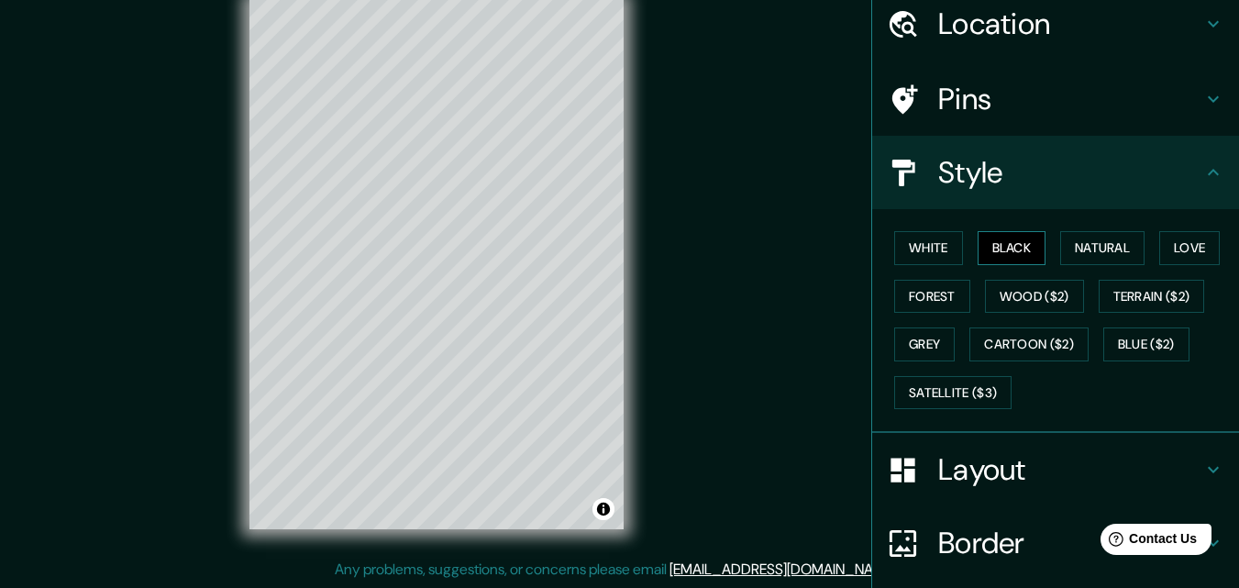
click at [992, 247] on button "Black" at bounding box center [1012, 248] width 69 height 34
click at [921, 247] on button "White" at bounding box center [928, 248] width 69 height 34
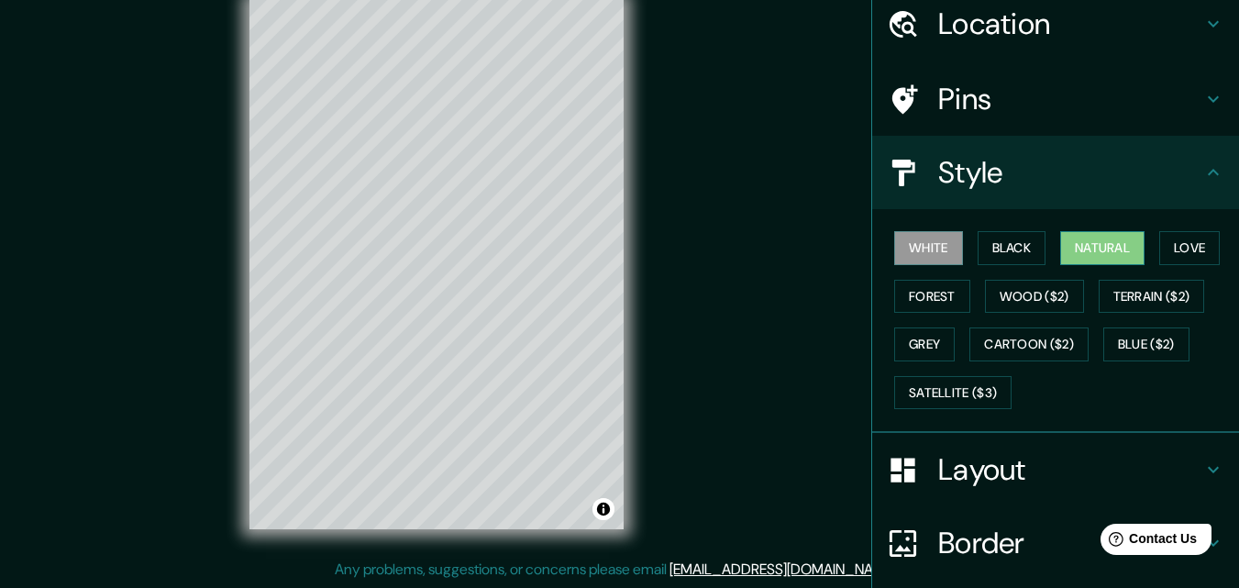
click at [1085, 242] on button "Natural" at bounding box center [1102, 248] width 84 height 34
click at [953, 397] on button "Satellite ($3)" at bounding box center [952, 393] width 117 height 34
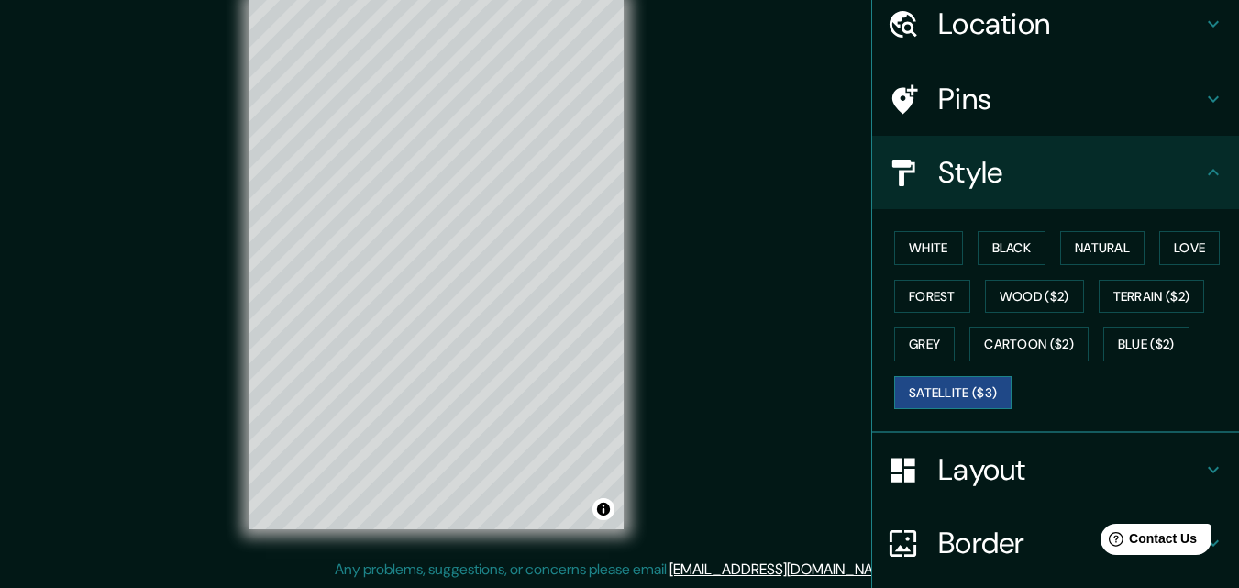
click at [956, 395] on button "Satellite ($3)" at bounding box center [952, 393] width 117 height 34
click at [935, 252] on button "White" at bounding box center [928, 248] width 69 height 34
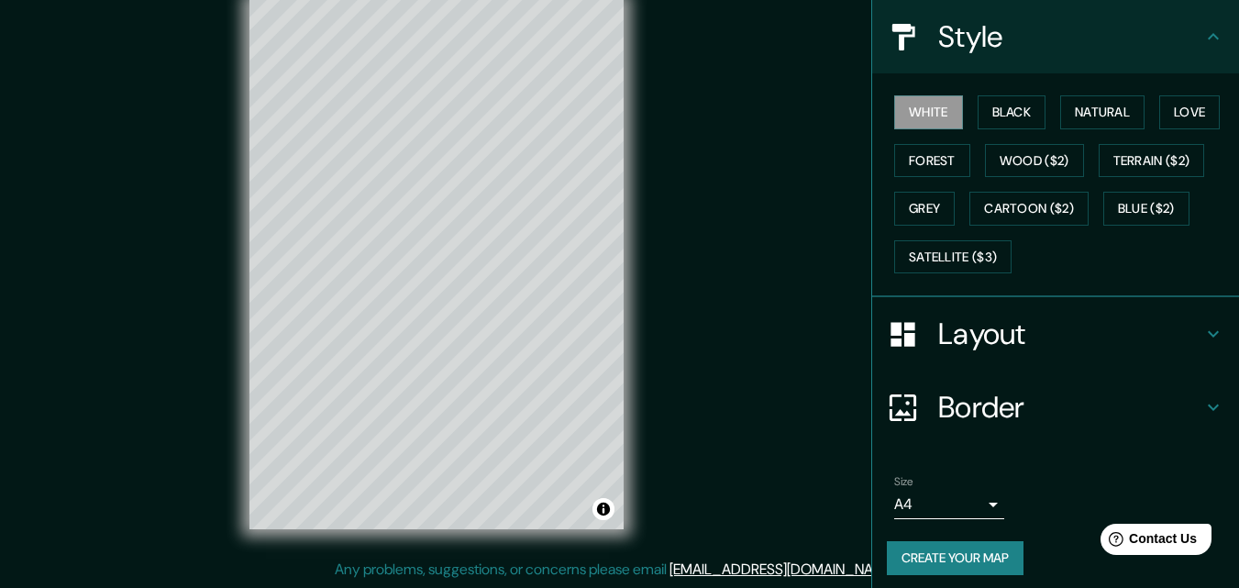
scroll to position [216, 0]
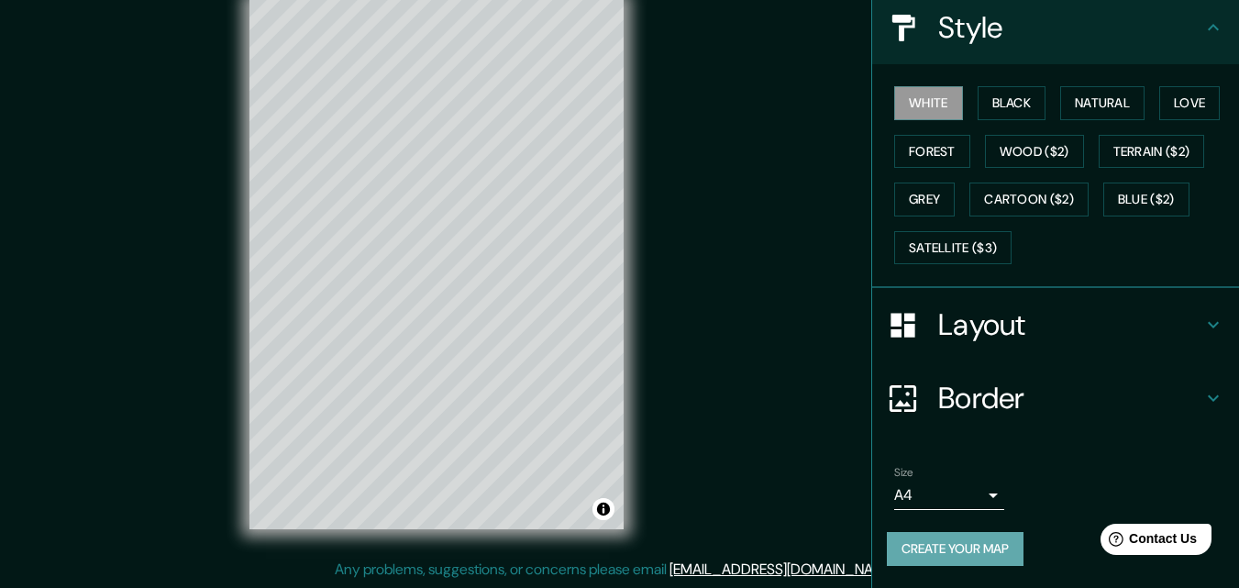
click at [947, 550] on button "Create your map" at bounding box center [955, 549] width 137 height 34
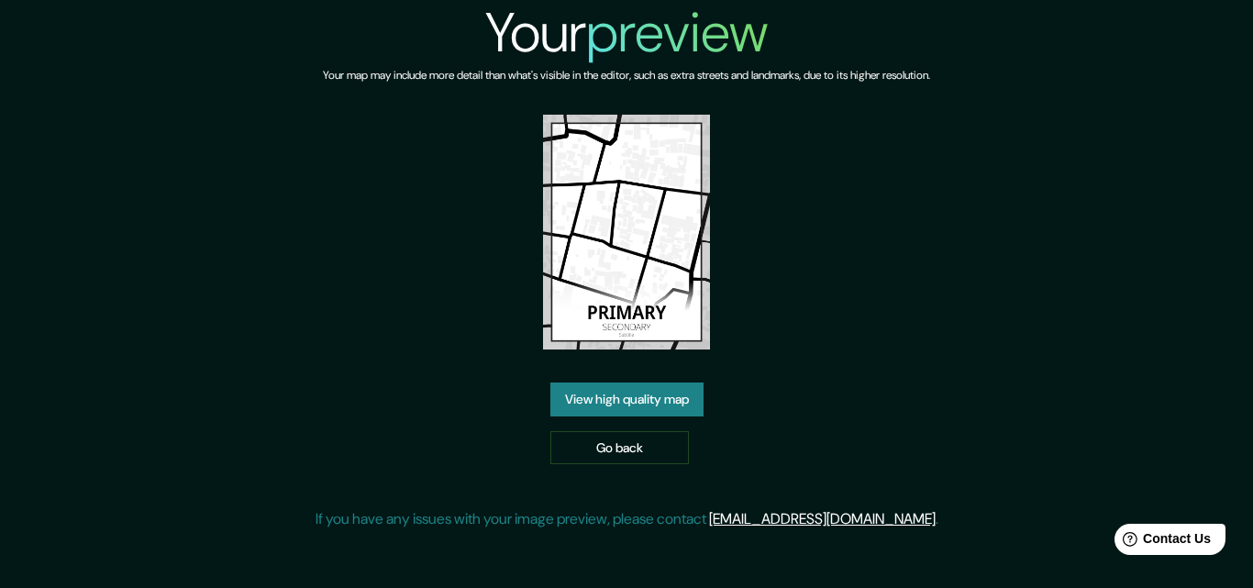
click at [660, 403] on link "View high quality map" at bounding box center [626, 399] width 153 height 34
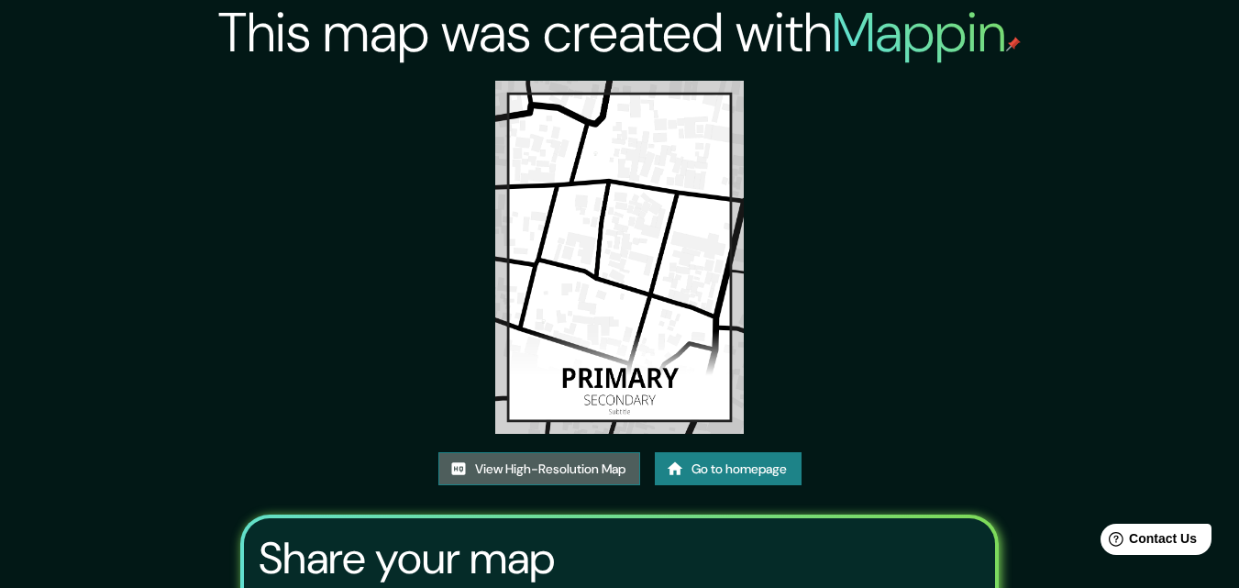
click at [615, 473] on link "View High-Resolution Map" at bounding box center [539, 469] width 202 height 34
